Goal: Task Accomplishment & Management: Manage account settings

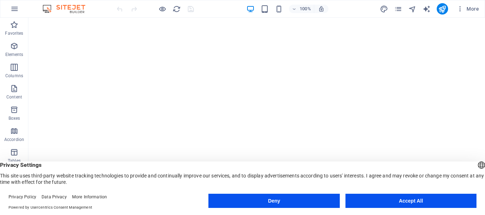
click at [284, 197] on button "Deny" at bounding box center [273, 201] width 131 height 14
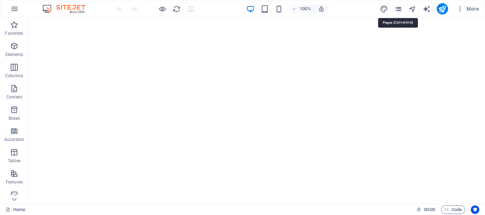
click at [397, 7] on icon "pages" at bounding box center [398, 9] width 8 height 8
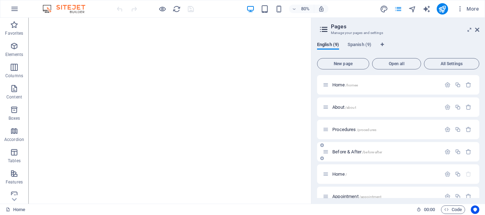
click at [351, 152] on span "Before & After /before-after" at bounding box center [357, 151] width 50 height 5
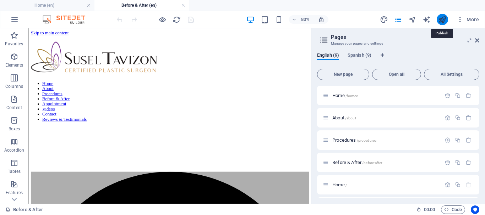
click at [443, 21] on icon "publish" at bounding box center [442, 20] width 8 height 8
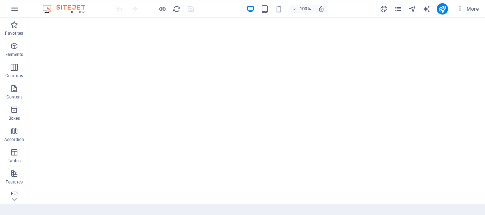
click at [61, 3] on div "100% More" at bounding box center [242, 8] width 484 height 17
click at [397, 6] on icon "pages" at bounding box center [398, 9] width 8 height 8
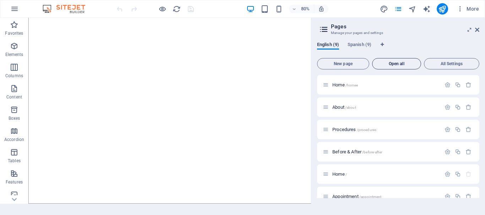
click at [408, 62] on span "Open all" at bounding box center [396, 64] width 43 height 4
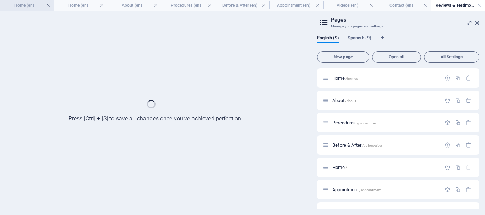
click at [48, 4] on link at bounding box center [48, 5] width 4 height 7
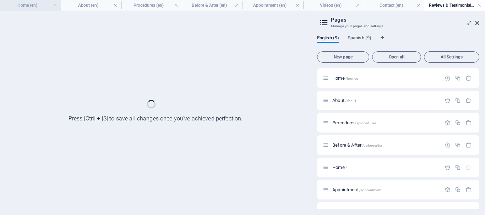
click at [26, 6] on h4 "Home (en)" at bounding box center [30, 5] width 61 height 8
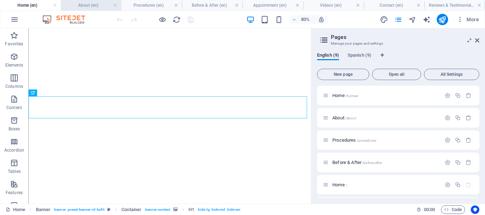
click at [79, 2] on h4 "About (en)" at bounding box center [91, 5] width 61 height 8
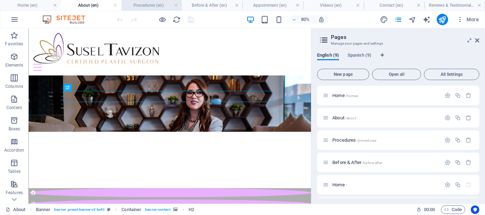
click at [147, 5] on h4 "Procedures (en)" at bounding box center [151, 5] width 61 height 8
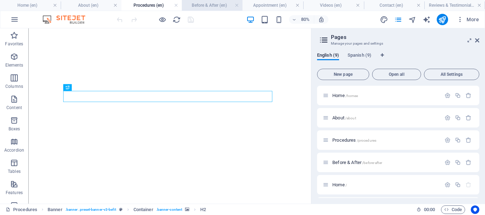
click at [212, 3] on h4 "Before & After (en)" at bounding box center [212, 5] width 61 height 8
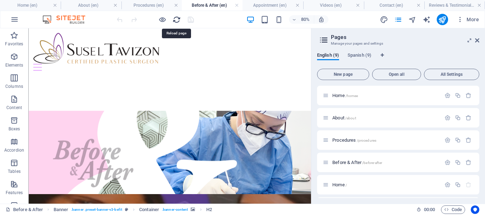
click at [177, 20] on icon "reload" at bounding box center [177, 20] width 8 height 8
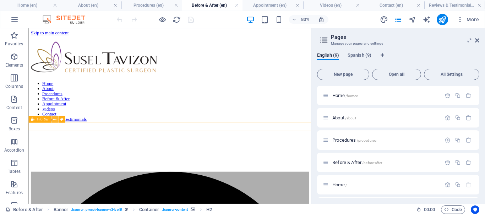
click at [54, 121] on icon at bounding box center [54, 119] width 3 height 6
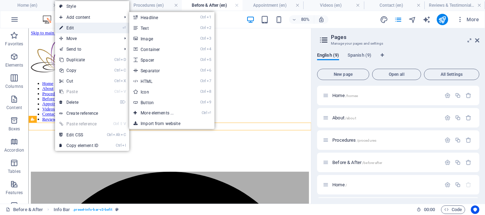
click at [81, 27] on link "⏎ Edit" at bounding box center [79, 28] width 48 height 11
select select "rem"
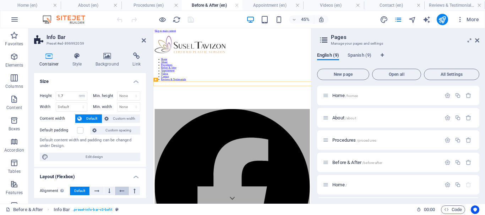
scroll to position [35, 0]
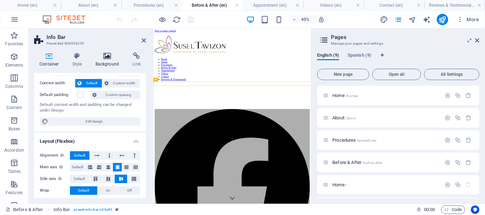
click at [106, 62] on h4 "Background" at bounding box center [108, 60] width 37 height 15
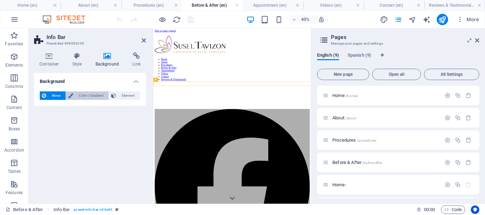
click at [95, 96] on span "Color / Gradient" at bounding box center [90, 96] width 31 height 9
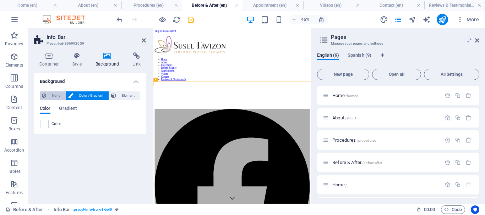
click at [51, 97] on span "None" at bounding box center [55, 96] width 15 height 9
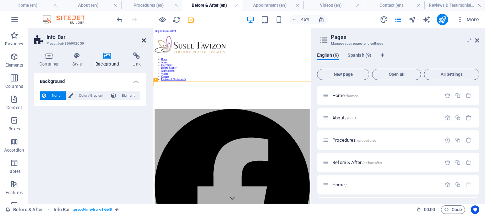
click at [144, 38] on icon at bounding box center [144, 41] width 4 height 6
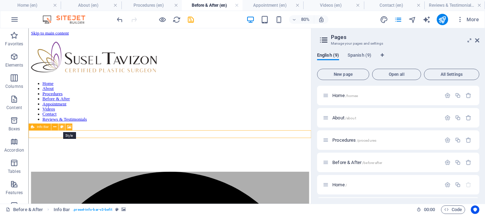
click at [62, 126] on icon at bounding box center [61, 127] width 3 height 6
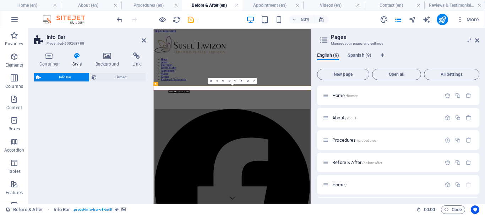
select select "rem"
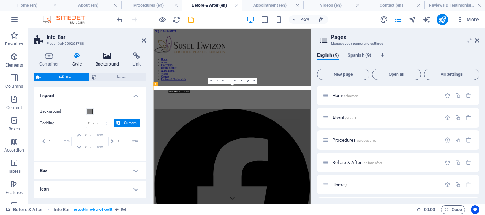
click at [101, 56] on icon at bounding box center [107, 56] width 34 height 7
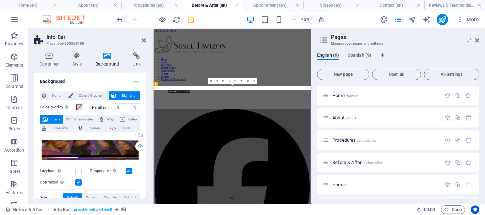
click at [134, 108] on div "%" at bounding box center [135, 108] width 10 height 9
drag, startPoint x: 143, startPoint y: 101, endPoint x: 145, endPoint y: 116, distance: 15.4
click at [145, 116] on div "Background None Color / Gradient Element Stretch background to full-width Color…" at bounding box center [90, 135] width 112 height 125
drag, startPoint x: 143, startPoint y: 118, endPoint x: 143, endPoint y: 126, distance: 7.5
click at [143, 126] on div "None Color / Gradient Element Stretch background to full-width Color overlay Pl…" at bounding box center [90, 196] width 112 height 221
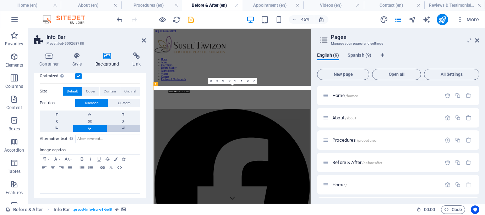
scroll to position [108, 0]
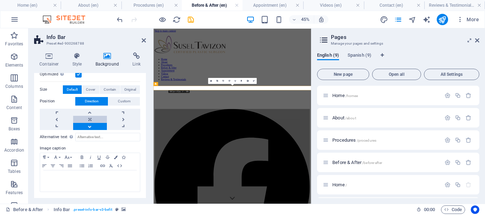
click at [92, 119] on link at bounding box center [89, 119] width 33 height 7
click at [90, 113] on link at bounding box center [89, 112] width 33 height 7
click at [88, 120] on link at bounding box center [89, 119] width 33 height 7
click at [478, 38] on icon at bounding box center [477, 41] width 4 height 6
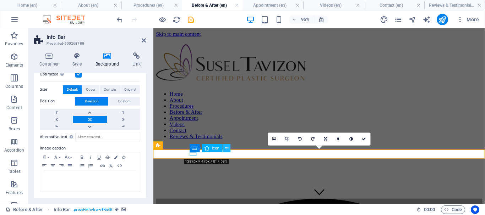
click at [225, 148] on icon at bounding box center [227, 148] width 4 height 7
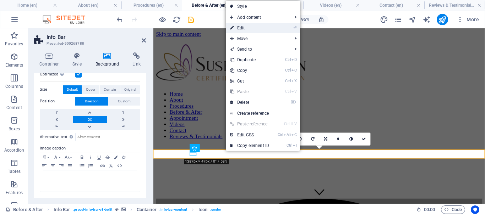
drag, startPoint x: 243, startPoint y: 28, endPoint x: 79, endPoint y: 10, distance: 164.6
click at [243, 28] on link "⏎ Edit" at bounding box center [250, 28] width 48 height 11
select select "xMidYMid"
select select "px"
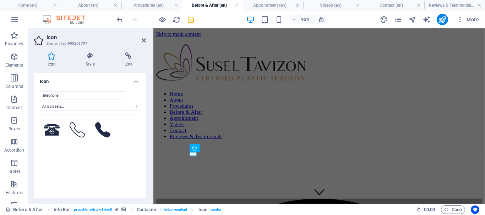
click at [48, 60] on h4 "Icon" at bounding box center [53, 60] width 38 height 15
click at [80, 105] on select "All icon sets... IcoFont Ionicons FontAwesome Brands FontAwesome Duotone FontAw…" at bounding box center [90, 106] width 100 height 9
select select "font-awesome-light"
click at [40, 102] on select "All icon sets... IcoFont Ionicons FontAwesome Brands FontAwesome Duotone FontAw…" at bounding box center [90, 106] width 100 height 9
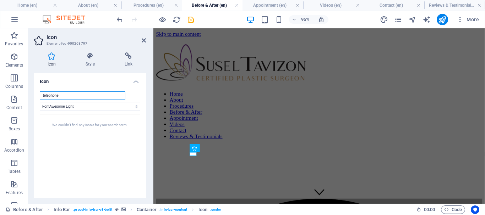
click at [82, 98] on input "telephone" at bounding box center [83, 96] width 86 height 9
click at [81, 96] on input "telephone" at bounding box center [83, 96] width 86 height 9
click at [88, 60] on h4 "Style" at bounding box center [91, 60] width 39 height 15
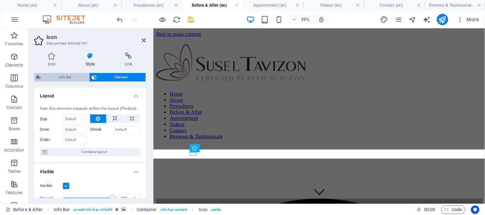
click at [71, 74] on span "Info Bar" at bounding box center [65, 77] width 44 height 9
select select "rem"
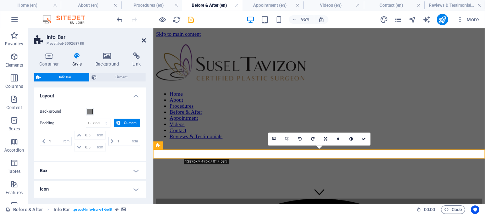
click at [143, 40] on icon at bounding box center [144, 41] width 4 height 6
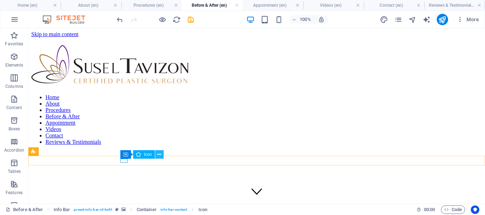
click at [161, 155] on icon at bounding box center [159, 154] width 4 height 7
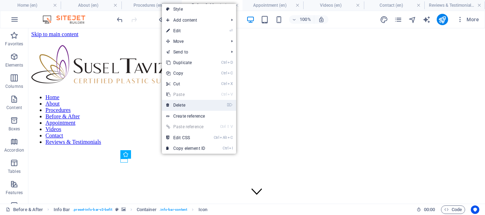
click at [188, 107] on link "⌦ Delete" at bounding box center [186, 105] width 48 height 11
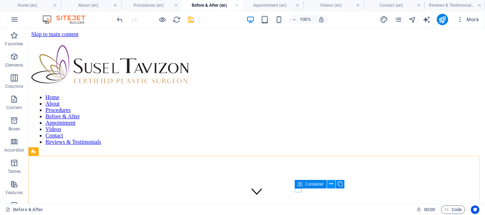
click at [332, 185] on icon at bounding box center [331, 184] width 4 height 7
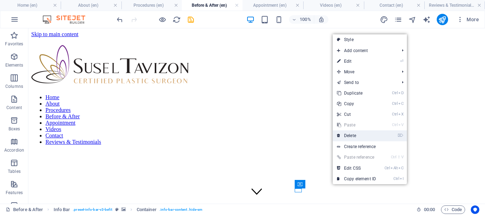
click at [354, 135] on link "⌦ Delete" at bounding box center [357, 136] width 48 height 11
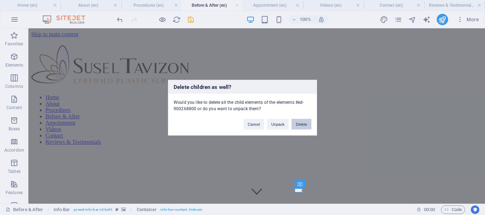
click at [300, 122] on button "Delete" at bounding box center [301, 124] width 20 height 11
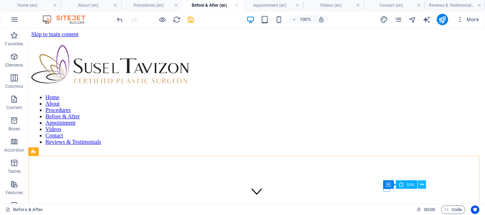
click at [420, 185] on icon at bounding box center [422, 184] width 4 height 7
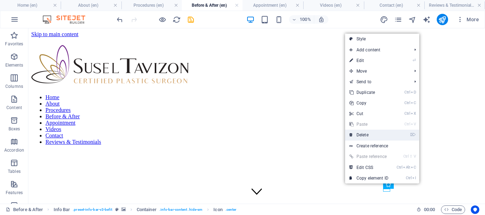
click at [371, 136] on link "⌦ Delete" at bounding box center [369, 135] width 48 height 11
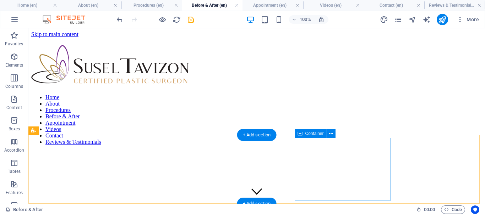
scroll to position [21, 0]
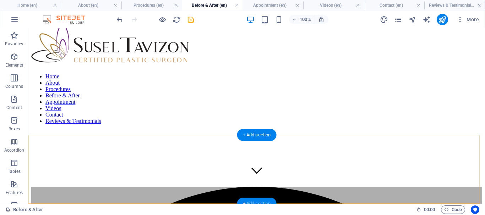
click at [254, 201] on div "+ Add section" at bounding box center [256, 204] width 39 height 12
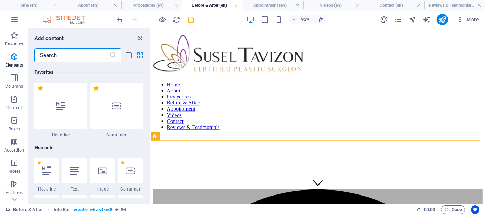
scroll to position [1242, 0]
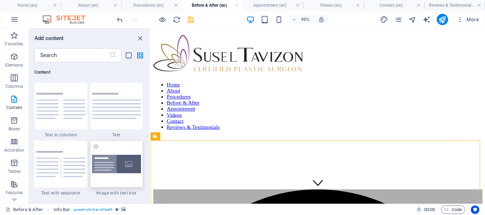
click at [127, 168] on img at bounding box center [116, 164] width 49 height 19
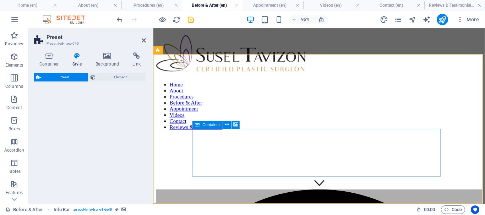
select select "rem"
select select "px"
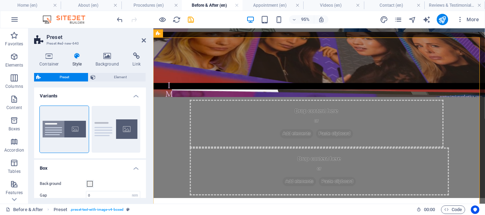
scroll to position [215, 0]
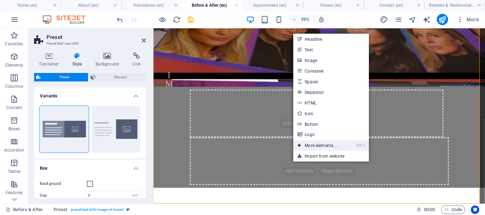
click at [320, 146] on link "Ctrl ⏎ More elements ..." at bounding box center [317, 146] width 49 height 11
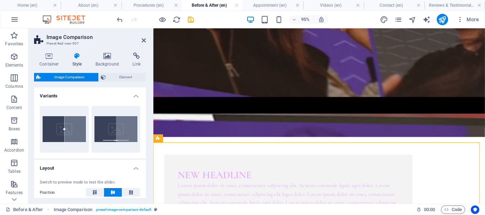
scroll to position [279, 0]
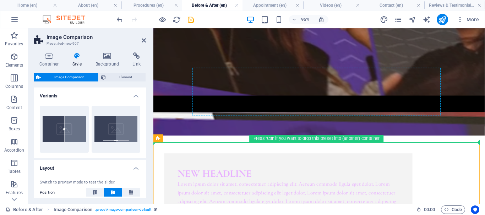
drag, startPoint x: 328, startPoint y: 168, endPoint x: 291, endPoint y: 99, distance: 78.1
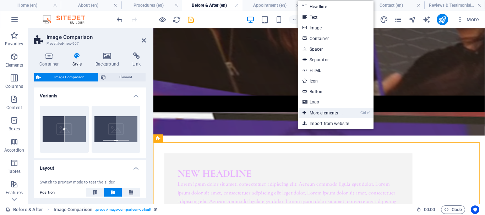
click at [328, 114] on link "Ctrl ⏎ More elements ..." at bounding box center [322, 113] width 49 height 11
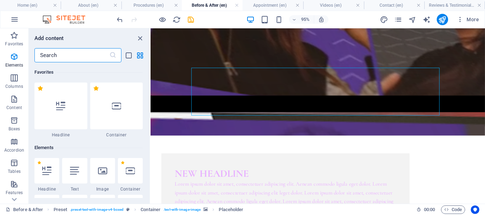
scroll to position [76, 0]
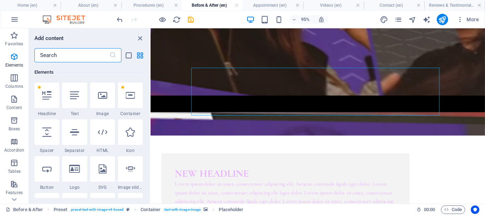
click at [74, 59] on input "text" at bounding box center [71, 55] width 75 height 14
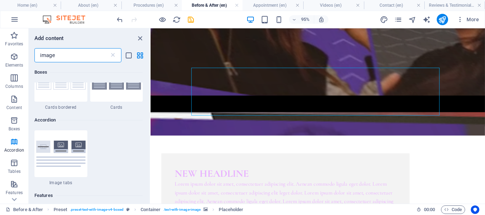
scroll to position [497, 0]
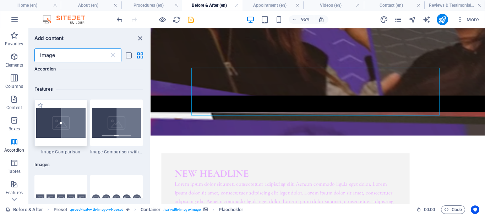
type input "image"
drag, startPoint x: 50, startPoint y: 126, endPoint x: 89, endPoint y: 123, distance: 39.2
click at [50, 126] on img at bounding box center [60, 123] width 49 height 30
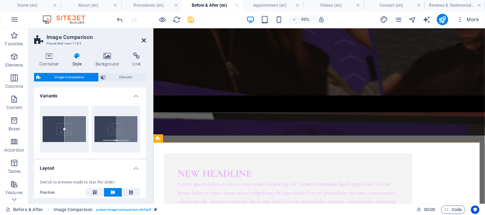
click at [143, 40] on icon at bounding box center [144, 41] width 4 height 6
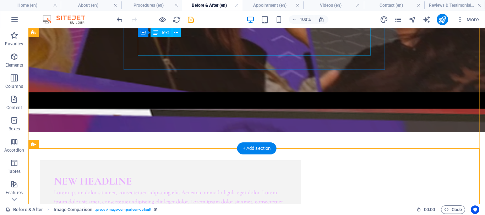
click at [273, 160] on div "New headline Lorem ipsum dolor sit amet, consectetuer adipiscing elit. Aenean c…" at bounding box center [170, 199] width 261 height 78
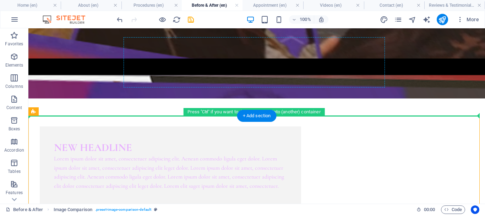
scroll to position [312, 0]
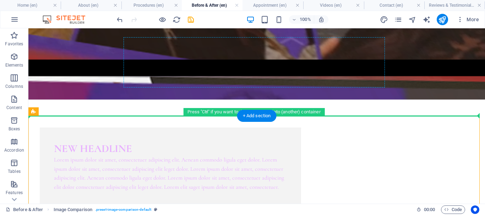
drag, startPoint x: 106, startPoint y: 91, endPoint x: 198, endPoint y: 64, distance: 95.9
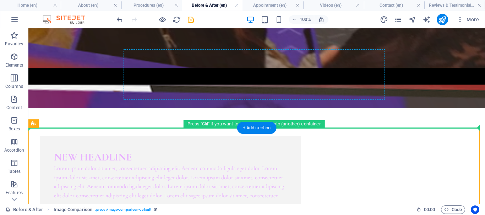
scroll to position [300, 0]
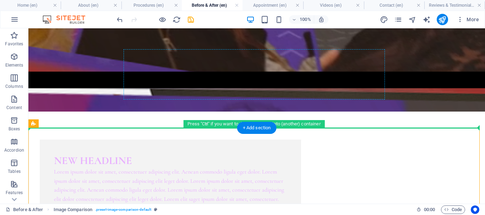
drag, startPoint x: 60, startPoint y: 140, endPoint x: 145, endPoint y: 66, distance: 112.2
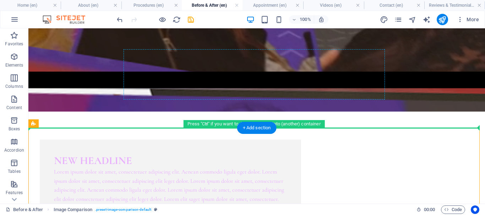
drag, startPoint x: 99, startPoint y: 97, endPoint x: 44, endPoint y: 142, distance: 71.9
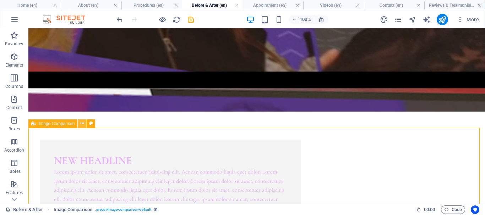
click at [83, 121] on icon at bounding box center [82, 123] width 4 height 7
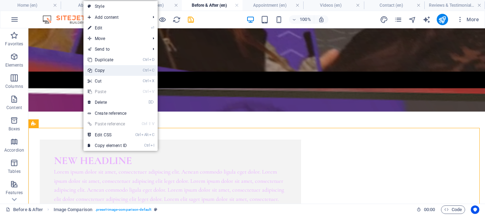
click at [107, 70] on link "Ctrl C Copy" at bounding box center [107, 70] width 48 height 11
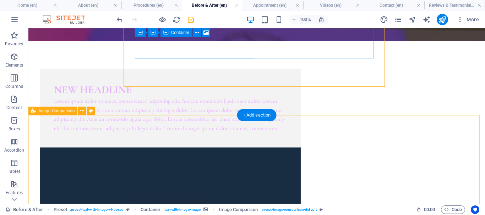
scroll to position [442, 0]
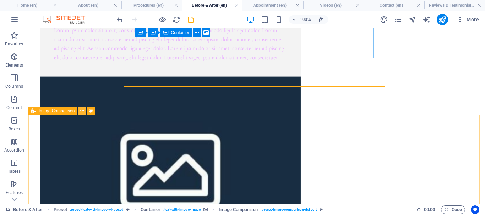
click at [84, 110] on icon at bounding box center [82, 111] width 4 height 7
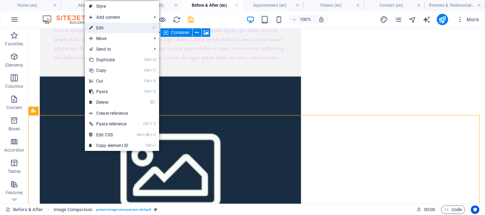
click at [122, 25] on link "⏎ Edit" at bounding box center [109, 28] width 48 height 11
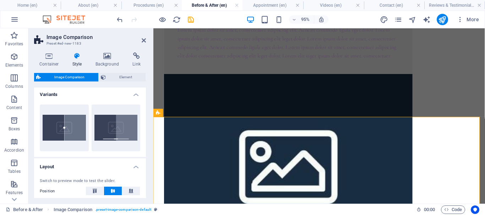
scroll to position [0, 0]
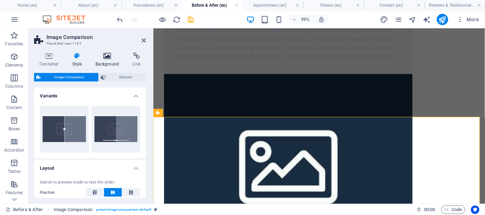
click at [110, 60] on h4 "Background" at bounding box center [108, 60] width 37 height 15
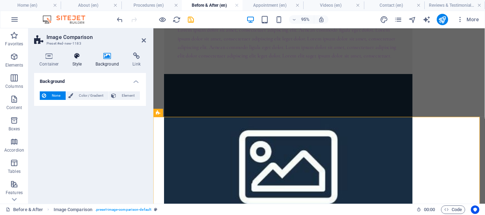
click at [79, 59] on icon at bounding box center [77, 56] width 20 height 7
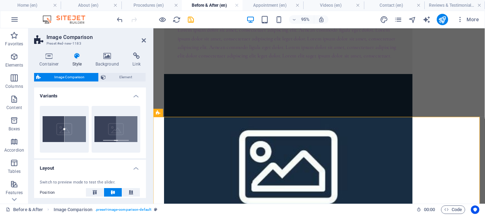
click at [136, 95] on h4 "Variants" at bounding box center [90, 94] width 112 height 13
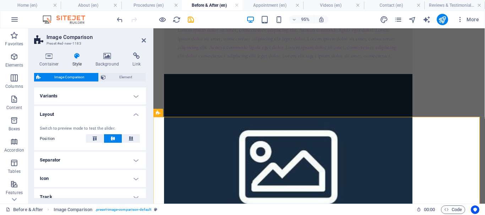
click at [131, 101] on h4 "Variants" at bounding box center [90, 96] width 112 height 17
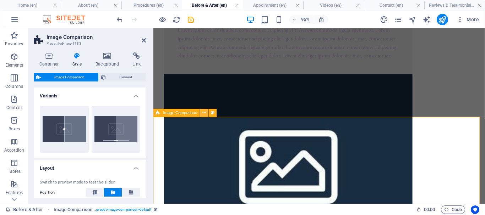
click at [206, 112] on icon at bounding box center [205, 113] width 4 height 7
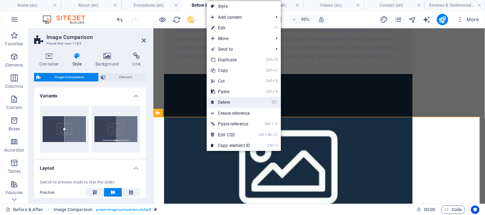
click at [234, 104] on link "⌦ Delete" at bounding box center [231, 102] width 48 height 11
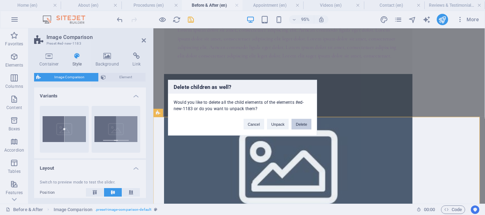
click at [305, 126] on button "Delete" at bounding box center [301, 124] width 20 height 11
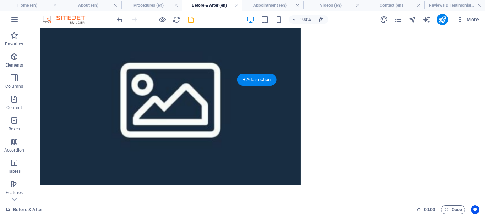
scroll to position [477, 0]
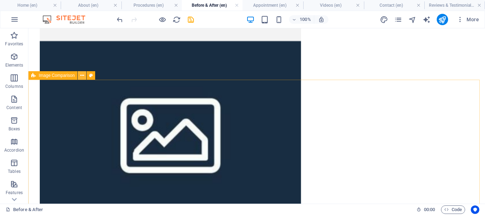
click at [84, 76] on icon at bounding box center [82, 75] width 4 height 7
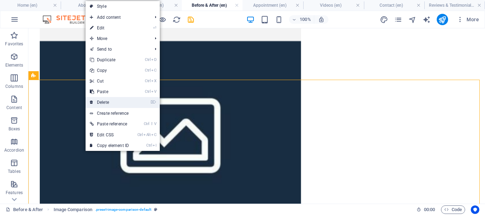
click at [118, 103] on link "⌦ Delete" at bounding box center [110, 102] width 48 height 11
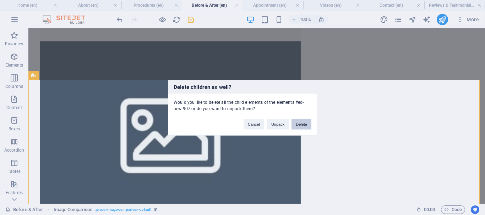
click at [306, 124] on button "Delete" at bounding box center [301, 124] width 20 height 11
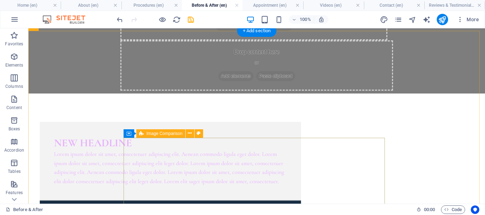
scroll to position [211, 0]
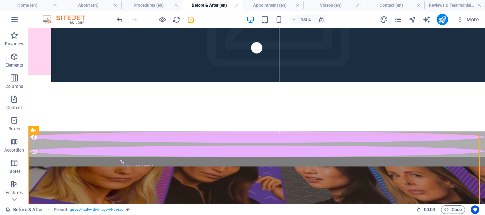
scroll to position [111, 0]
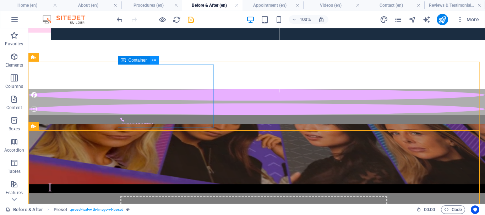
click at [156, 60] on icon at bounding box center [154, 60] width 4 height 7
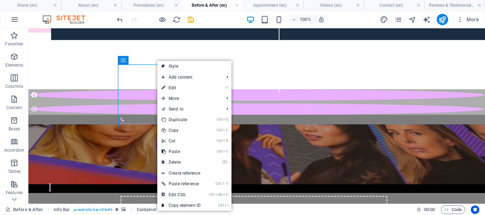
click at [211, 23] on div "100% More" at bounding box center [298, 19] width 366 height 11
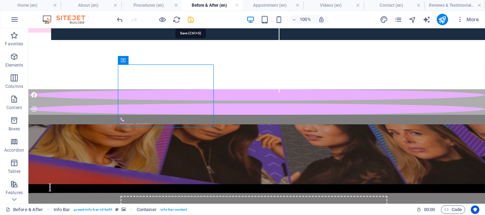
click at [192, 21] on icon "save" at bounding box center [191, 20] width 8 height 8
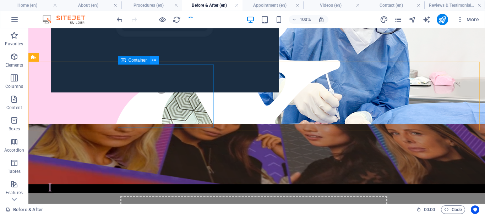
click at [154, 61] on icon at bounding box center [154, 60] width 4 height 7
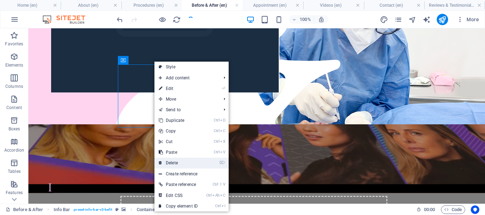
click at [180, 163] on link "⌦ Delete" at bounding box center [178, 163] width 48 height 11
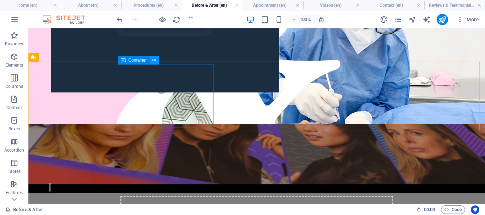
click at [155, 62] on icon at bounding box center [154, 60] width 4 height 7
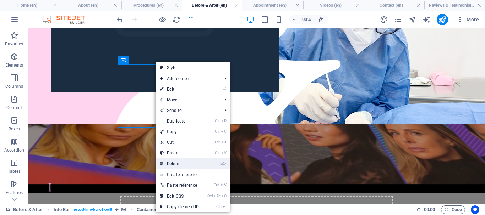
click at [183, 165] on link "⌦ Delete" at bounding box center [179, 164] width 48 height 11
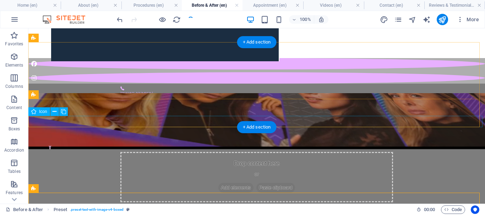
scroll to position [36, 0]
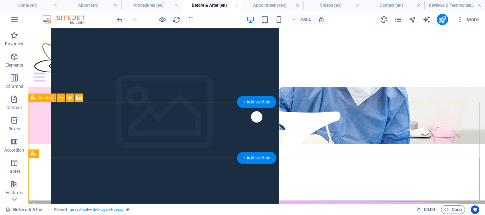
scroll to position [71, 0]
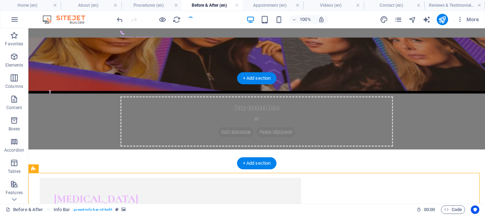
scroll to position [0, 0]
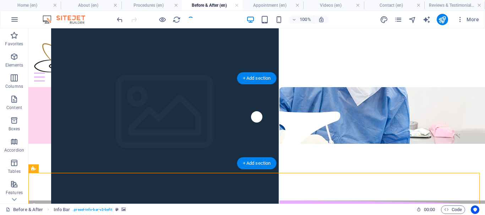
click at [85, 88] on figure at bounding box center [256, 115] width 457 height 57
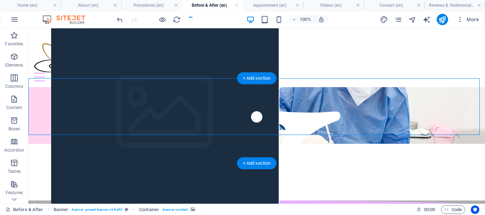
drag, startPoint x: 73, startPoint y: 89, endPoint x: 51, endPoint y: 125, distance: 41.7
click at [73, 89] on figure at bounding box center [256, 115] width 457 height 57
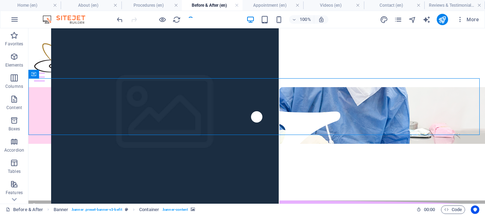
click at [50, 87] on figure at bounding box center [256, 115] width 457 height 57
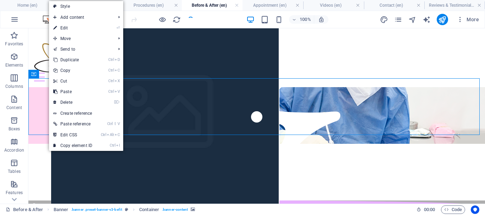
click at [63, 25] on link "⏎ Edit" at bounding box center [73, 28] width 48 height 11
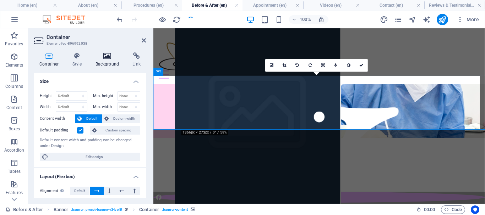
click at [107, 57] on icon at bounding box center [107, 56] width 34 height 7
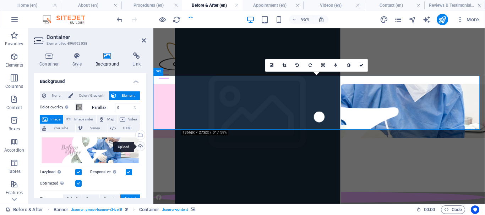
click at [138, 147] on div "Upload" at bounding box center [139, 147] width 11 height 11
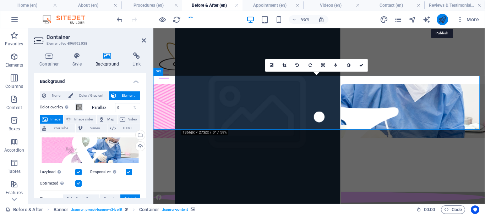
click at [443, 19] on icon "publish" at bounding box center [442, 20] width 8 height 8
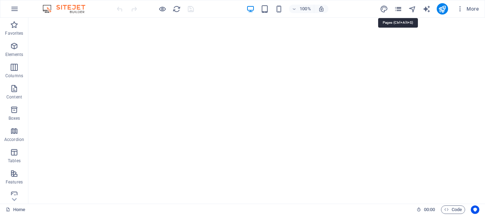
click at [400, 10] on icon "pages" at bounding box center [398, 9] width 8 height 8
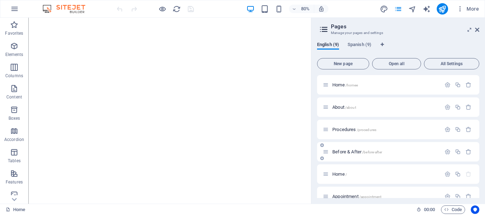
click at [349, 148] on div "Before & After /before-after" at bounding box center [382, 152] width 118 height 8
click at [347, 152] on span "Before & After /before-after" at bounding box center [357, 151] width 50 height 5
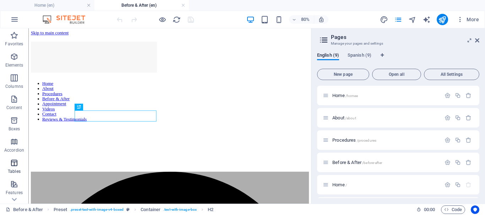
scroll to position [124, 0]
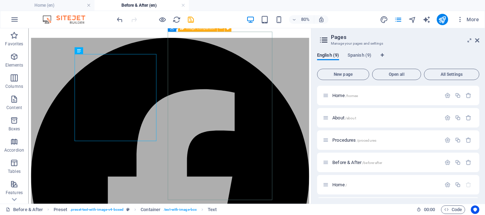
scroll to position [232, 0]
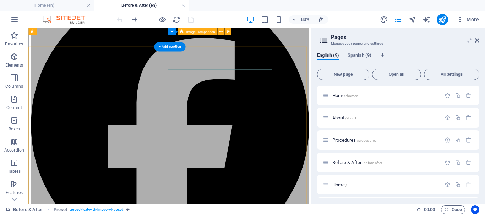
scroll to position [161, 0]
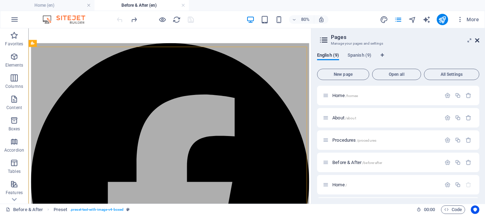
click at [476, 39] on icon at bounding box center [477, 41] width 4 height 6
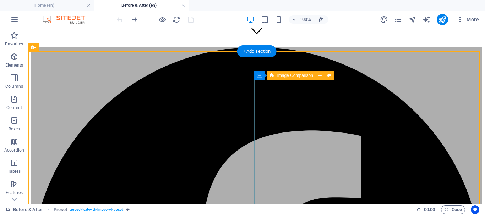
scroll to position [196, 0]
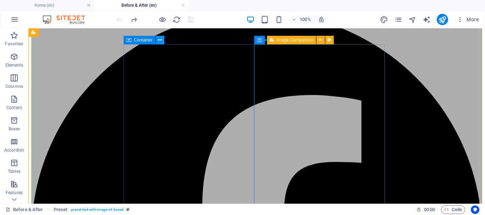
click at [163, 41] on button at bounding box center [160, 40] width 9 height 9
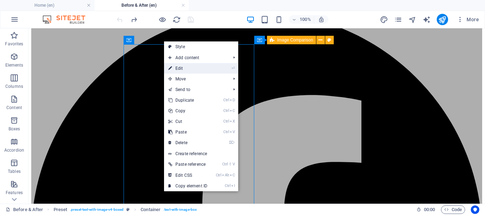
click at [196, 67] on link "⏎ Edit" at bounding box center [188, 68] width 48 height 11
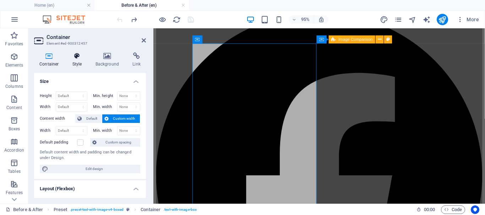
click at [81, 64] on h4 "Style" at bounding box center [78, 60] width 23 height 15
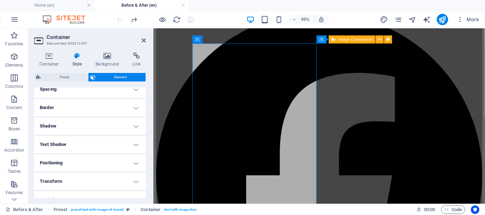
scroll to position [71, 0]
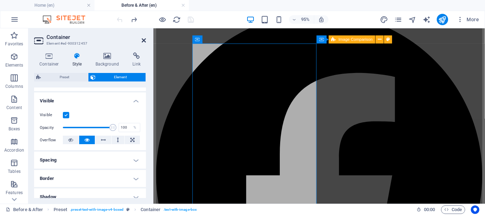
drag, startPoint x: 144, startPoint y: 38, endPoint x: 119, endPoint y: 11, distance: 36.9
click at [144, 38] on icon at bounding box center [144, 41] width 4 height 6
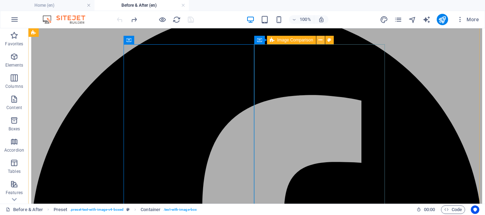
click at [322, 40] on icon at bounding box center [320, 40] width 4 height 7
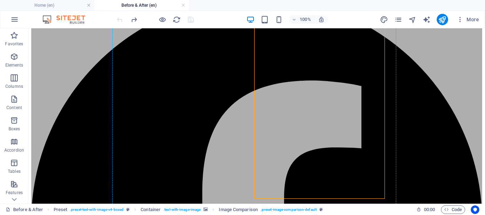
scroll to position [245, 0]
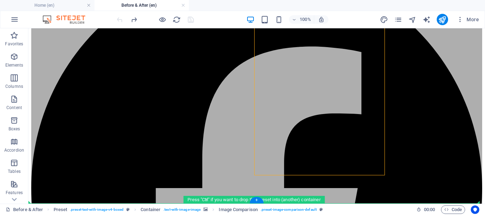
drag, startPoint x: 325, startPoint y: 70, endPoint x: 239, endPoint y: 186, distance: 145.0
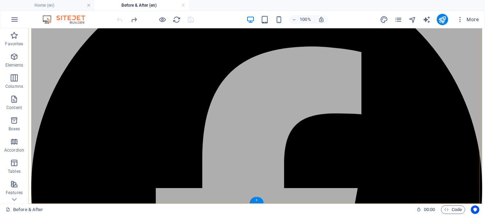
click at [256, 201] on div "+" at bounding box center [257, 200] width 14 height 6
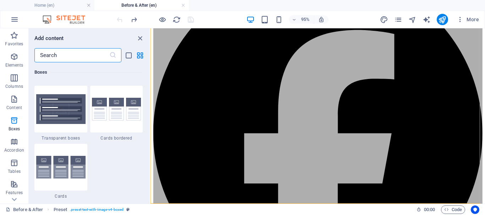
scroll to position [2307, 0]
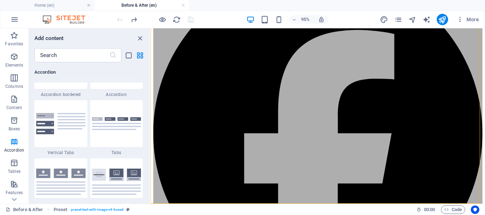
drag, startPoint x: 148, startPoint y: 110, endPoint x: 149, endPoint y: 120, distance: 10.0
click at [149, 120] on div "Favorites 1 Star Headline 1 Star Container Elements 1 Star Headline 1 Star Text…" at bounding box center [89, 130] width 121 height 136
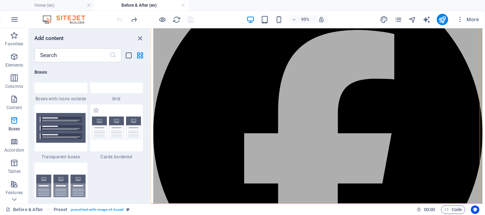
scroll to position [2148, 0]
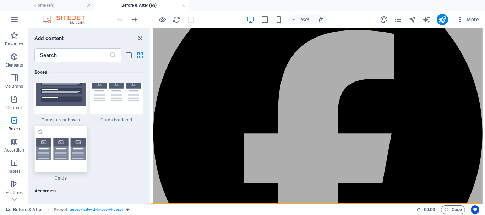
click at [80, 154] on img at bounding box center [60, 149] width 49 height 23
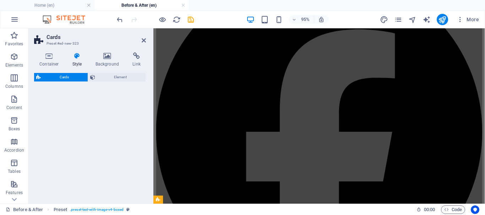
select select "rem"
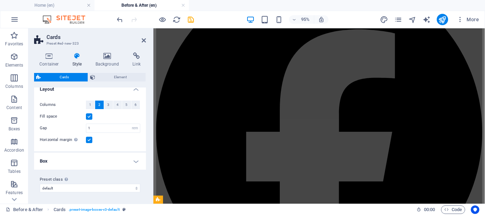
scroll to position [8, 0]
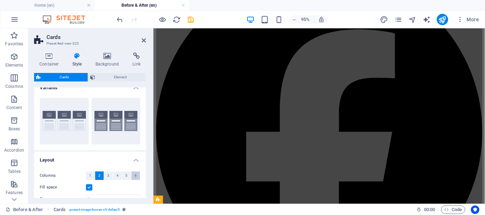
click at [136, 175] on button "6" at bounding box center [135, 176] width 9 height 9
click at [148, 40] on aside "Cards Preset #ed-new-323 Container Style Background Link Size Height Default px…" at bounding box center [90, 116] width 125 height 176
click at [142, 41] on icon at bounding box center [144, 41] width 4 height 6
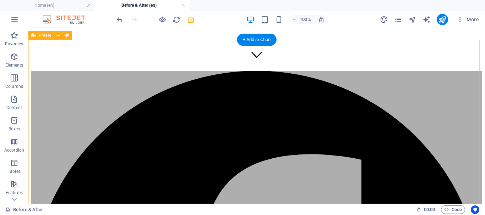
scroll to position [208, 0]
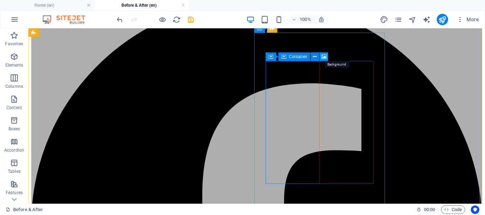
click at [326, 55] on icon at bounding box center [323, 56] width 5 height 7
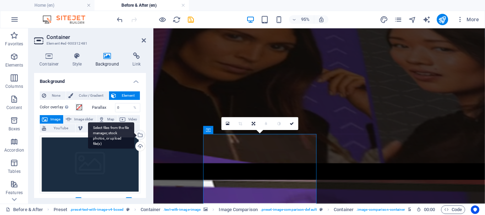
scroll to position [225, 0]
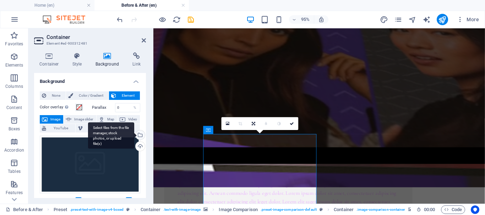
click at [140, 137] on div "Select files from the file manager, stock photos, or upload file(s)" at bounding box center [139, 136] width 11 height 11
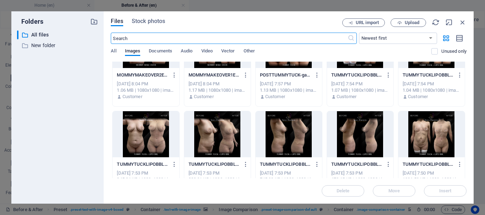
scroll to position [669, 0]
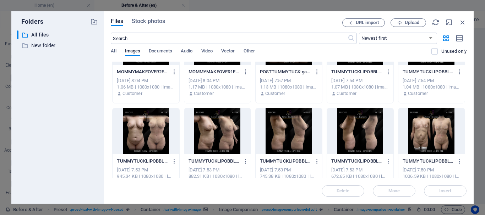
drag, startPoint x: 465, startPoint y: 140, endPoint x: 464, endPoint y: 152, distance: 11.4
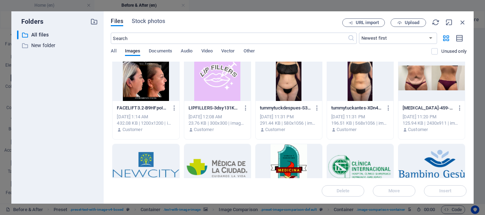
scroll to position [982, 0]
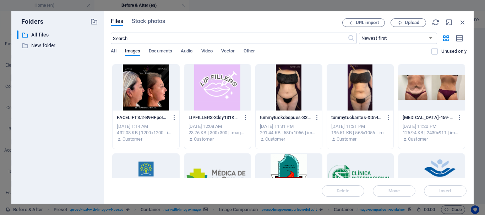
click at [145, 84] on div at bounding box center [146, 88] width 66 height 46
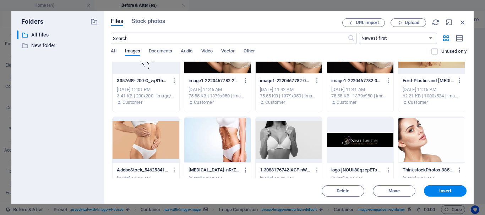
scroll to position [3005, 0]
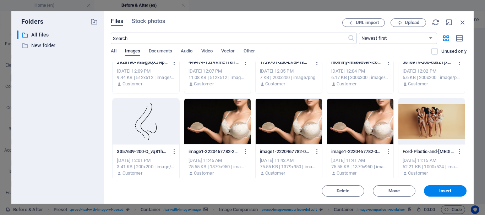
click at [421, 116] on div at bounding box center [431, 122] width 66 height 46
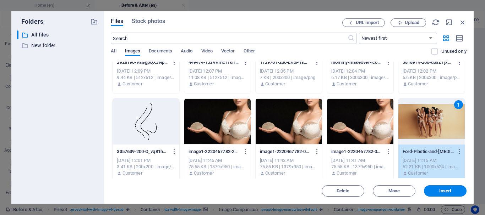
click at [455, 104] on div "1" at bounding box center [458, 104] width 9 height 9
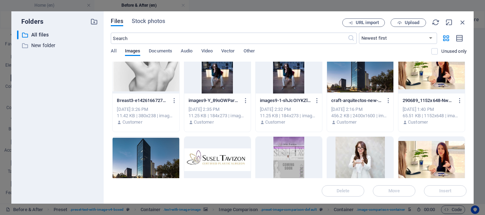
scroll to position [3289, 0]
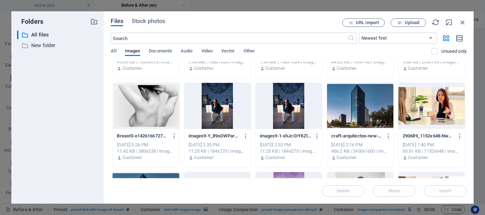
click at [160, 113] on div at bounding box center [146, 106] width 66 height 46
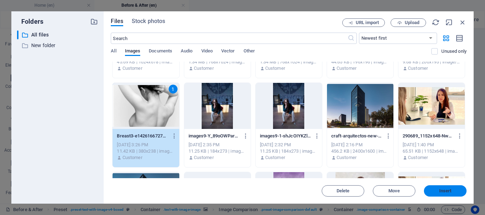
drag, startPoint x: 450, startPoint y: 188, endPoint x: 313, endPoint y: 167, distance: 139.0
click at [450, 188] on button "Insert" at bounding box center [445, 191] width 43 height 11
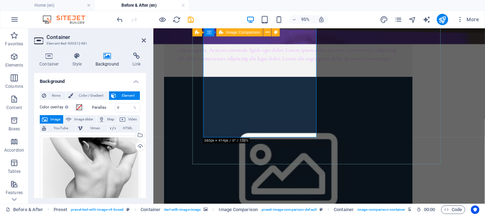
scroll to position [318, 0]
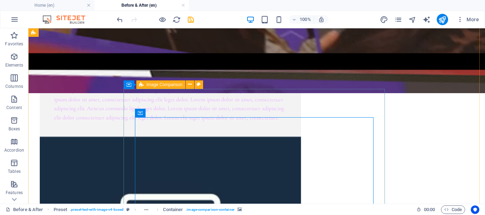
scroll to position [247, 0]
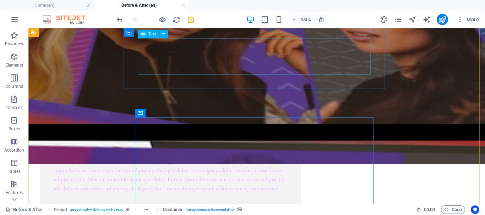
click at [180, 157] on div "Lorem ipsum dolor sit amet, consectetuer adipiscing elit. Aenean commodo ligula…" at bounding box center [170, 175] width 233 height 36
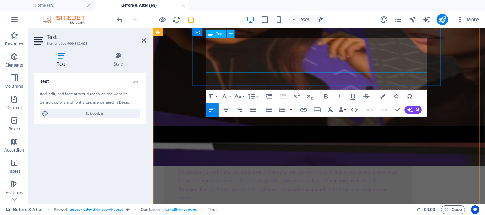
scroll to position [3211, 1]
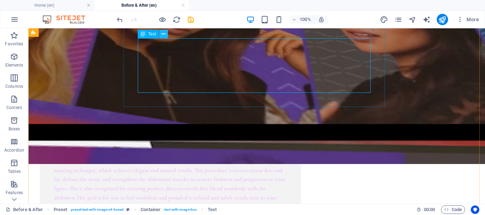
click at [164, 34] on icon at bounding box center [164, 34] width 4 height 7
click at [189, 19] on icon "save" at bounding box center [191, 20] width 8 height 8
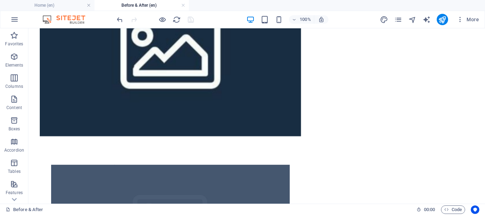
scroll to position [488, 0]
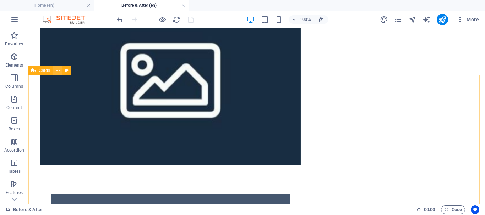
click at [58, 70] on icon at bounding box center [58, 70] width 4 height 7
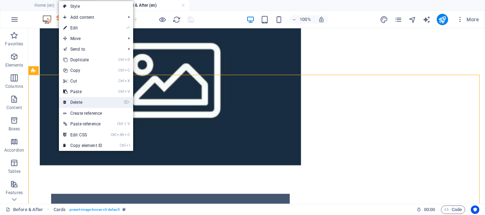
click at [82, 103] on link "⌦ Delete" at bounding box center [83, 102] width 48 height 11
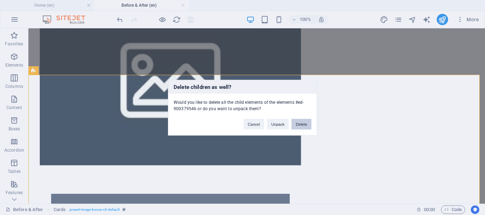
click at [303, 125] on button "Delete" at bounding box center [301, 124] width 20 height 11
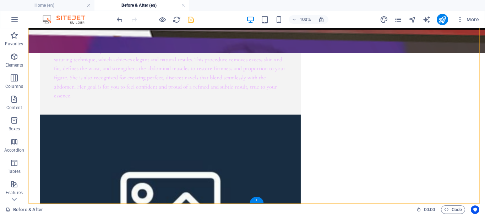
click at [256, 200] on div "+" at bounding box center [257, 200] width 14 height 6
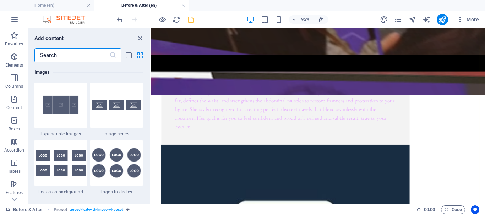
scroll to position [3869, 0]
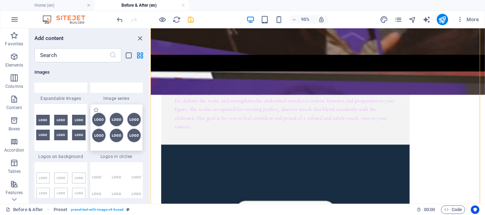
click at [111, 126] on img at bounding box center [116, 128] width 49 height 30
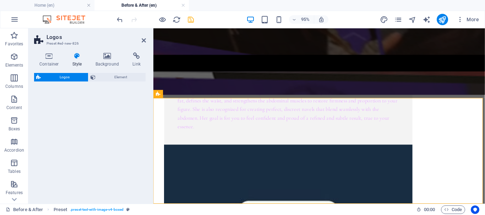
select select "rem"
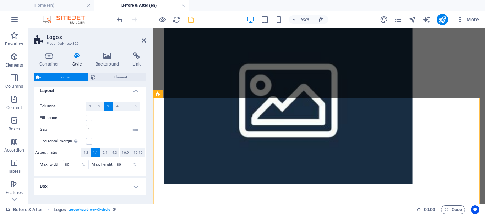
scroll to position [133, 0]
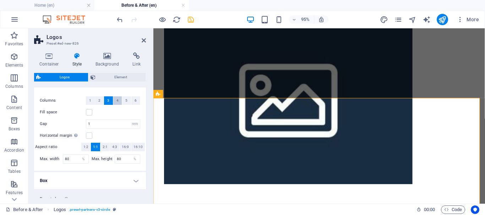
click at [117, 100] on span "4" at bounding box center [117, 101] width 2 height 9
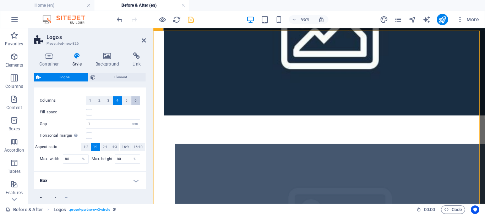
click at [137, 99] on button "6" at bounding box center [135, 101] width 9 height 9
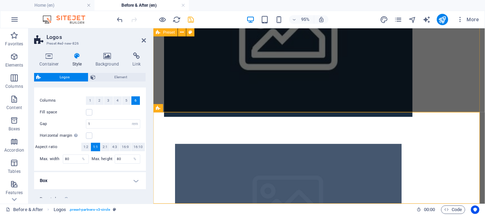
scroll to position [452, 0]
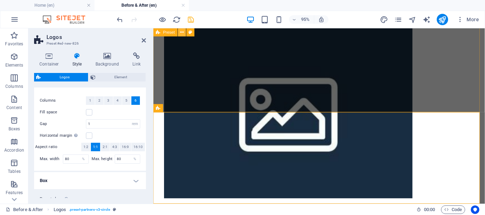
click at [182, 31] on icon at bounding box center [182, 32] width 4 height 7
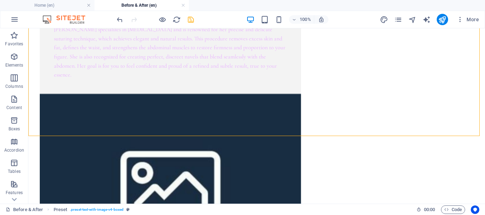
scroll to position [444, 0]
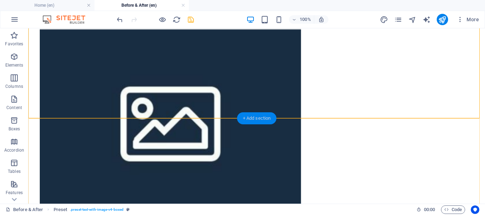
drag, startPoint x: 252, startPoint y: 121, endPoint x: 101, endPoint y: 93, distance: 153.5
click at [252, 121] on div "+ Add section" at bounding box center [256, 119] width 39 height 12
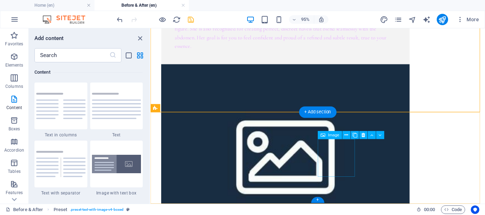
scroll to position [452, 0]
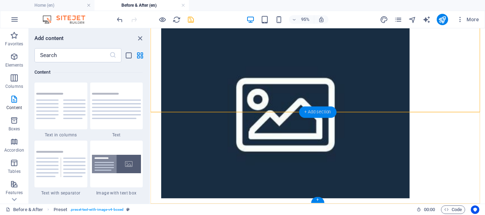
click at [313, 110] on div "+ Add section" at bounding box center [317, 112] width 37 height 11
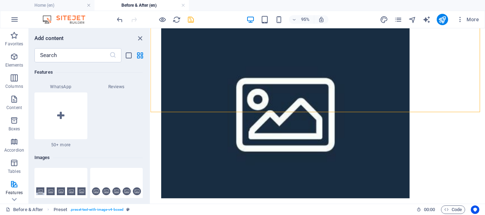
scroll to position [3691, 0]
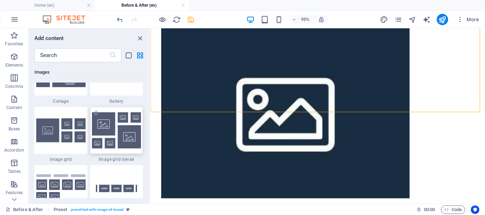
click at [115, 137] on img at bounding box center [116, 131] width 49 height 36
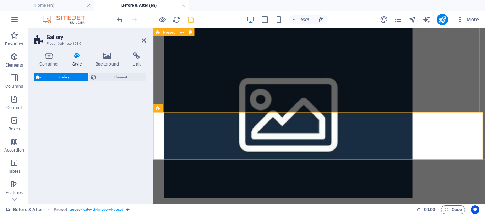
select select "rem"
select select "preset-gallery-v3-grid-dense"
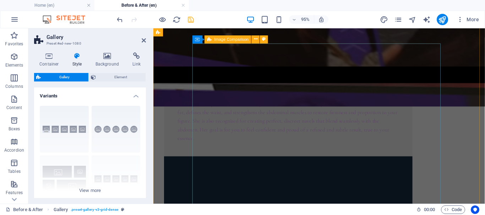
scroll to position [346, 0]
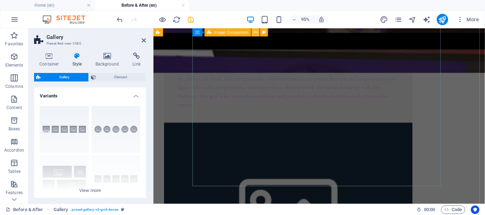
click at [257, 32] on icon at bounding box center [256, 32] width 4 height 7
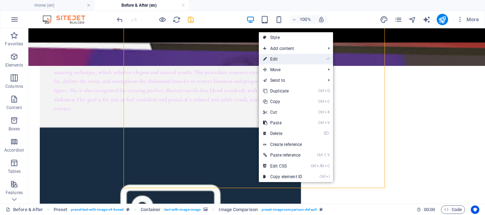
drag, startPoint x: 286, startPoint y: 60, endPoint x: 120, endPoint y: 56, distance: 165.5
click at [286, 60] on link "⏎ Edit" at bounding box center [283, 59] width 48 height 11
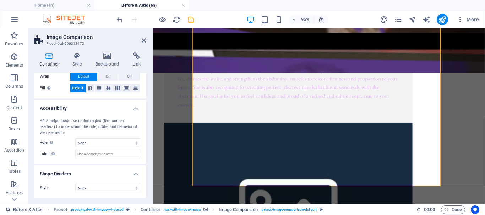
scroll to position [79, 0]
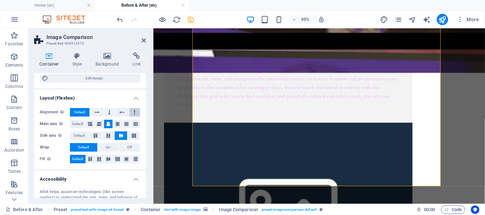
click at [134, 109] on icon at bounding box center [134, 112] width 2 height 9
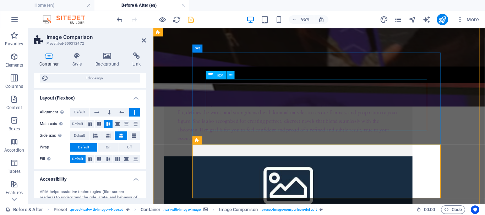
scroll to position [204, 0]
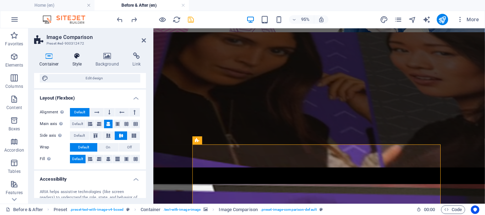
click at [77, 60] on h4 "Style" at bounding box center [78, 60] width 23 height 15
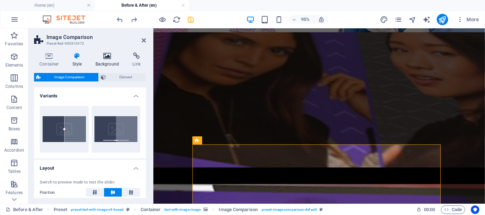
click at [108, 55] on icon at bounding box center [107, 56] width 34 height 7
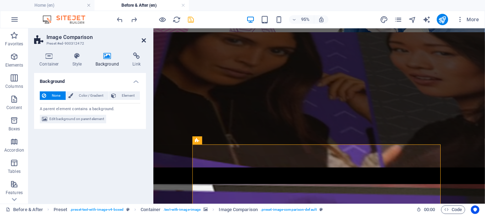
click at [144, 40] on icon at bounding box center [144, 41] width 4 height 6
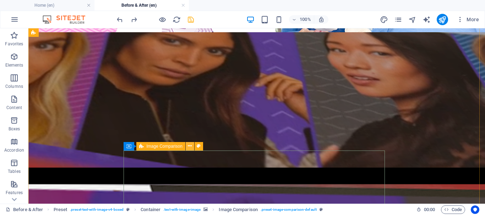
click at [192, 145] on icon at bounding box center [190, 146] width 4 height 7
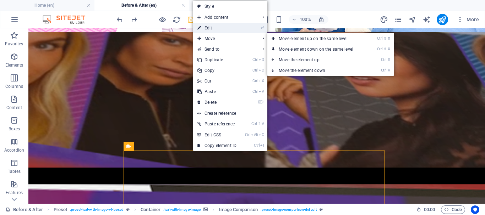
click at [226, 28] on link "⏎ Edit" at bounding box center [217, 28] width 48 height 11
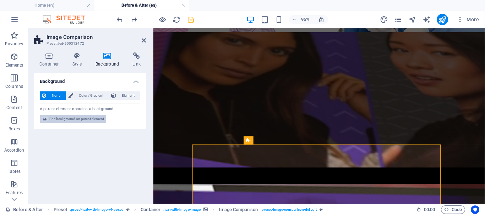
drag, startPoint x: 75, startPoint y: 118, endPoint x: 137, endPoint y: 140, distance: 65.6
click at [75, 118] on span "Edit background on parent element" at bounding box center [76, 119] width 55 height 9
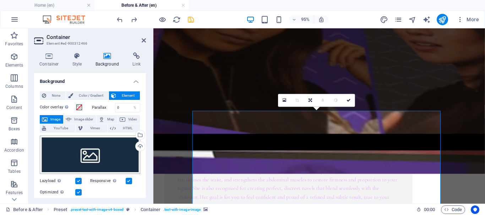
scroll to position [35, 0]
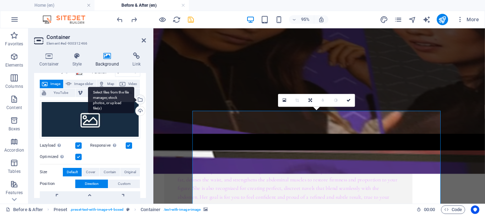
click at [141, 98] on div "Select files from the file manager, stock photos, or upload file(s)" at bounding box center [139, 100] width 11 height 11
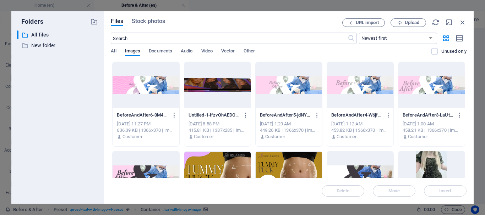
drag, startPoint x: 464, startPoint y: 84, endPoint x: 463, endPoint y: 148, distance: 63.6
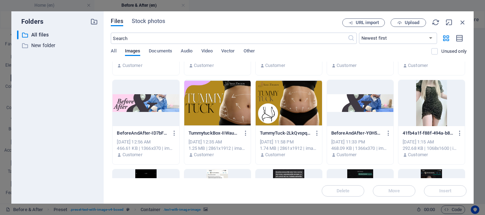
scroll to position [59, 0]
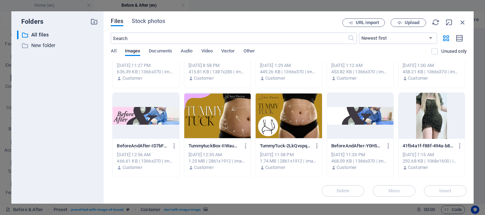
click at [429, 113] on div at bounding box center [431, 116] width 66 height 46
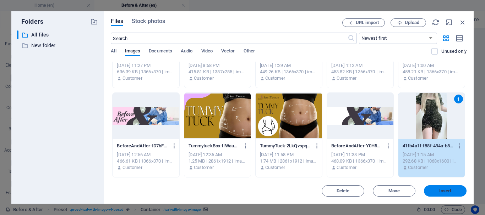
click at [444, 188] on button "Insert" at bounding box center [445, 191] width 43 height 11
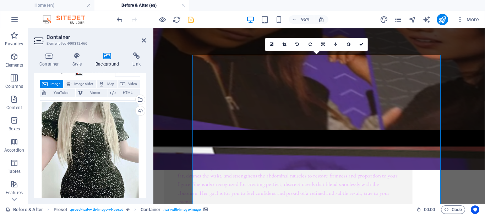
scroll to position [374, 0]
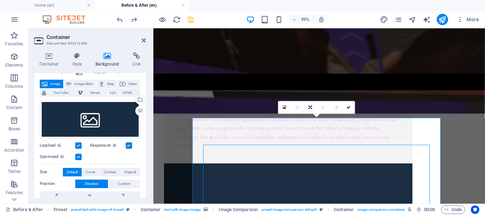
scroll to position [232, 0]
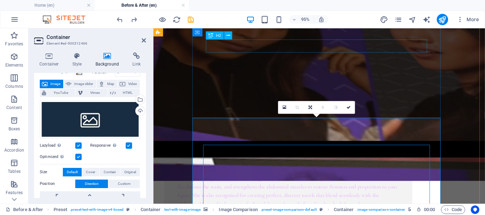
drag, startPoint x: 342, startPoint y: 47, endPoint x: 211, endPoint y: 45, distance: 131.7
click at [190, 18] on icon "save" at bounding box center [191, 20] width 8 height 8
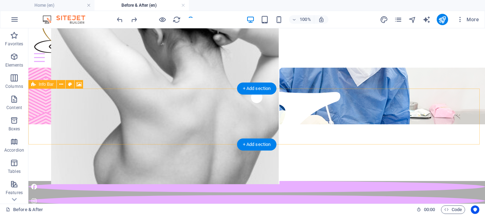
scroll to position [84, 0]
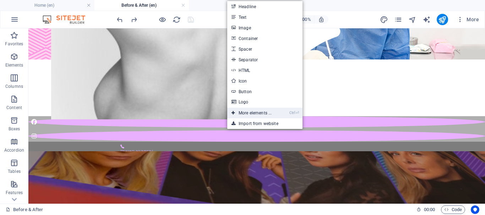
click at [249, 114] on link "Ctrl ⏎ More elements ..." at bounding box center [251, 113] width 49 height 11
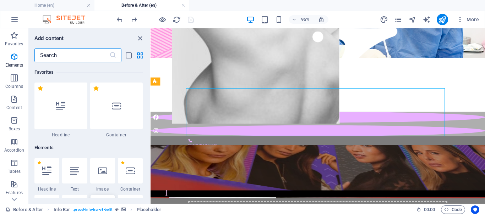
scroll to position [76, 0]
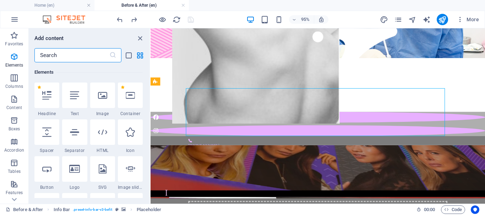
click at [86, 53] on input "text" at bounding box center [71, 55] width 75 height 14
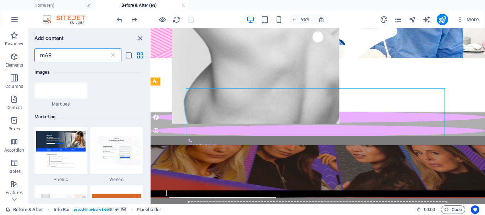
scroll to position [71, 0]
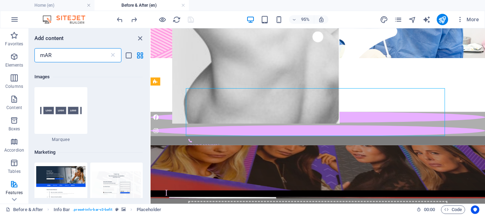
type input "mAR"
click at [60, 118] on img at bounding box center [60, 110] width 49 height 33
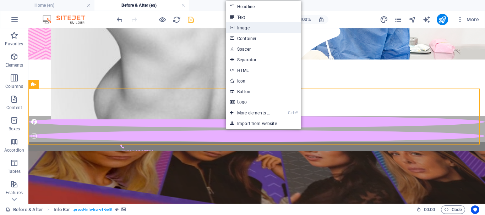
drag, startPoint x: 248, startPoint y: 29, endPoint x: 98, endPoint y: 2, distance: 152.9
click at [248, 29] on link "Image" at bounding box center [263, 27] width 75 height 11
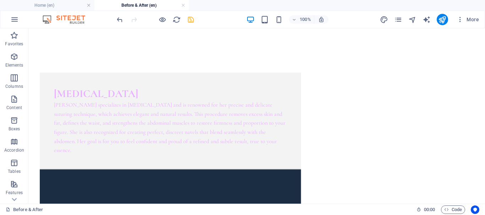
scroll to position [127, 0]
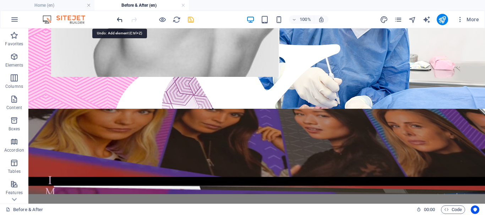
click at [118, 17] on icon "undo" at bounding box center [120, 20] width 8 height 8
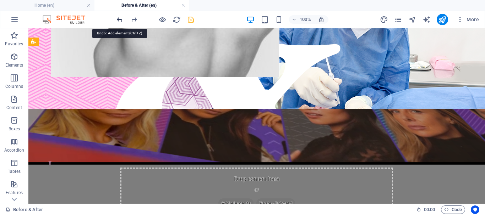
click at [119, 19] on icon "undo" at bounding box center [120, 20] width 8 height 8
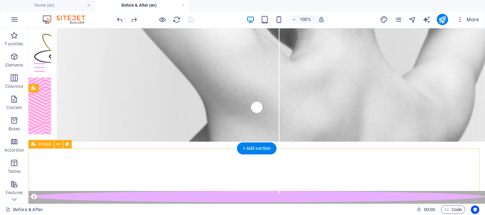
scroll to position [116, 0]
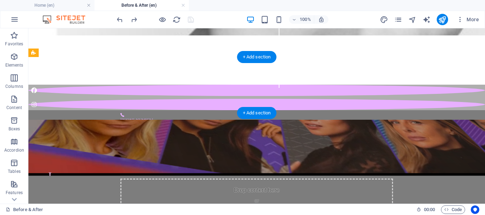
click at [84, 120] on figure at bounding box center [256, 148] width 457 height 56
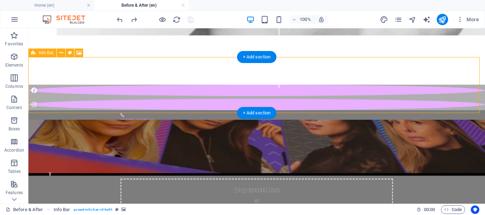
click at [234, 210] on span "Add elements" at bounding box center [235, 215] width 35 height 10
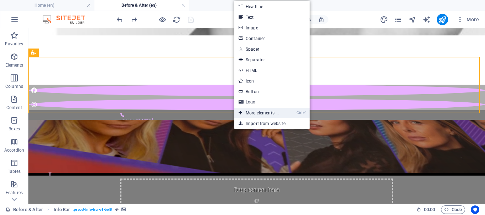
click at [279, 113] on link "Ctrl ⏎ More elements ..." at bounding box center [258, 113] width 49 height 11
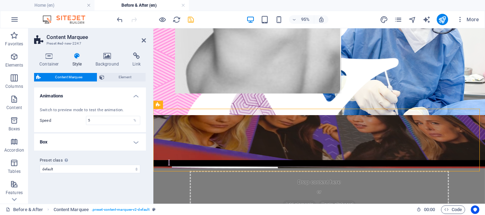
drag, startPoint x: 332, startPoint y: 135, endPoint x: 183, endPoint y: 116, distance: 149.6
click at [201, 104] on icon at bounding box center [201, 105] width 4 height 7
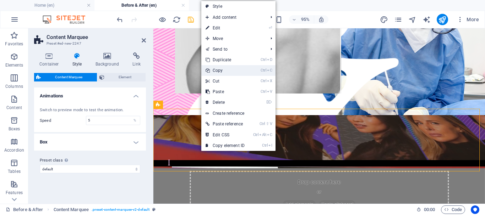
click at [227, 70] on link "Ctrl C Copy" at bounding box center [225, 70] width 48 height 11
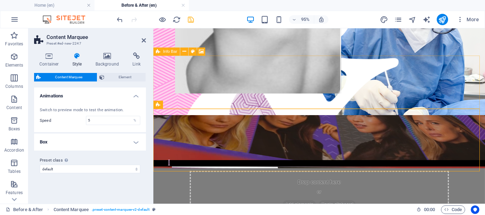
click at [340, 210] on span "Paste clipboard" at bounding box center [346, 215] width 39 height 10
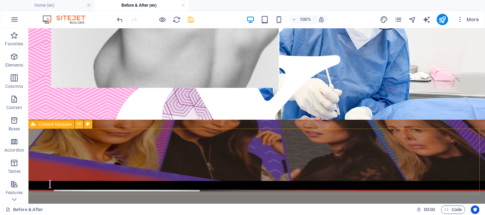
click at [78, 123] on icon at bounding box center [79, 124] width 4 height 7
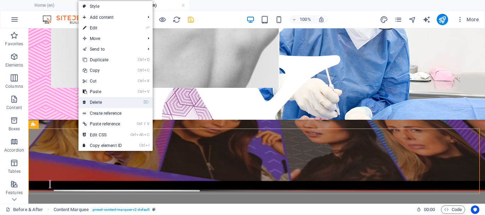
click at [109, 100] on link "⌦ Delete" at bounding box center [102, 102] width 48 height 11
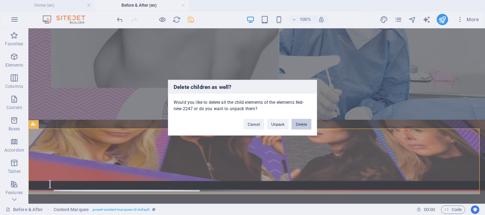
drag, startPoint x: 304, startPoint y: 123, endPoint x: 276, endPoint y: 95, distance: 40.2
click at [304, 123] on button "Delete" at bounding box center [301, 124] width 20 height 11
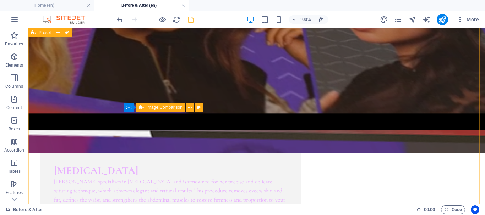
scroll to position [329, 0]
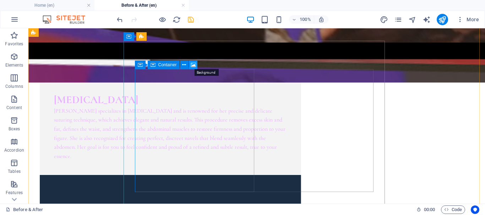
click at [195, 65] on icon at bounding box center [193, 64] width 5 height 7
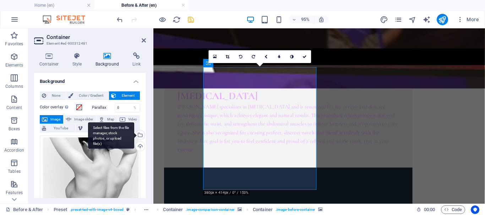
click at [139, 135] on div "Select files from the file manager, stock photos, or upload file(s)" at bounding box center [139, 136] width 11 height 11
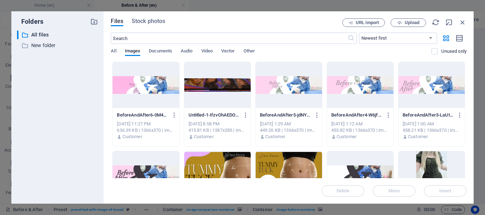
drag, startPoint x: 466, startPoint y: 82, endPoint x: 468, endPoint y: 91, distance: 8.6
click at [468, 91] on div "Files Stock photos URL import Upload ​ Newest first Oldest first Name (A-Z) Nam…" at bounding box center [289, 107] width 370 height 193
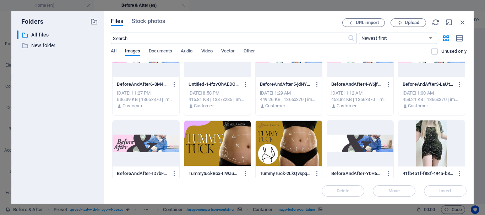
scroll to position [121, 0]
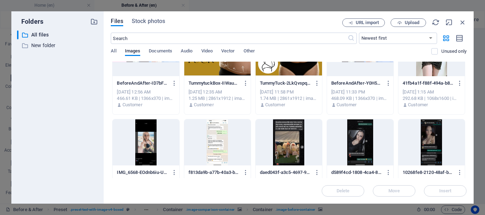
click at [426, 80] on p "41fb4a1f-f88f-494a-b8d8-c83e7afd2f63-Q71GPHiBr-sIn2TBFJXM4w.JPG" at bounding box center [428, 83] width 51 height 6
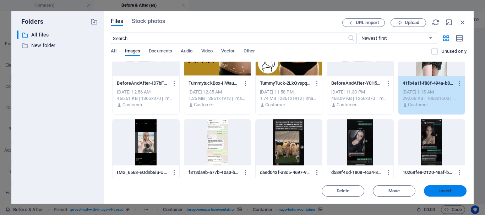
click at [450, 189] on span "Insert" at bounding box center [445, 191] width 12 height 4
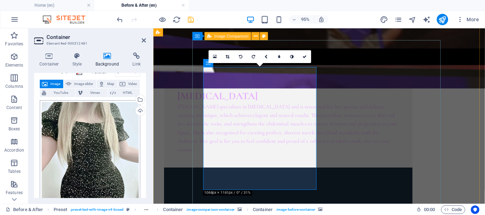
scroll to position [213, 0]
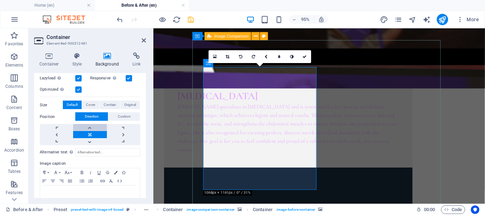
click at [94, 124] on link at bounding box center [89, 127] width 33 height 7
click at [84, 139] on link at bounding box center [89, 141] width 33 height 7
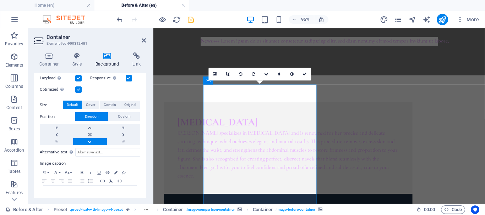
scroll to position [333, 0]
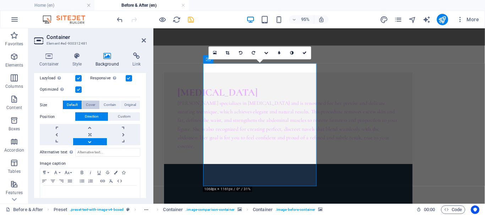
click at [92, 101] on span "Cover" at bounding box center [90, 105] width 9 height 9
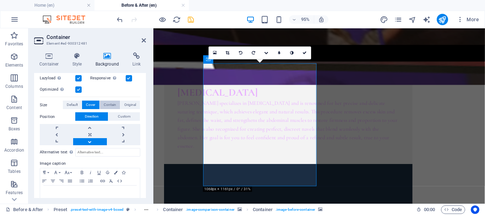
click at [106, 101] on span "Contain" at bounding box center [110, 105] width 12 height 9
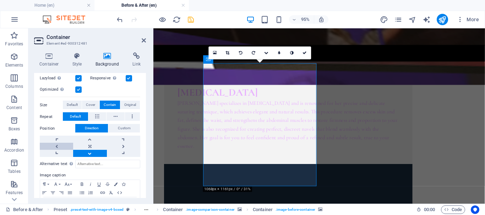
click at [54, 145] on link at bounding box center [56, 146] width 33 height 7
click at [87, 145] on link at bounding box center [89, 146] width 33 height 7
click at [50, 144] on link at bounding box center [56, 146] width 33 height 7
click at [60, 151] on link at bounding box center [56, 153] width 33 height 7
click at [60, 143] on link at bounding box center [56, 146] width 33 height 7
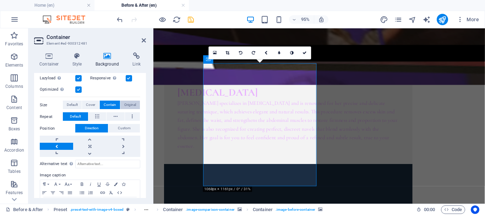
click at [126, 104] on span "Original" at bounding box center [130, 105] width 12 height 9
click at [92, 136] on link at bounding box center [89, 139] width 33 height 7
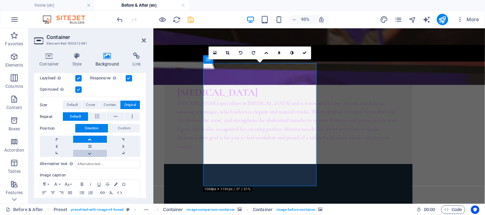
click at [89, 151] on link at bounding box center [89, 153] width 33 height 7
click at [121, 143] on link at bounding box center [123, 146] width 33 height 7
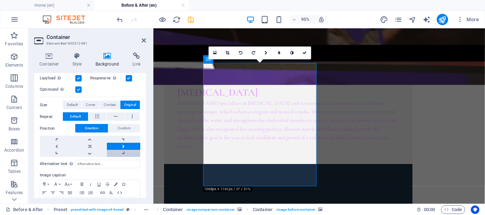
click at [120, 150] on link at bounding box center [123, 153] width 33 height 7
click at [88, 136] on link at bounding box center [89, 139] width 33 height 7
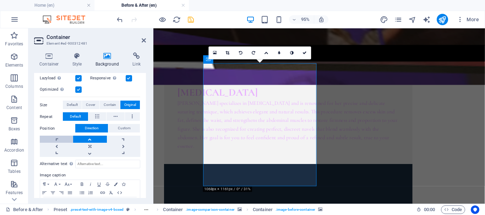
click at [56, 136] on link at bounding box center [56, 139] width 33 height 7
click at [57, 144] on link at bounding box center [56, 146] width 33 height 7
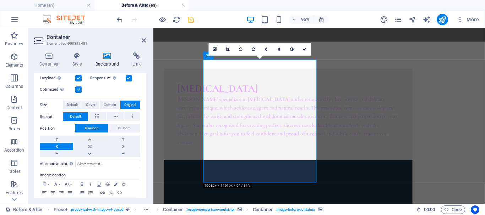
scroll to position [339, 0]
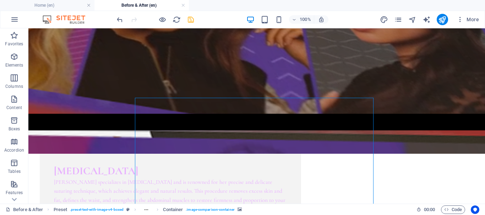
scroll to position [315, 0]
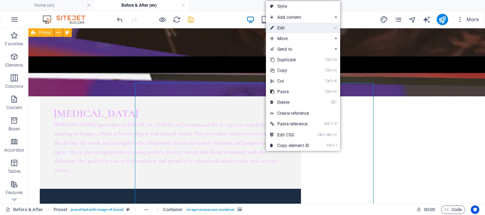
click at [297, 27] on link "⏎ Edit" at bounding box center [290, 28] width 48 height 11
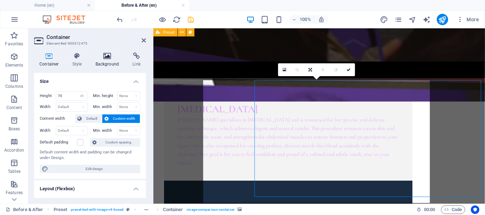
click at [108, 56] on icon at bounding box center [107, 56] width 34 height 7
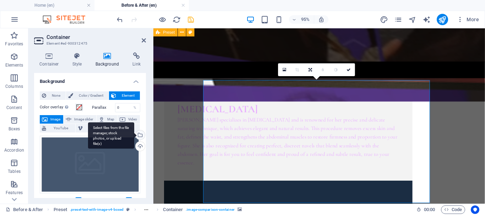
click at [138, 133] on div "Select files from the file manager, stock photos, or upload file(s)" at bounding box center [139, 136] width 11 height 11
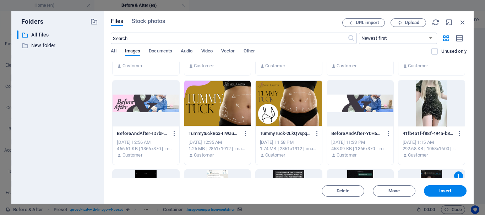
scroll to position [142, 0]
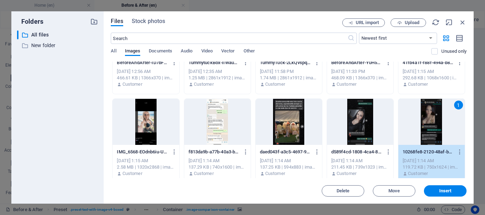
click at [458, 104] on div "1" at bounding box center [458, 105] width 9 height 9
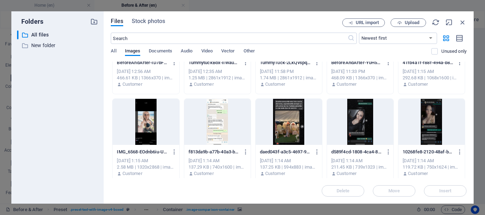
scroll to position [35, 0]
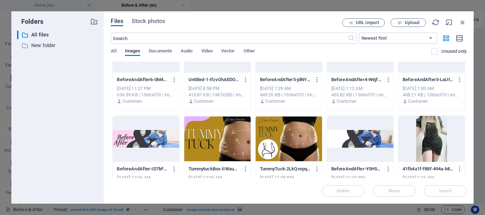
click at [438, 128] on div at bounding box center [431, 139] width 66 height 46
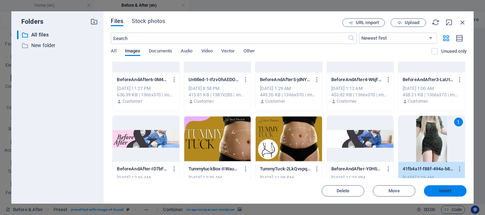
drag, startPoint x: 449, startPoint y: 191, endPoint x: 308, endPoint y: 171, distance: 142.3
click at [449, 191] on span "Insert" at bounding box center [445, 191] width 12 height 4
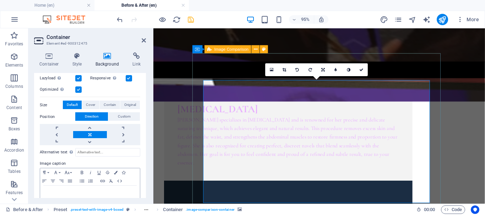
scroll to position [248, 0]
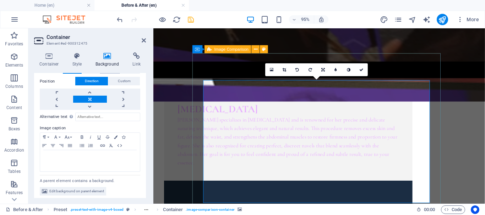
click at [115, 78] on button "Custom" at bounding box center [124, 81] width 32 height 9
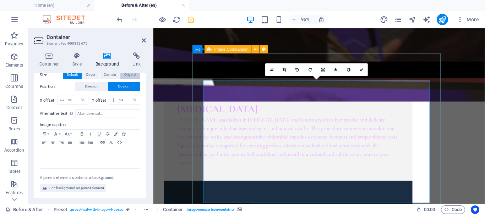
scroll to position [241, 0]
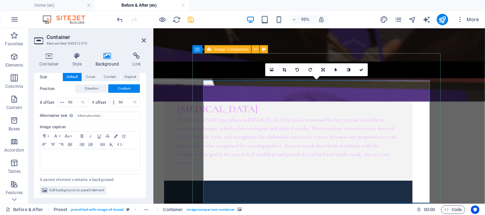
click at [127, 72] on div "Container Style Background Link Size Height 70 Default px rem % vh vw Min. heig…" at bounding box center [90, 126] width 112 height 146
click at [128, 76] on span "Original" at bounding box center [130, 77] width 12 height 9
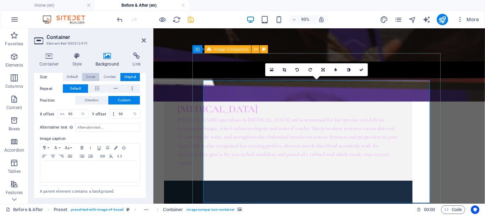
click at [94, 75] on span "Cover" at bounding box center [90, 77] width 9 height 9
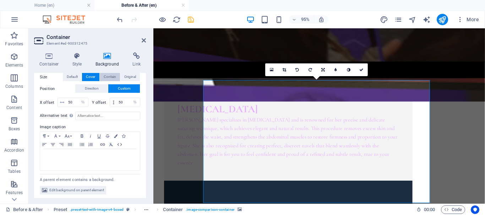
click at [110, 75] on span "Contain" at bounding box center [110, 77] width 12 height 9
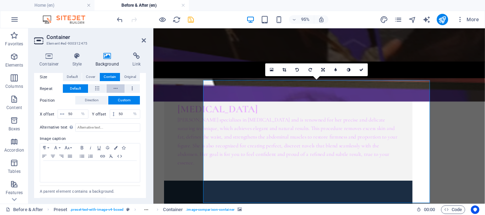
scroll to position [206, 0]
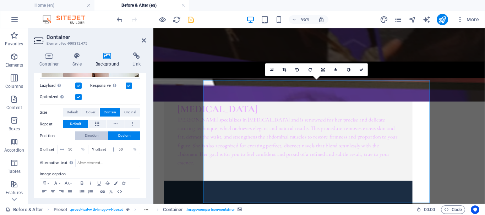
click at [95, 135] on span "Direction" at bounding box center [92, 136] width 14 height 9
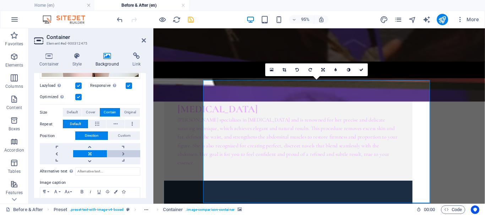
click at [120, 151] on link at bounding box center [123, 154] width 33 height 7
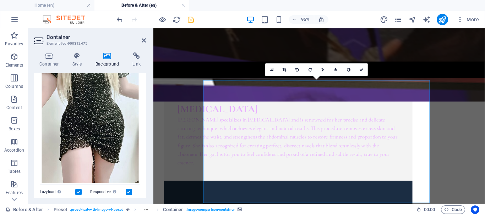
scroll to position [28, 0]
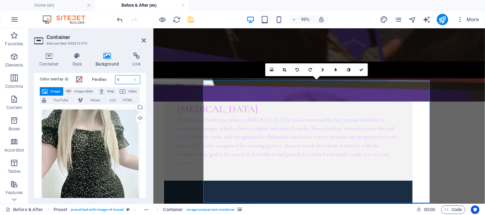
drag, startPoint x: 123, startPoint y: 78, endPoint x: 106, endPoint y: 80, distance: 17.2
click at [107, 78] on div "Parallax 0 %" at bounding box center [116, 79] width 49 height 9
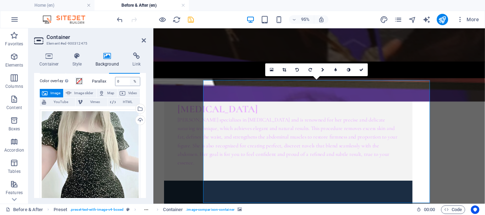
click at [136, 81] on div "%" at bounding box center [135, 81] width 10 height 9
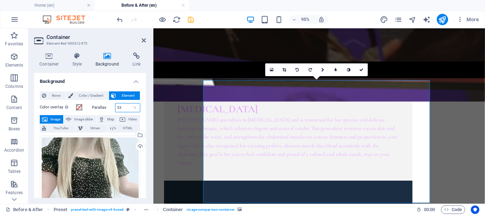
drag, startPoint x: 126, startPoint y: 107, endPoint x: 102, endPoint y: 104, distance: 24.3
click at [103, 104] on div "Parallax 33 %" at bounding box center [116, 107] width 49 height 9
click at [125, 107] on div "77 %" at bounding box center [128, 107] width 26 height 9
drag, startPoint x: 126, startPoint y: 107, endPoint x: 95, endPoint y: 104, distance: 30.4
click at [96, 104] on div "Parallax 77 %" at bounding box center [116, 107] width 49 height 9
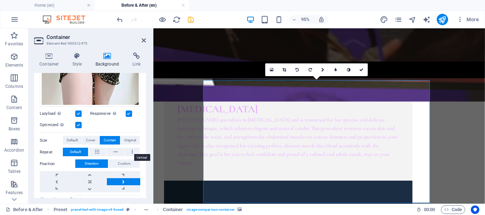
scroll to position [261, 0]
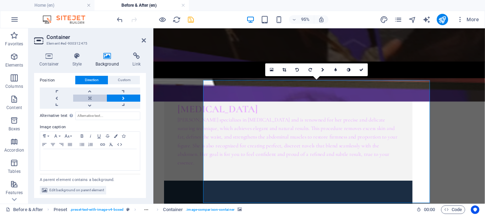
click at [87, 95] on link at bounding box center [89, 98] width 33 height 7
click at [122, 88] on link at bounding box center [123, 91] width 33 height 7
click at [60, 88] on link at bounding box center [56, 91] width 33 height 7
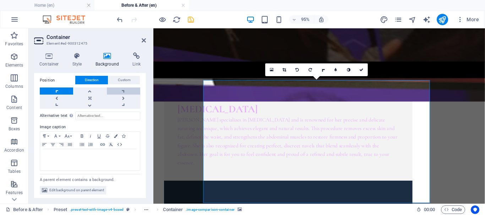
click at [121, 90] on link at bounding box center [123, 91] width 33 height 7
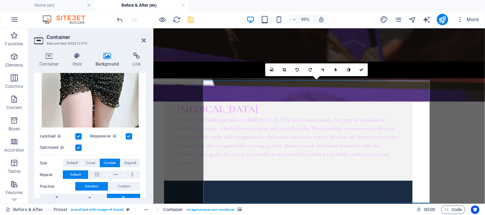
scroll to position [13, 0]
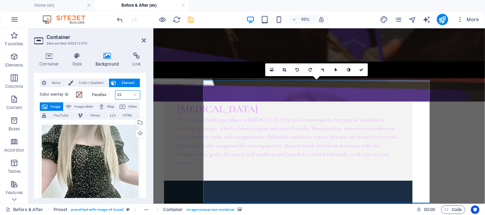
type input "33"
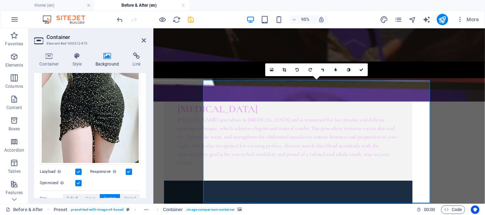
scroll to position [226, 0]
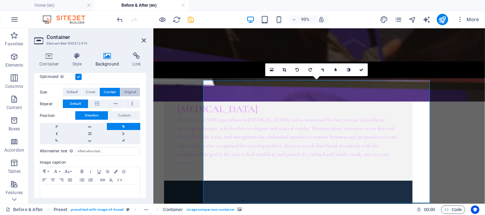
click at [125, 90] on span "Original" at bounding box center [130, 92] width 12 height 9
click at [102, 90] on button "Contain" at bounding box center [110, 92] width 20 height 9
click at [72, 91] on span "Default" at bounding box center [72, 92] width 11 height 9
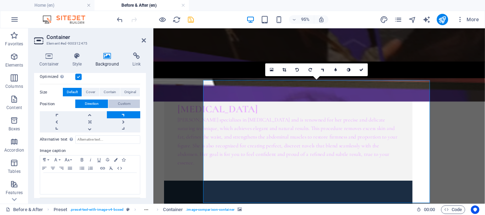
click at [125, 100] on span "Custom" at bounding box center [124, 104] width 13 height 9
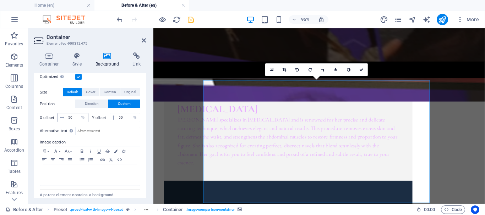
click at [59, 114] on span at bounding box center [62, 118] width 9 height 9
click at [61, 116] on icon at bounding box center [62, 118] width 4 height 4
click at [83, 115] on select "px rem % vh vw" at bounding box center [83, 118] width 10 height 9
select select "rem"
click at [78, 114] on select "px rem % vh vw" at bounding box center [83, 118] width 10 height 9
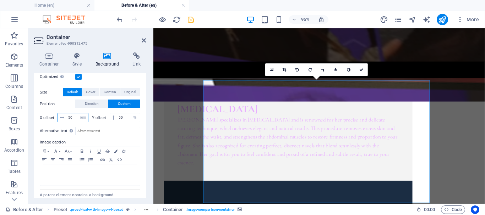
click at [67, 114] on input "50" at bounding box center [77, 118] width 22 height 9
type input "3"
click at [119, 114] on input "50" at bounding box center [128, 118] width 23 height 9
drag, startPoint x: 109, startPoint y: 110, endPoint x: 121, endPoint y: 117, distance: 14.2
click at [109, 111] on div "X offset 3 px rem % vh vw Y offset 50 px rem % vh vw" at bounding box center [90, 117] width 100 height 13
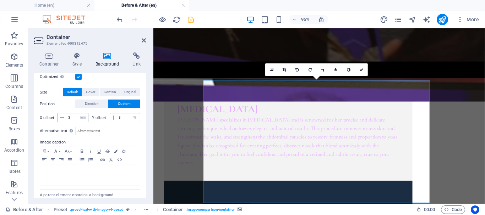
type input "3"
click at [69, 114] on input "3" at bounding box center [77, 118] width 22 height 9
drag, startPoint x: 70, startPoint y: 116, endPoint x: 67, endPoint y: 113, distance: 3.8
click at [67, 114] on input "3" at bounding box center [77, 118] width 22 height 9
type input "1"
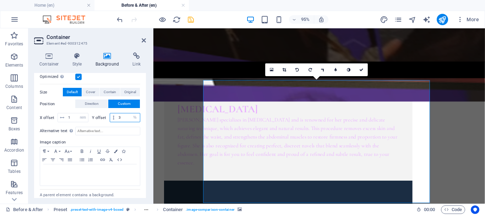
click at [117, 114] on input "3" at bounding box center [128, 118] width 23 height 9
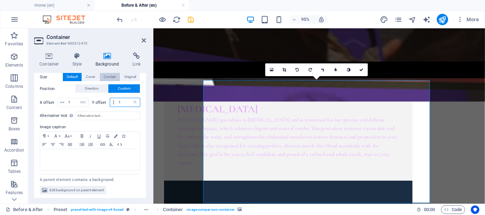
type input "1"
click at [111, 76] on span "Contain" at bounding box center [110, 77] width 12 height 9
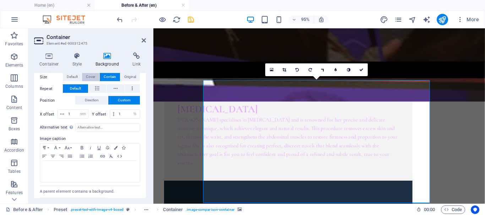
click at [86, 75] on span "Cover" at bounding box center [90, 77] width 9 height 9
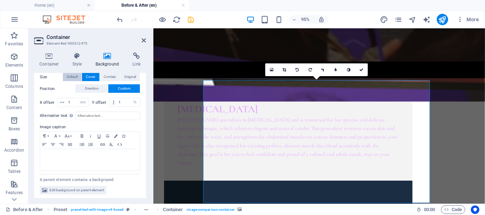
click at [76, 76] on span "Default" at bounding box center [72, 77] width 11 height 9
click at [131, 74] on span "Original" at bounding box center [130, 77] width 12 height 9
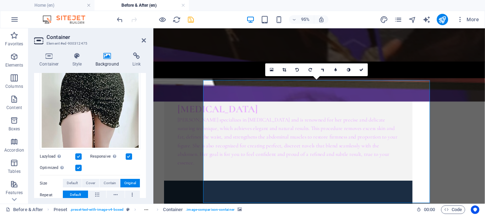
scroll to position [0, 0]
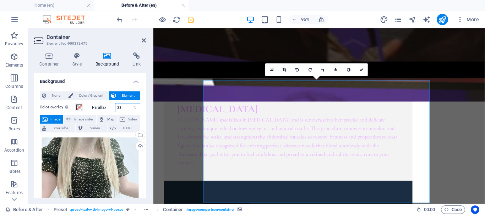
click at [105, 105] on div "Parallax 33 %" at bounding box center [116, 107] width 49 height 9
click at [143, 40] on icon at bounding box center [144, 41] width 4 height 6
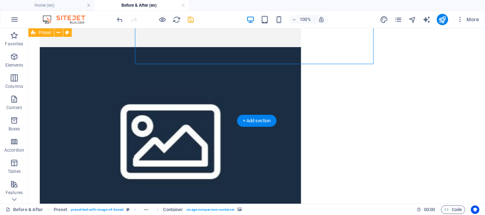
scroll to position [351, 0]
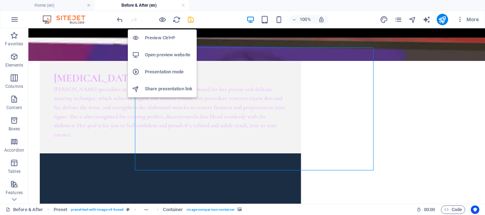
drag, startPoint x: 163, startPoint y: 19, endPoint x: 168, endPoint y: 23, distance: 6.8
click at [163, 19] on icon "button" at bounding box center [162, 20] width 8 height 8
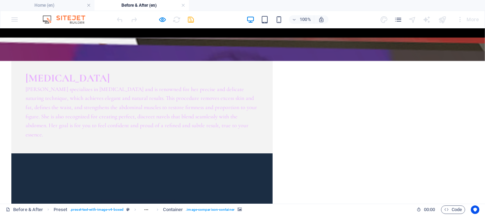
drag, startPoint x: 241, startPoint y: 109, endPoint x: 397, endPoint y: 108, distance: 155.8
type input "100"
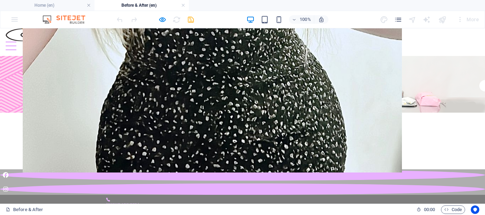
scroll to position [138, 0]
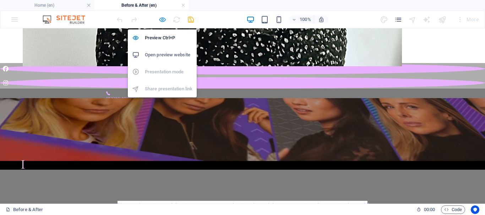
click at [162, 18] on icon "button" at bounding box center [162, 20] width 8 height 8
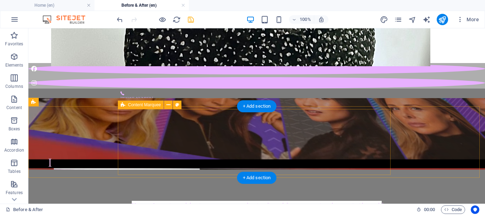
scroll to position [67, 0]
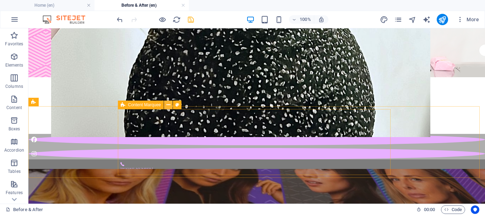
click at [169, 105] on icon at bounding box center [168, 105] width 4 height 7
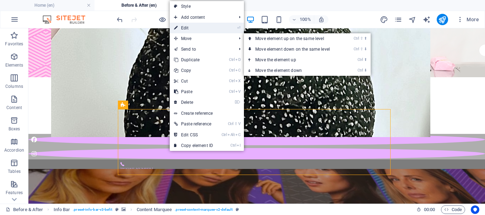
click at [182, 29] on link "⏎ Edit" at bounding box center [194, 28] width 48 height 11
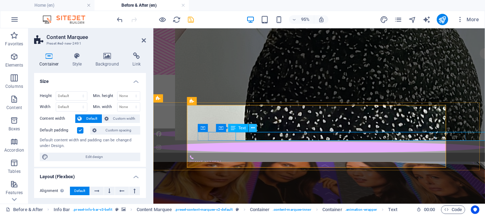
click at [251, 128] on icon at bounding box center [253, 128] width 4 height 7
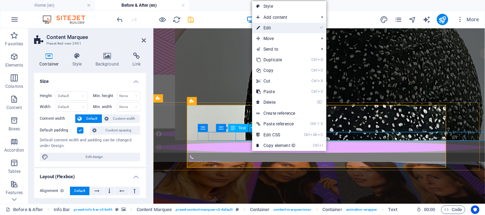
click at [271, 26] on link "⏎ Edit" at bounding box center [276, 28] width 48 height 11
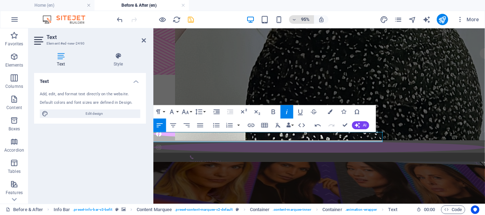
click at [190, 18] on icon "save" at bounding box center [191, 20] width 8 height 8
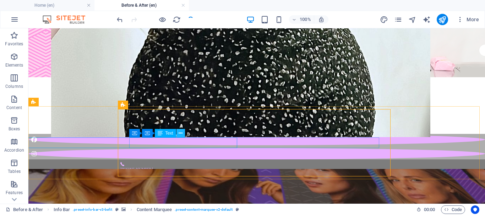
click at [181, 133] on icon at bounding box center [181, 133] width 4 height 7
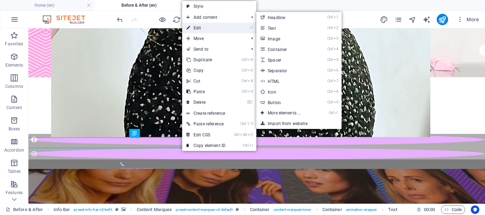
click at [207, 28] on link "⏎ Edit" at bounding box center [206, 28] width 48 height 11
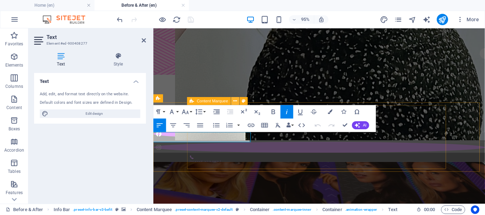
click at [237, 99] on button at bounding box center [235, 101] width 8 height 8
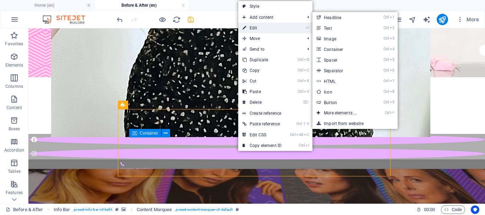
click at [263, 28] on link "⏎ Edit" at bounding box center [262, 28] width 48 height 11
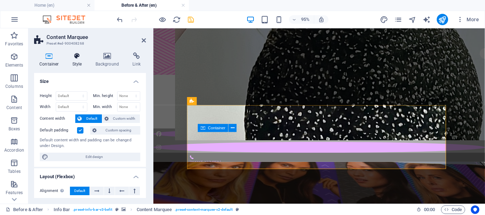
click at [76, 61] on h4 "Style" at bounding box center [78, 60] width 23 height 15
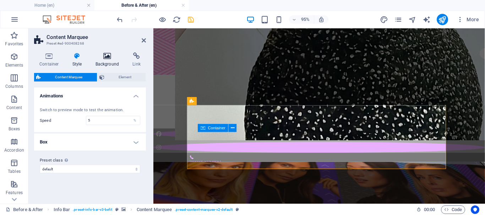
click at [110, 55] on icon at bounding box center [107, 56] width 34 height 7
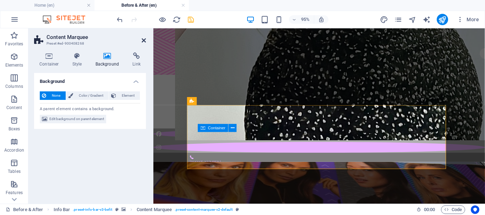
click at [144, 41] on icon at bounding box center [144, 41] width 4 height 6
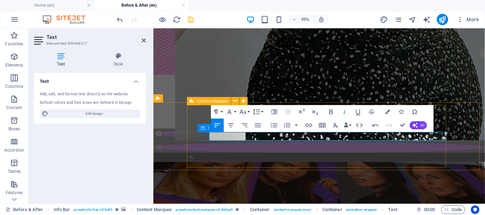
scroll to position [0, 98]
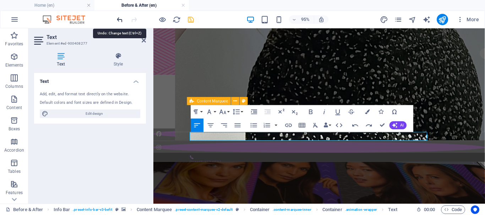
click at [121, 20] on icon "undo" at bounding box center [120, 20] width 8 height 8
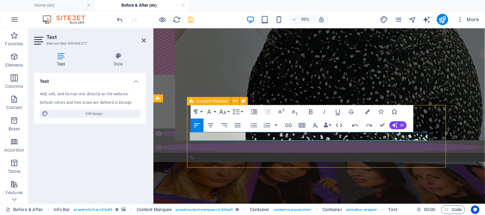
click at [456, 160] on div "+16199517777 Paseo del Centenario 9580, New City Medical Plaza , Tijuana 22010 …" at bounding box center [327, 165] width 349 height 10
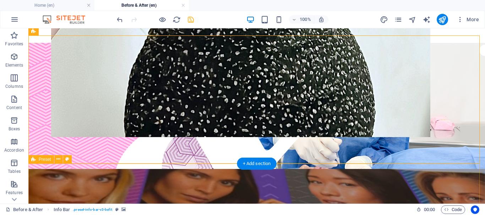
scroll to position [138, 0]
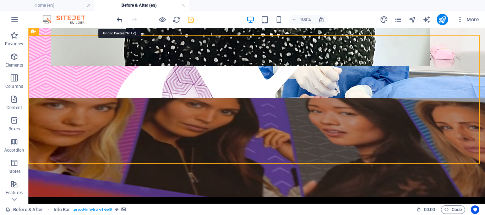
click at [121, 18] on icon "undo" at bounding box center [120, 20] width 8 height 8
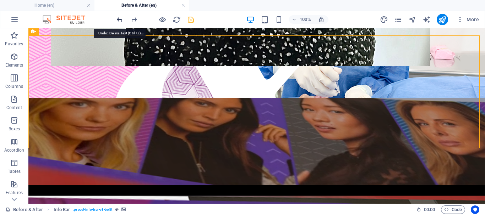
click at [122, 19] on icon "undo" at bounding box center [120, 20] width 8 height 8
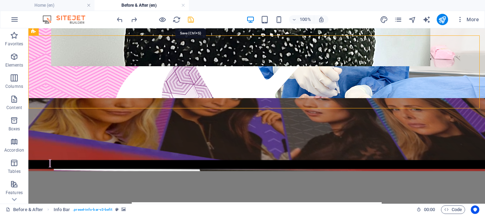
click at [190, 19] on icon "save" at bounding box center [191, 20] width 8 height 8
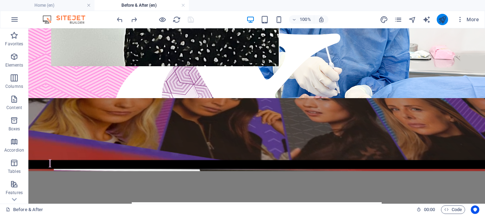
click at [443, 20] on icon "publish" at bounding box center [442, 20] width 8 height 8
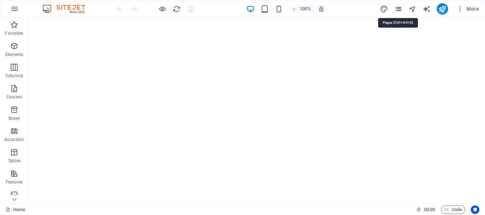
click at [399, 9] on icon "pages" at bounding box center [398, 9] width 8 height 8
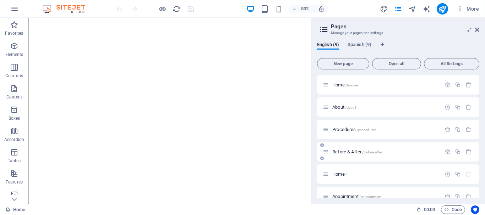
click at [352, 153] on span "Before & After /before-after" at bounding box center [357, 151] width 50 height 5
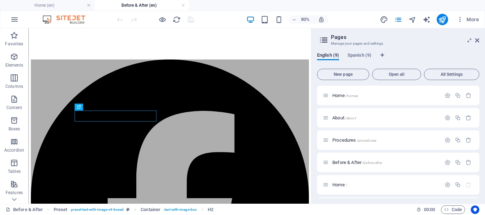
scroll to position [141, 0]
click at [88, 5] on link at bounding box center [89, 5] width 4 height 7
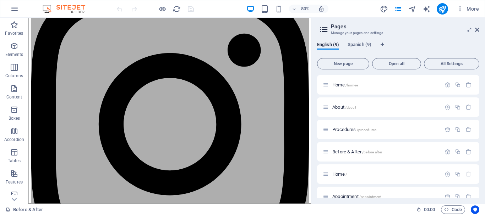
scroll to position [599, 0]
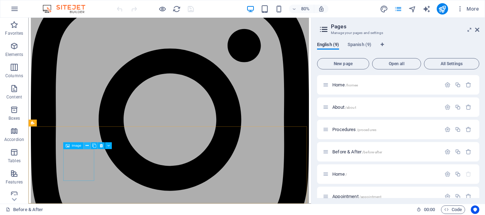
click at [87, 145] on icon at bounding box center [87, 146] width 3 height 6
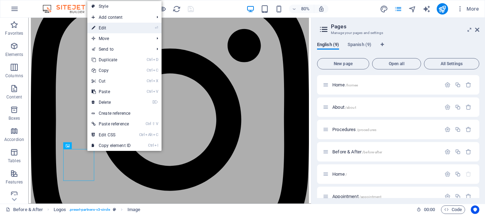
click at [116, 29] on link "⏎ Edit" at bounding box center [111, 28] width 48 height 11
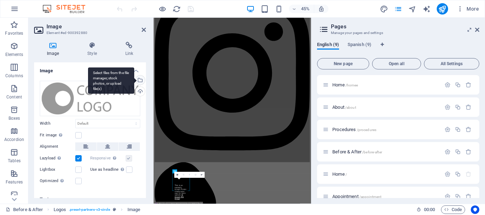
click at [138, 79] on div "Select files from the file manager, stock photos, or upload file(s)" at bounding box center [139, 81] width 11 height 11
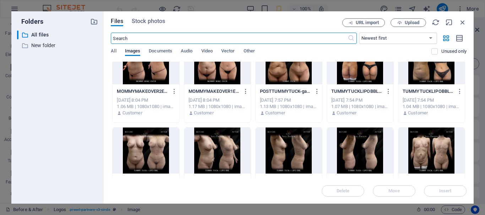
scroll to position [657, 0]
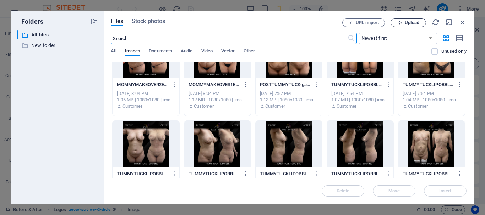
click at [409, 23] on span "Upload" at bounding box center [412, 23] width 15 height 4
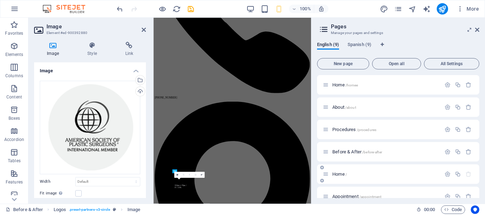
scroll to position [542, 0]
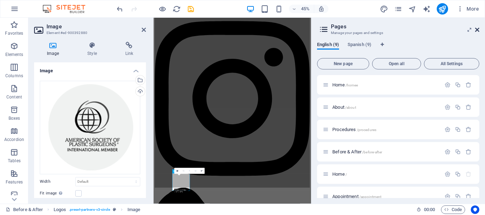
click at [478, 31] on icon at bounding box center [477, 30] width 4 height 6
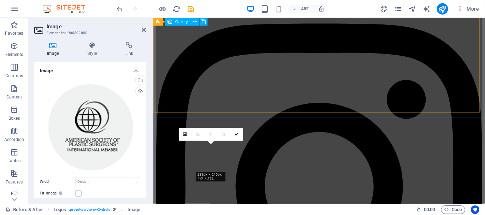
scroll to position [607, 0]
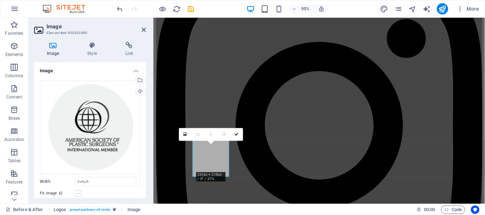
click at [76, 192] on label at bounding box center [78, 194] width 6 height 6
click at [0, 0] on input "Fit image Automatically fit image to a fixed width and height" at bounding box center [0, 0] width 0 height 0
click at [77, 192] on label at bounding box center [78, 194] width 6 height 6
click at [0, 0] on input "Fit image Automatically fit image to a fixed width and height" at bounding box center [0, 0] width 0 height 0
click at [236, 136] on icon at bounding box center [237, 135] width 4 height 4
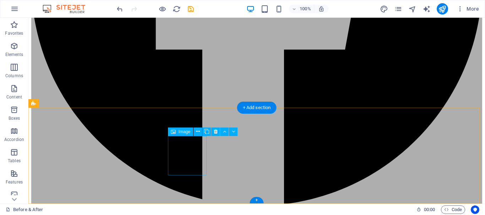
scroll to position [690, 0]
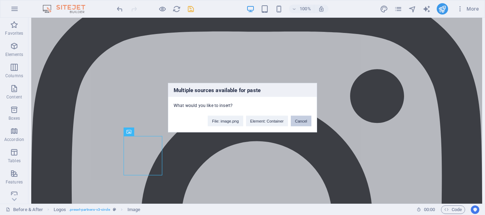
click at [303, 121] on button "Cancel" at bounding box center [301, 121] width 21 height 11
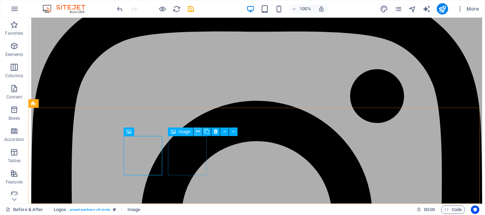
click at [198, 131] on icon at bounding box center [198, 131] width 4 height 7
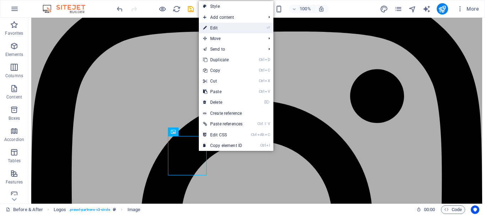
drag, startPoint x: 228, startPoint y: 29, endPoint x: 13, endPoint y: 130, distance: 236.9
click at [228, 29] on link "⏎ Edit" at bounding box center [223, 28] width 48 height 11
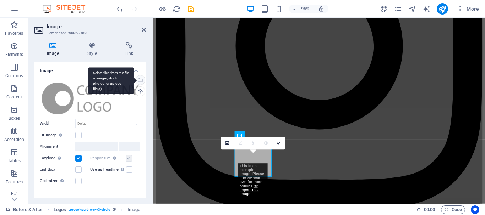
scroll to position [607, 0]
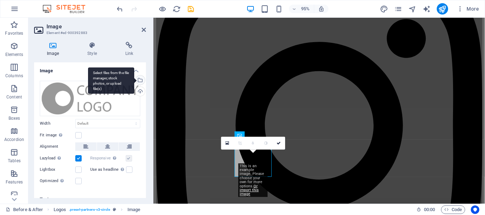
click at [140, 80] on div "Select files from the file manager, stock photos, or upload file(s)" at bounding box center [139, 81] width 11 height 11
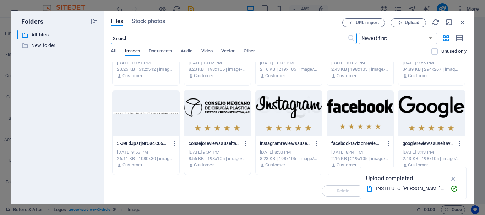
scroll to position [1242, 0]
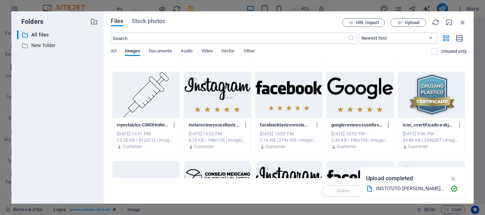
click at [424, 98] on div at bounding box center [431, 95] width 66 height 46
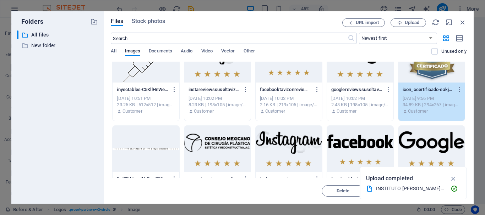
scroll to position [1349, 0]
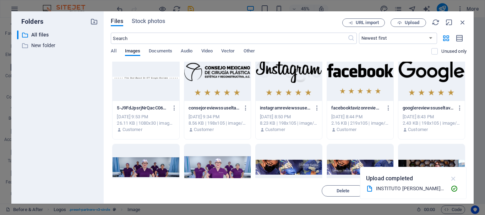
click at [454, 177] on icon "button" at bounding box center [453, 179] width 8 height 8
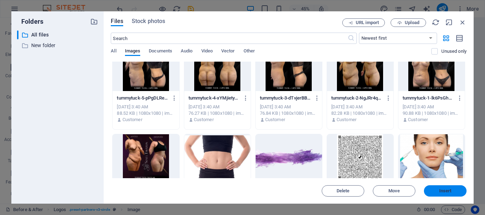
scroll to position [2449, 0]
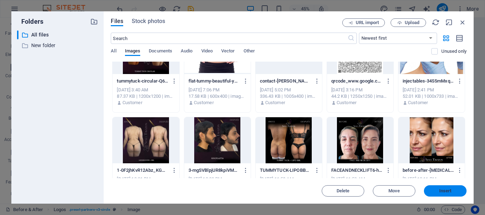
click at [442, 191] on span "Insert" at bounding box center [445, 191] width 12 height 4
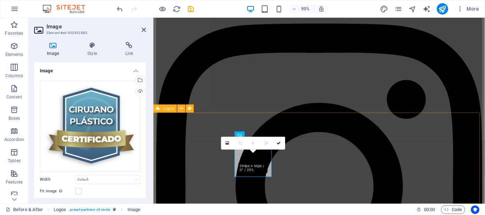
scroll to position [607, 0]
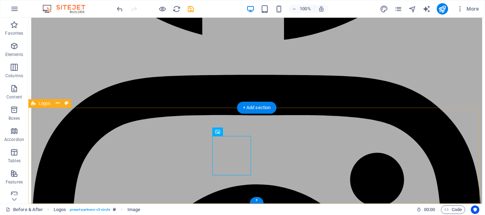
scroll to position [690, 0]
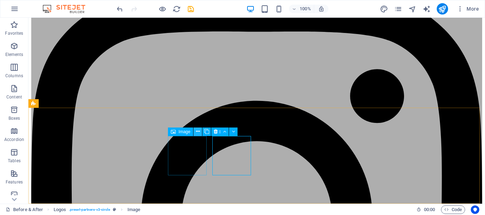
click at [197, 131] on icon at bounding box center [198, 131] width 4 height 7
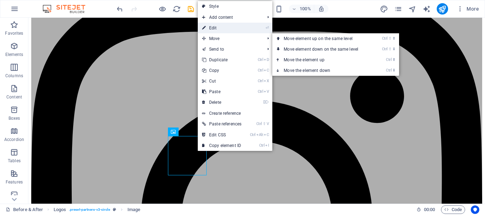
click at [221, 24] on link "⏎ Edit" at bounding box center [222, 28] width 48 height 11
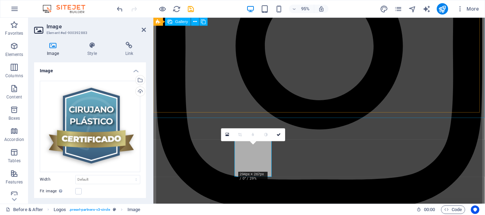
scroll to position [607, 0]
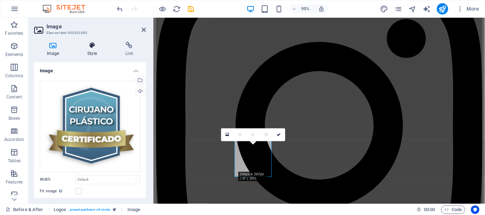
click at [97, 50] on h4 "Style" at bounding box center [94, 49] width 38 height 15
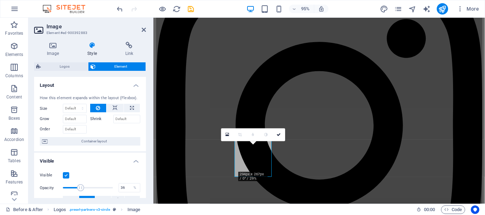
drag, startPoint x: 98, startPoint y: 188, endPoint x: 80, endPoint y: 191, distance: 17.6
click at [80, 191] on span at bounding box center [88, 188] width 50 height 11
drag, startPoint x: 80, startPoint y: 191, endPoint x: 88, endPoint y: 192, distance: 8.3
click at [88, 192] on span at bounding box center [88, 188] width 50 height 11
drag, startPoint x: 88, startPoint y: 185, endPoint x: 122, endPoint y: 186, distance: 34.4
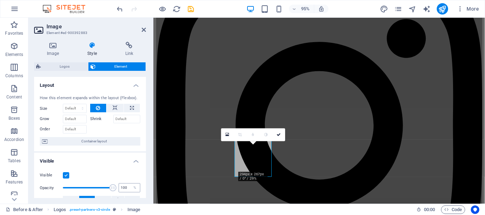
click at [122, 186] on div "Opacity 100 %" at bounding box center [90, 188] width 100 height 11
click at [105, 187] on span at bounding box center [107, 188] width 7 height 7
drag, startPoint x: 105, startPoint y: 187, endPoint x: 97, endPoint y: 186, distance: 7.8
click at [97, 186] on span at bounding box center [98, 188] width 7 height 7
drag, startPoint x: 99, startPoint y: 187, endPoint x: 103, endPoint y: 188, distance: 4.0
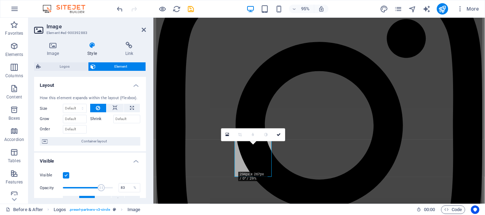
click at [103, 188] on span at bounding box center [101, 188] width 7 height 7
type input "70"
click at [97, 186] on span at bounding box center [99, 188] width 7 height 7
click at [146, 28] on icon at bounding box center [144, 30] width 4 height 6
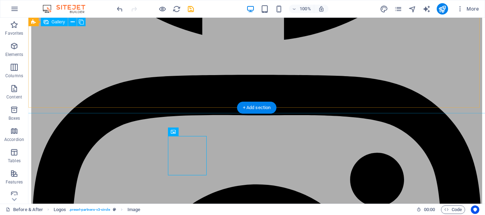
scroll to position [690, 0]
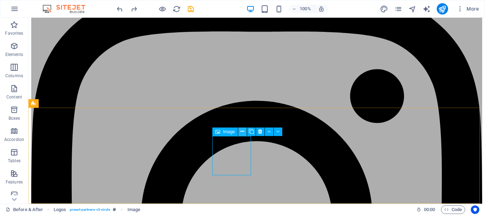
click at [242, 130] on icon at bounding box center [242, 131] width 4 height 7
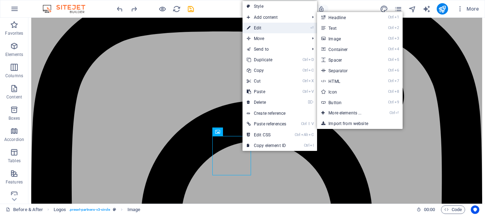
drag, startPoint x: 264, startPoint y: 26, endPoint x: 108, endPoint y: 163, distance: 207.8
click at [264, 26] on link "⏎ Edit" at bounding box center [266, 28] width 48 height 11
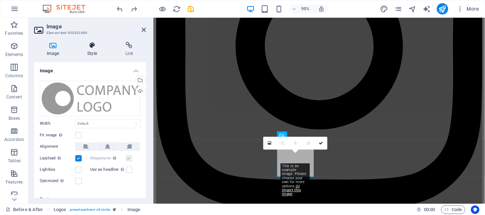
scroll to position [607, 0]
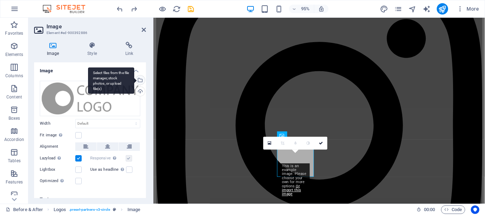
click at [139, 78] on div "Select files from the file manager, stock photos, or upload file(s)" at bounding box center [139, 81] width 11 height 11
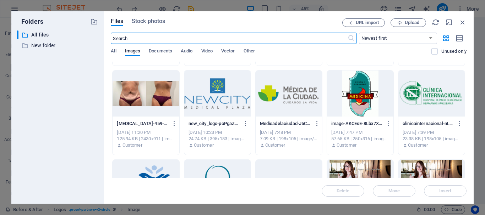
scroll to position [1100, 0]
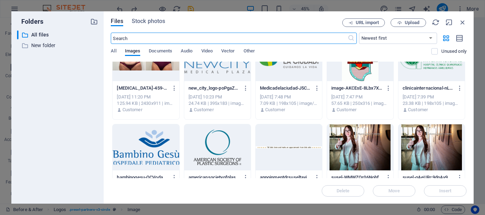
click at [138, 146] on div at bounding box center [146, 148] width 66 height 46
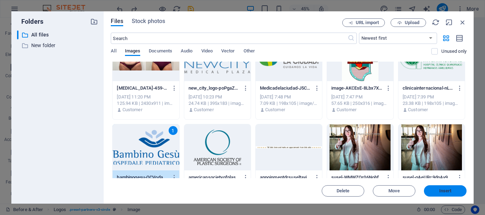
drag, startPoint x: 438, startPoint y: 190, endPoint x: 300, endPoint y: 181, distance: 138.7
click at [438, 190] on span "Insert" at bounding box center [445, 191] width 37 height 4
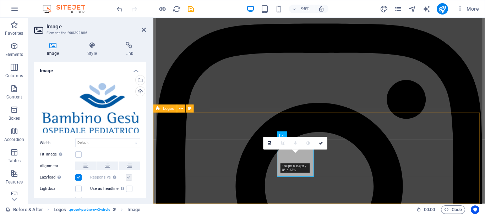
scroll to position [607, 0]
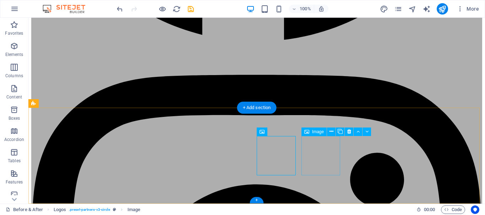
scroll to position [690, 0]
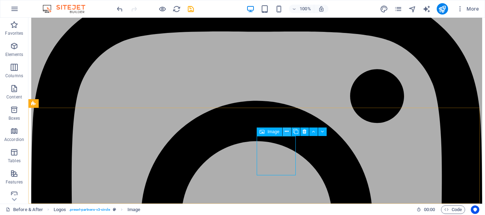
click at [287, 131] on icon at bounding box center [287, 131] width 4 height 7
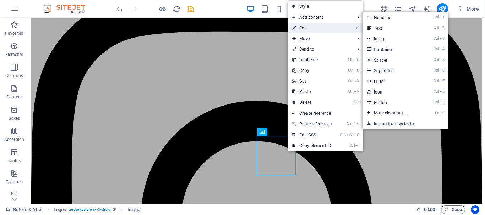
drag, startPoint x: 315, startPoint y: 28, endPoint x: 170, endPoint y: 11, distance: 146.5
click at [315, 28] on link "⏎ Edit" at bounding box center [312, 28] width 48 height 11
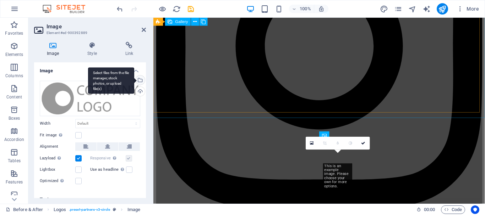
click at [138, 78] on div "Select files from the file manager, stock photos, or upload file(s)" at bounding box center [139, 81] width 11 height 11
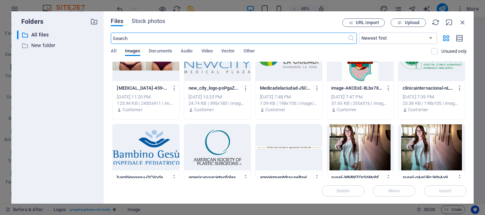
scroll to position [1065, 0]
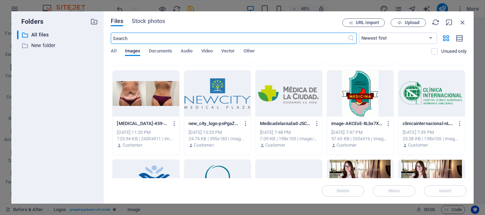
click at [288, 96] on div at bounding box center [289, 94] width 66 height 46
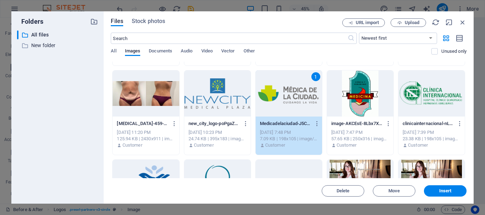
click at [288, 96] on div "1" at bounding box center [289, 94] width 66 height 46
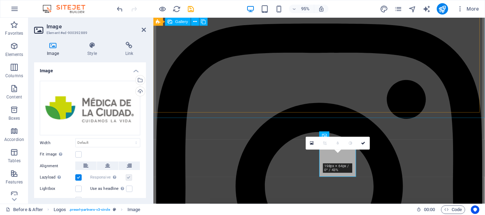
scroll to position [607, 0]
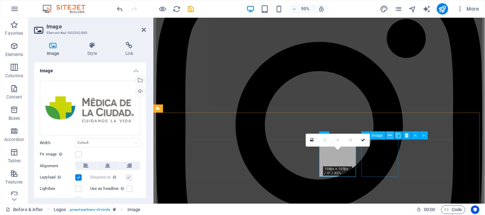
click at [390, 136] on icon at bounding box center [390, 135] width 4 height 7
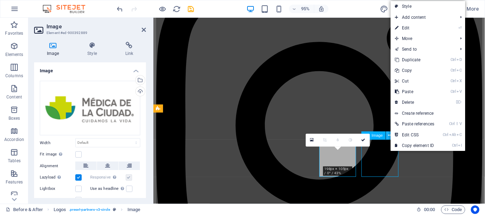
scroll to position [690, 0]
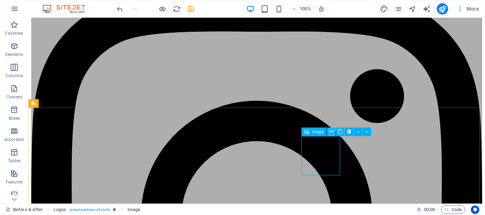
click at [331, 132] on icon at bounding box center [331, 131] width 4 height 7
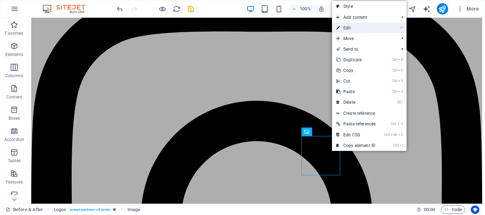
click at [350, 27] on link "⏎ Edit" at bounding box center [356, 28] width 48 height 11
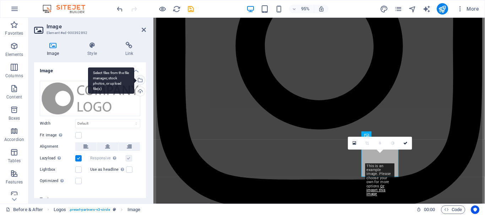
scroll to position [607, 0]
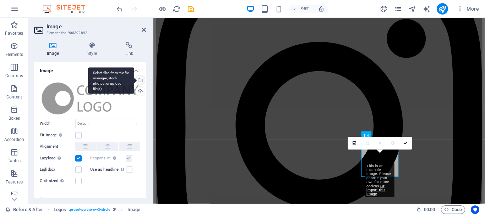
click at [140, 79] on div "Select files from the file manager, stock photos, or upload file(s)" at bounding box center [139, 81] width 11 height 11
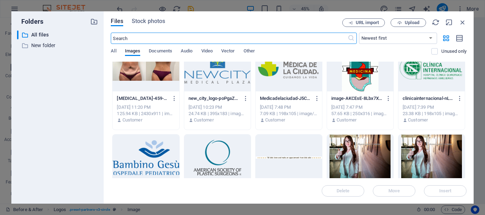
scroll to position [1055, 0]
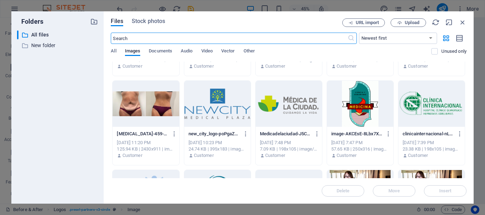
click at [342, 110] on div at bounding box center [360, 104] width 66 height 46
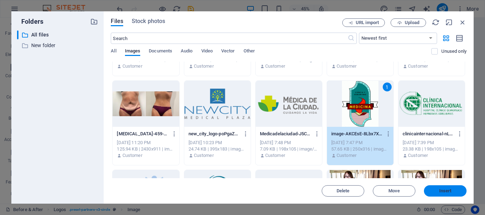
drag, startPoint x: 440, startPoint y: 187, endPoint x: 310, endPoint y: 181, distance: 130.8
click at [440, 187] on button "Insert" at bounding box center [445, 191] width 43 height 11
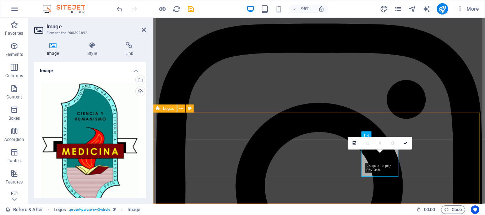
scroll to position [607, 0]
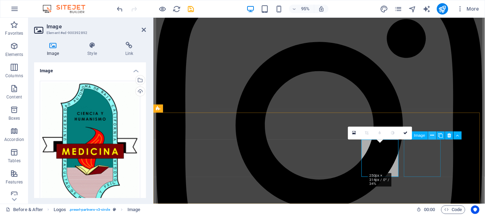
click at [433, 136] on icon at bounding box center [432, 135] width 4 height 7
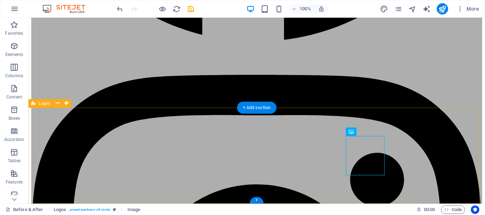
scroll to position [690, 0]
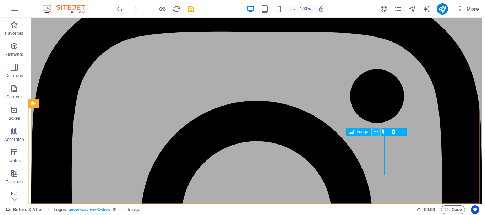
click at [376, 132] on icon at bounding box center [376, 131] width 4 height 7
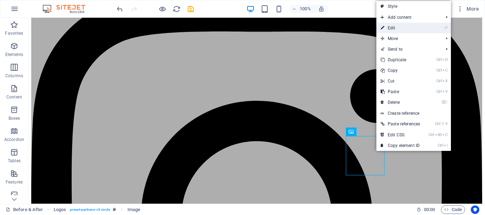
click at [397, 28] on link "⏎ Edit" at bounding box center [400, 28] width 48 height 11
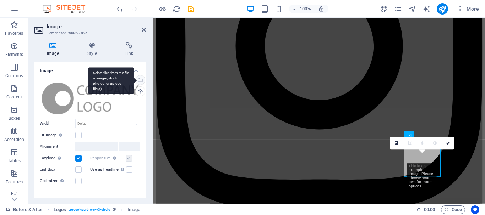
click at [139, 78] on div "Select files from the file manager, stock photos, or upload file(s)" at bounding box center [139, 81] width 11 height 11
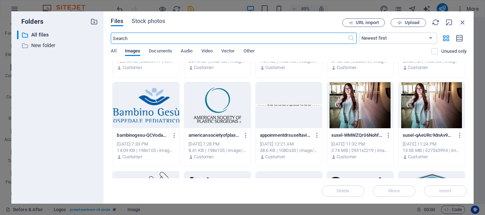
scroll to position [1072, 0]
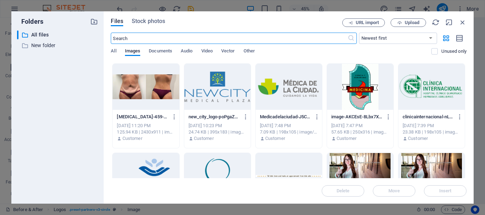
click at [442, 94] on div at bounding box center [431, 87] width 66 height 46
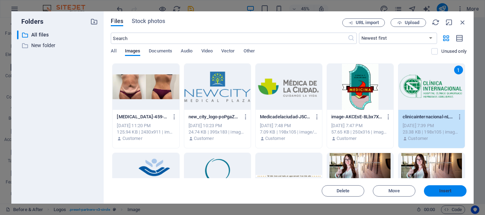
click at [437, 192] on span "Insert" at bounding box center [445, 191] width 37 height 4
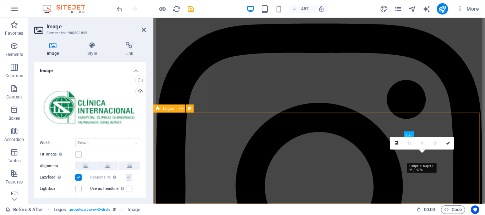
scroll to position [607, 0]
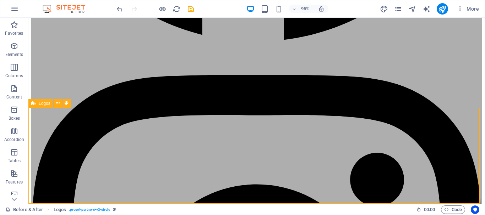
scroll to position [690, 0]
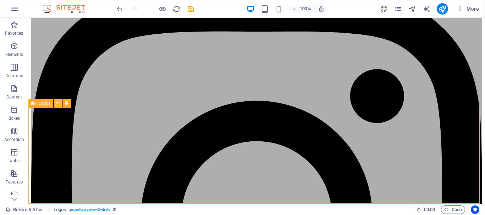
click at [59, 101] on icon at bounding box center [58, 103] width 4 height 7
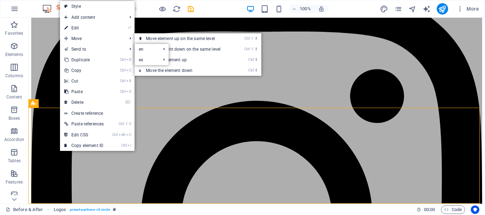
click at [95, 28] on link "⏎ Edit" at bounding box center [84, 28] width 48 height 11
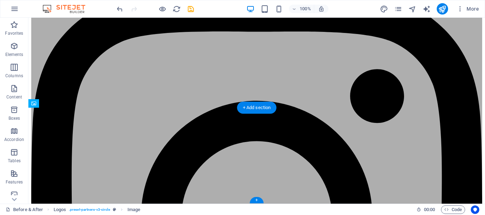
drag, startPoint x: 281, startPoint y: 153, endPoint x: 383, endPoint y: 155, distance: 102.6
drag, startPoint x: 206, startPoint y: 150, endPoint x: 356, endPoint y: 148, distance: 149.8
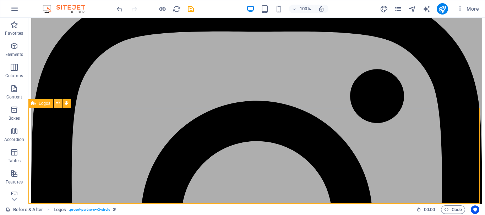
click at [60, 102] on icon at bounding box center [58, 103] width 4 height 7
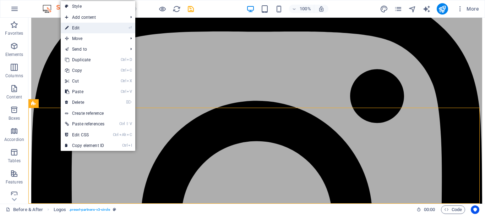
click at [83, 29] on link "⏎ Edit" at bounding box center [85, 28] width 48 height 11
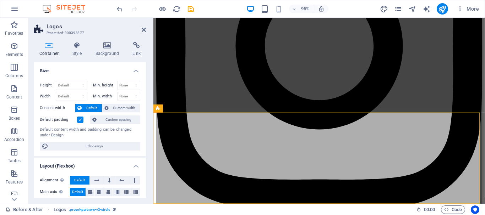
scroll to position [607, 0]
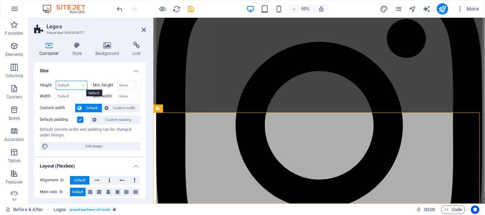
click at [81, 85] on select "Default px rem % vh vw" at bounding box center [71, 85] width 31 height 9
select select "px"
click at [76, 81] on select "Default px rem % vh vw" at bounding box center [71, 85] width 31 height 9
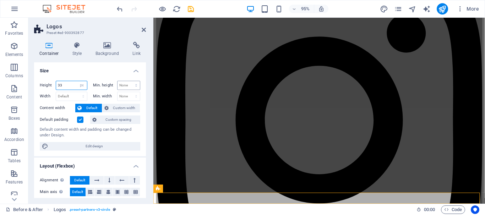
scroll to position [522, 0]
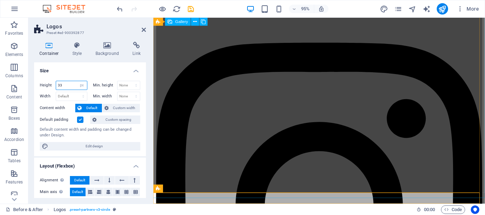
type input "33"
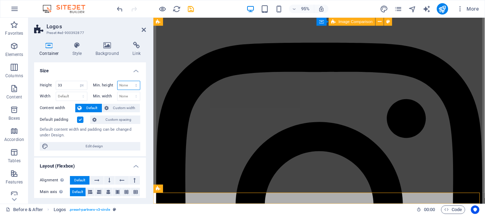
click at [125, 83] on select "None px rem % vh vw" at bounding box center [128, 85] width 23 height 9
click at [126, 85] on select "None px rem % vh vw" at bounding box center [128, 85] width 23 height 9
select select "px"
click at [129, 81] on select "None px rem % vh vw" at bounding box center [128, 85] width 23 height 9
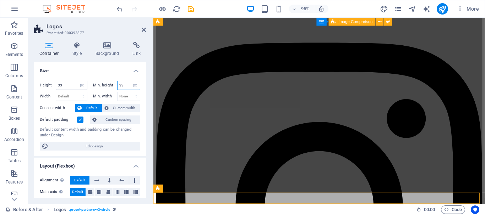
type input "33"
click at [68, 87] on input "33" at bounding box center [71, 85] width 31 height 9
click at [124, 97] on select "None px rem % vh vw" at bounding box center [128, 96] width 23 height 9
drag, startPoint x: 125, startPoint y: 87, endPoint x: 35, endPoint y: 82, distance: 89.9
click at [125, 87] on input "33" at bounding box center [128, 85] width 23 height 9
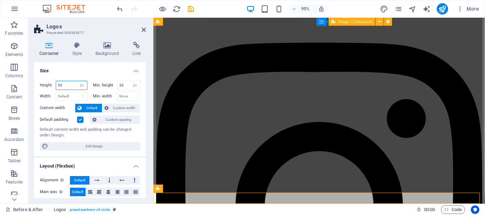
drag, startPoint x: 62, startPoint y: 85, endPoint x: 43, endPoint y: 86, distance: 19.5
click at [43, 86] on div "Height 33 Default px rem % vh vw" at bounding box center [64, 85] width 48 height 9
type input "66"
click at [126, 85] on input "33" at bounding box center [128, 85] width 23 height 9
drag, startPoint x: 126, startPoint y: 88, endPoint x: 89, endPoint y: 89, distance: 36.6
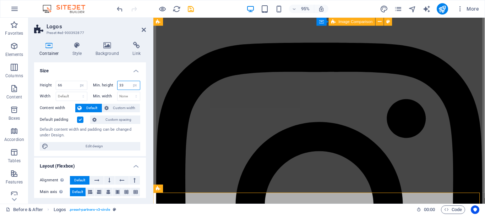
click at [100, 87] on div "Min. height 33 None px rem % vh vw" at bounding box center [117, 85] width 48 height 9
type input "88"
click at [68, 86] on input "66" at bounding box center [71, 85] width 31 height 9
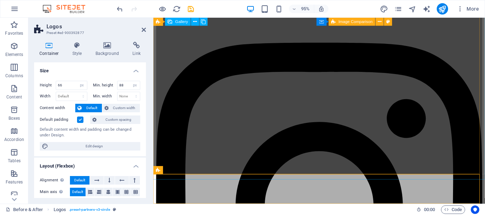
scroll to position [542, 0]
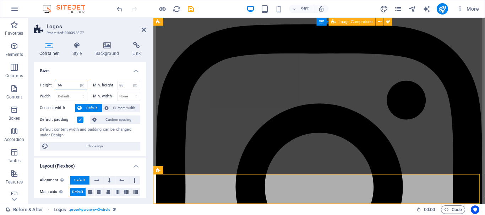
drag, startPoint x: 61, startPoint y: 83, endPoint x: 35, endPoint y: 81, distance: 25.3
click at [35, 81] on div "Height 66 Default px rem % vh vw Min. height 88 None px rem % vh vw Width Defau…" at bounding box center [90, 115] width 112 height 81
type input "99"
click at [122, 83] on input "88" at bounding box center [128, 85] width 23 height 9
click at [75, 97] on select "Default px rem % em vh vw" at bounding box center [71, 96] width 31 height 9
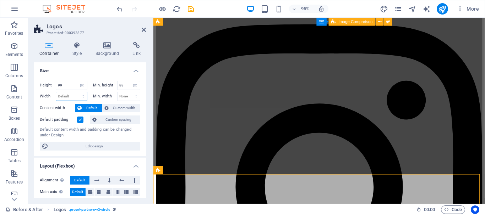
select select "px"
click at [76, 92] on select "Default px rem % em vh vw" at bounding box center [71, 96] width 31 height 9
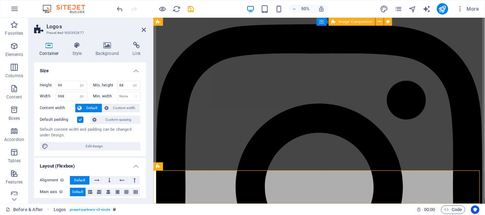
scroll to position [546, 0]
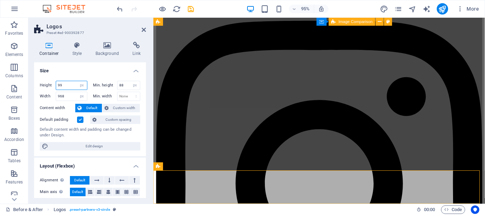
drag, startPoint x: 70, startPoint y: 86, endPoint x: 60, endPoint y: 86, distance: 9.2
click at [60, 86] on input "99" at bounding box center [71, 85] width 31 height 9
drag, startPoint x: 70, startPoint y: 98, endPoint x: 56, endPoint y: 97, distance: 13.8
click at [56, 97] on input "968" at bounding box center [71, 96] width 31 height 9
click at [70, 88] on input "99" at bounding box center [71, 85] width 31 height 9
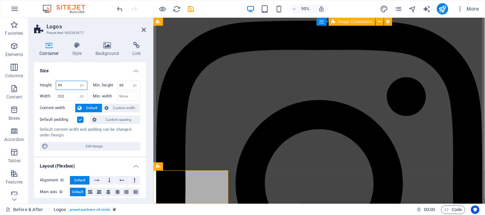
type input "2222"
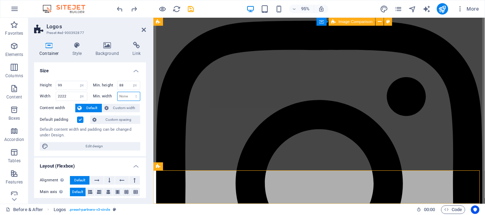
click at [125, 95] on select "None px rem % vh vw" at bounding box center [128, 96] width 23 height 9
click at [125, 97] on select "None px rem % vh vw" at bounding box center [128, 96] width 23 height 9
drag, startPoint x: 127, startPoint y: 87, endPoint x: 111, endPoint y: 85, distance: 16.2
click at [112, 85] on div "Min. height 88 None px rem % vh vw" at bounding box center [117, 85] width 48 height 9
click at [72, 88] on input "99" at bounding box center [71, 85] width 31 height 9
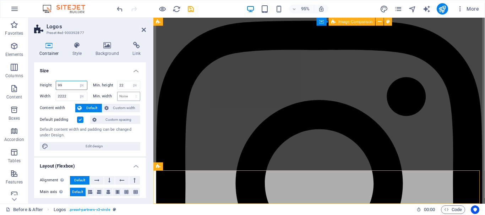
type input "88"
drag, startPoint x: 72, startPoint y: 83, endPoint x: 37, endPoint y: 84, distance: 35.2
click at [37, 83] on div "Height 99 Default px rem % vh vw Min. height 88 None px rem % vh vw Width 2222 …" at bounding box center [90, 115] width 112 height 81
drag, startPoint x: 67, startPoint y: 95, endPoint x: 47, endPoint y: 96, distance: 19.9
click at [47, 96] on div "Width 2222 Default px rem % em vh vw" at bounding box center [64, 96] width 48 height 9
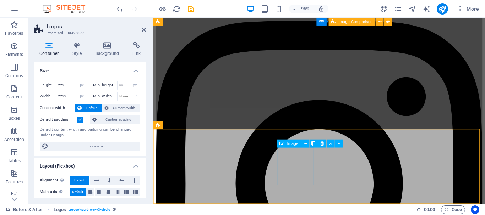
scroll to position [589, 0]
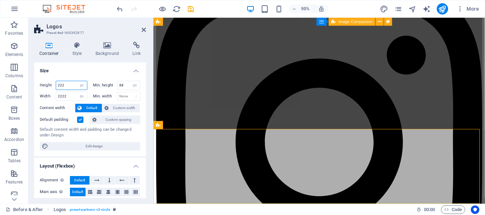
drag, startPoint x: 69, startPoint y: 88, endPoint x: 33, endPoint y: 87, distance: 35.2
click at [37, 84] on div "Height 222 Default px rem % vh vw Min. height 88 None px rem % vh vw Width 2222…" at bounding box center [90, 115] width 112 height 81
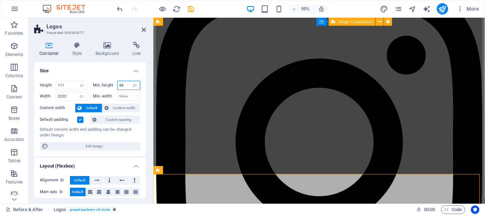
click at [124, 84] on input "88" at bounding box center [128, 85] width 23 height 9
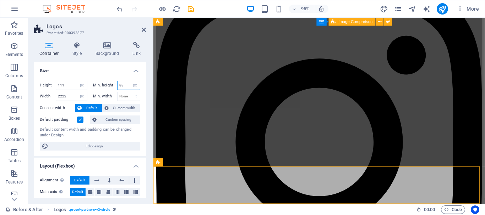
scroll to position [550, 0]
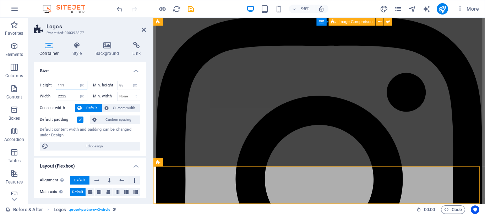
drag, startPoint x: 68, startPoint y: 86, endPoint x: 60, endPoint y: 87, distance: 7.5
click at [60, 87] on input "111" at bounding box center [71, 85] width 31 height 9
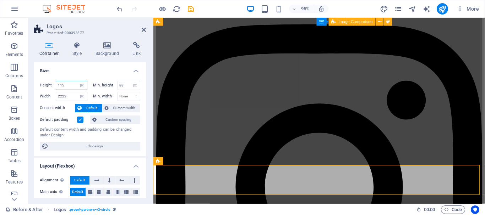
scroll to position [551, 0]
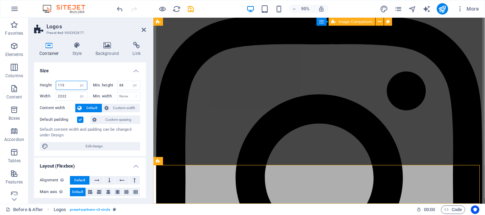
type input "115"
click at [196, 10] on div "95% More" at bounding box center [298, 8] width 366 height 11
drag, startPoint x: 497, startPoint y: 182, endPoint x: 502, endPoint y: 148, distance: 33.8
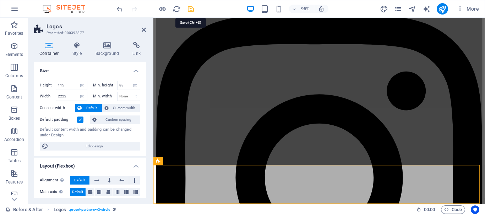
click at [190, 9] on icon "save" at bounding box center [191, 9] width 8 height 8
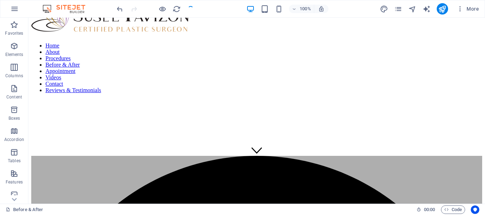
scroll to position [43, 0]
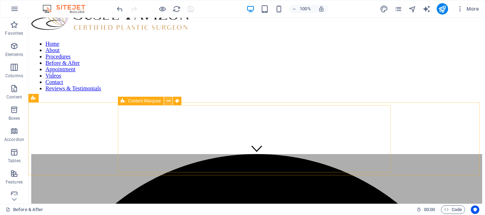
click at [169, 100] on icon at bounding box center [168, 101] width 4 height 7
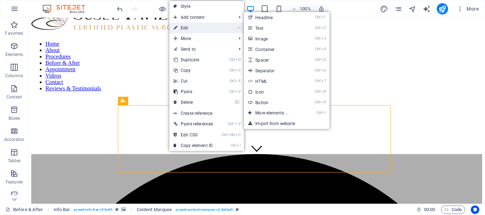
click at [207, 29] on link "⏎ Edit" at bounding box center [193, 28] width 48 height 11
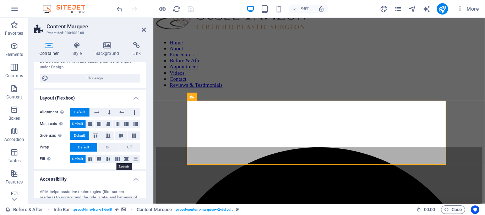
scroll to position [0, 0]
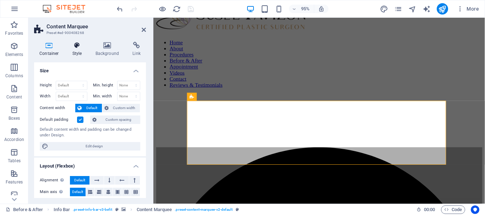
click at [77, 44] on icon at bounding box center [77, 45] width 20 height 7
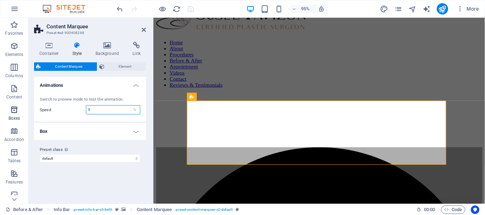
drag, startPoint x: 119, startPoint y: 110, endPoint x: 24, endPoint y: 104, distance: 94.2
click at [24, 104] on section "Favorites Elements Columns Content Boxes Accordion Tables Features Images Slide…" at bounding box center [242, 111] width 485 height 186
click at [109, 64] on span "Element" at bounding box center [124, 66] width 37 height 9
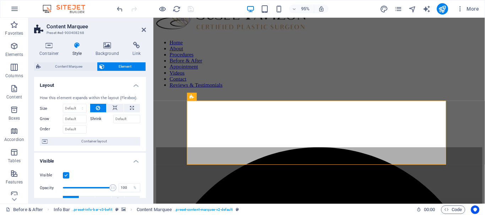
scroll to position [71, 0]
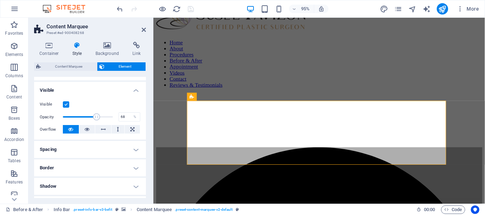
click at [96, 119] on span at bounding box center [88, 117] width 50 height 11
click at [83, 116] on span at bounding box center [88, 117] width 50 height 11
drag, startPoint x: 82, startPoint y: 116, endPoint x: 77, endPoint y: 117, distance: 5.4
click at [77, 117] on span at bounding box center [78, 117] width 7 height 7
click at [74, 116] on span at bounding box center [76, 117] width 7 height 7
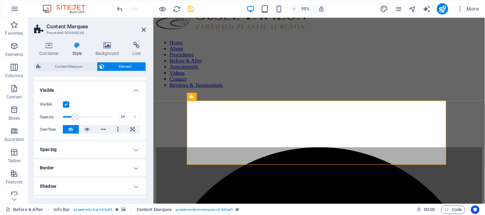
click at [75, 116] on span at bounding box center [74, 117] width 7 height 7
click at [76, 116] on span at bounding box center [75, 117] width 7 height 7
click at [80, 115] on span at bounding box center [79, 117] width 7 height 7
type input "26"
click at [75, 117] on span at bounding box center [75, 117] width 7 height 7
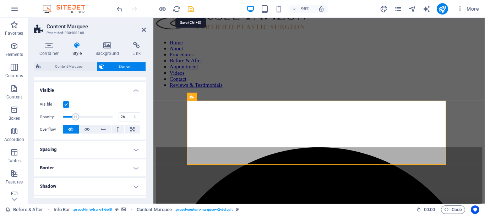
click at [191, 7] on icon "save" at bounding box center [191, 9] width 8 height 8
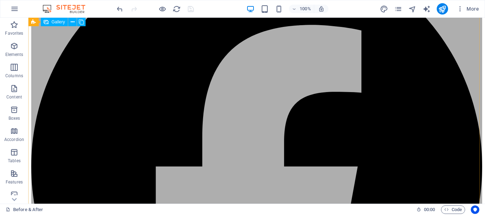
scroll to position [635, 0]
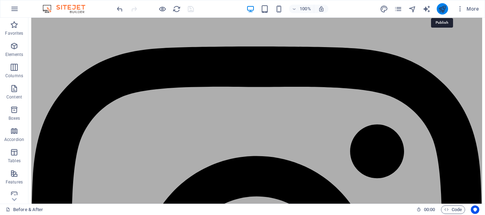
click at [442, 9] on icon "publish" at bounding box center [442, 9] width 8 height 8
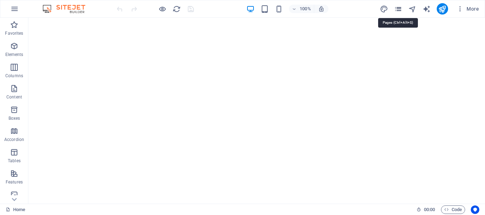
click at [396, 7] on icon "pages" at bounding box center [398, 9] width 8 height 8
click at [398, 10] on icon "pages" at bounding box center [398, 9] width 8 height 8
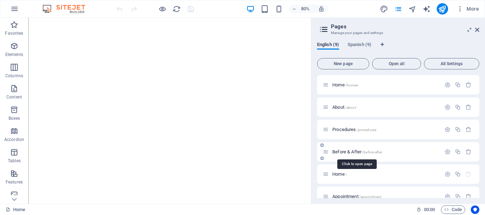
click at [350, 151] on span "Before & After /before-after" at bounding box center [357, 151] width 50 height 5
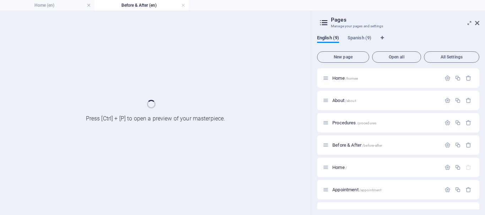
click at [88, 5] on link at bounding box center [89, 5] width 4 height 7
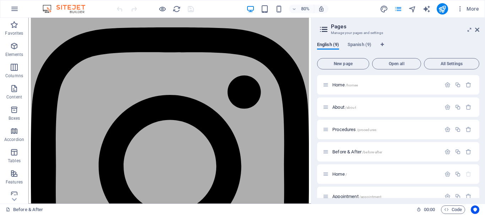
scroll to position [543, 0]
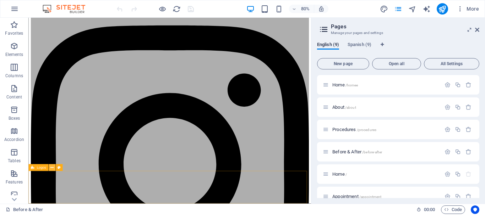
click at [53, 168] on icon at bounding box center [51, 168] width 3 height 6
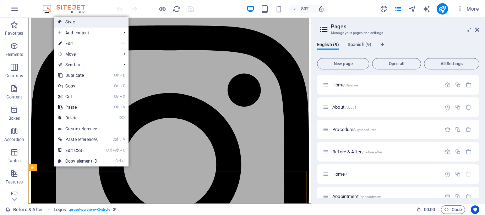
click at [76, 21] on link "Style" at bounding box center [91, 22] width 75 height 11
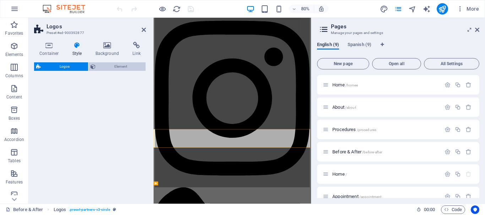
select select "rem"
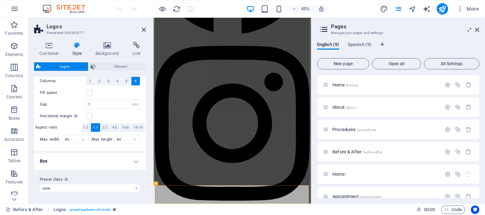
scroll to position [0, 0]
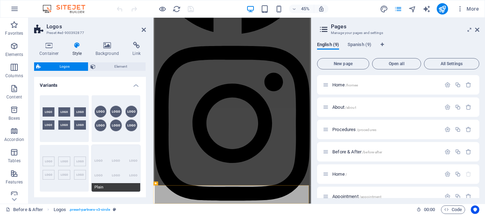
click at [121, 167] on button "Plain" at bounding box center [116, 168] width 49 height 47
type input "2"
type input "70"
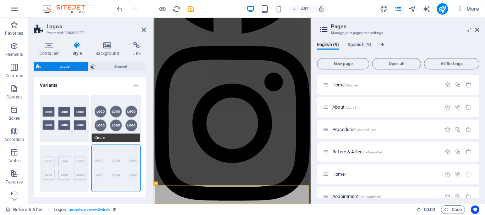
click at [126, 113] on button "Circle" at bounding box center [116, 118] width 49 height 47
type input "1"
type input "80"
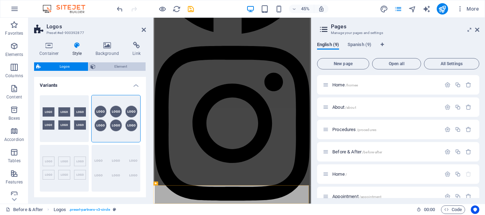
click at [122, 68] on span "Element" at bounding box center [121, 66] width 46 height 9
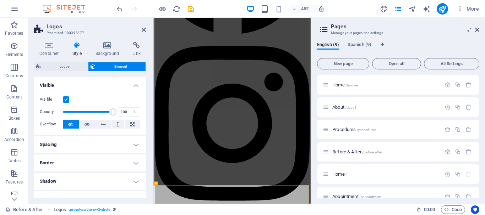
click at [82, 167] on h4 "Border" at bounding box center [90, 163] width 112 height 17
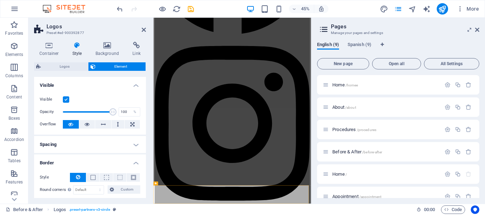
click at [93, 144] on h4 "Spacing" at bounding box center [90, 144] width 112 height 17
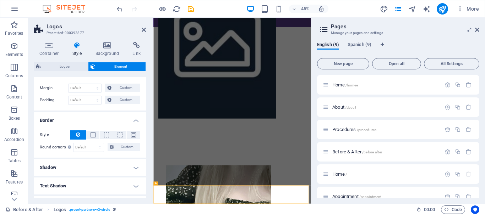
scroll to position [160, 0]
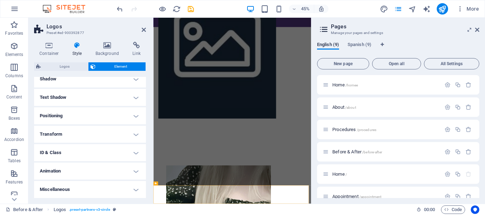
click at [76, 115] on h4 "Positioning" at bounding box center [90, 116] width 112 height 17
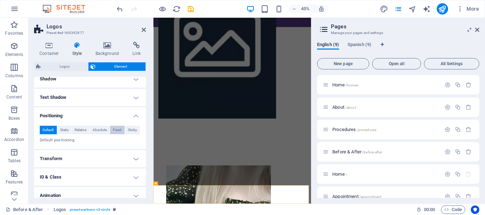
click at [116, 130] on span "Fixed" at bounding box center [117, 130] width 9 height 9
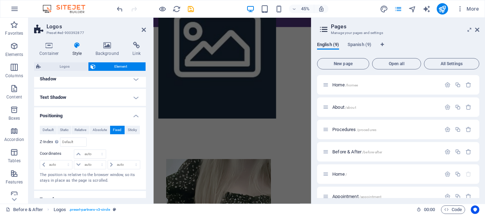
scroll to position [560, 0]
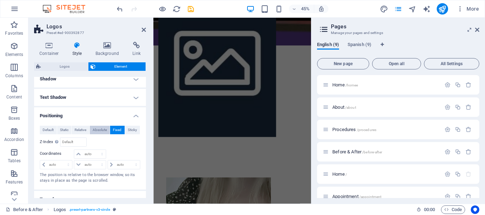
click at [99, 128] on span "Absolute" at bounding box center [100, 130] width 14 height 9
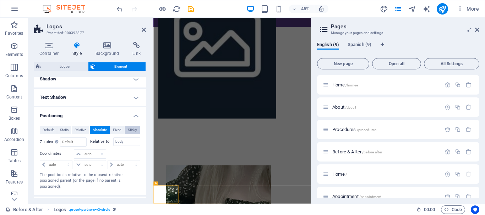
click at [132, 129] on span "Sticky" at bounding box center [132, 130] width 9 height 9
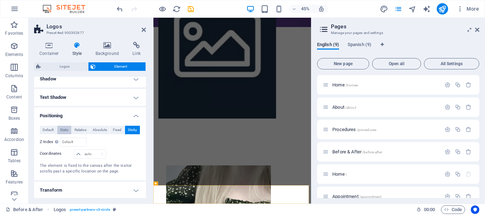
click at [66, 131] on span "Static" at bounding box center [64, 130] width 9 height 9
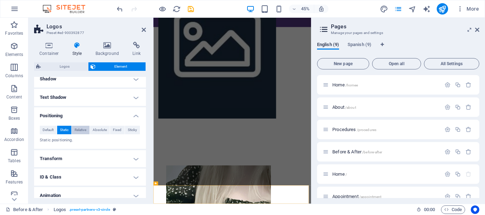
click at [86, 129] on span "Relative" at bounding box center [81, 130] width 12 height 9
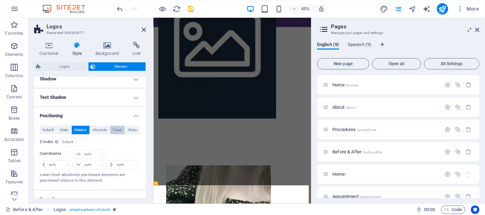
click at [117, 128] on span "Fixed" at bounding box center [117, 130] width 9 height 9
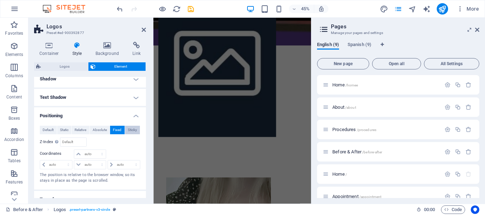
click at [129, 131] on span "Sticky" at bounding box center [132, 130] width 9 height 9
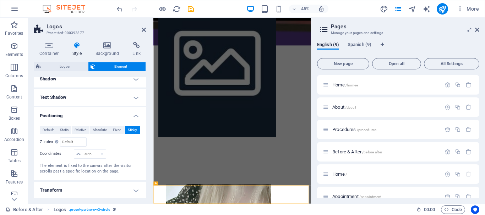
scroll to position [601, 0]
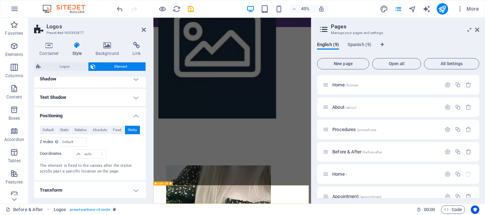
click at [168, 183] on icon at bounding box center [167, 183] width 2 height 3
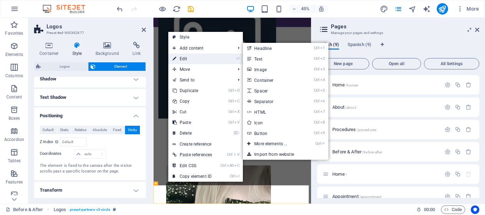
click at [187, 60] on link "⏎ Edit" at bounding box center [192, 59] width 48 height 11
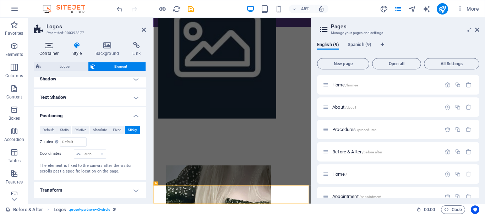
click at [55, 49] on h4 "Container" at bounding box center [50, 49] width 33 height 15
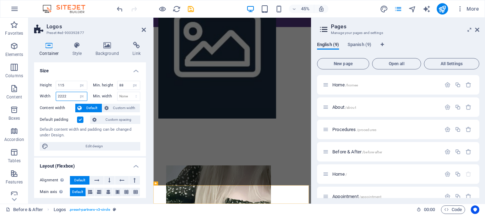
drag, startPoint x: 69, startPoint y: 96, endPoint x: 52, endPoint y: 97, distance: 16.7
click at [52, 97] on div "Width 2222 Default px rem % em vh vw" at bounding box center [64, 96] width 48 height 9
click at [83, 94] on select "Default px rem % em vh vw" at bounding box center [82, 96] width 10 height 9
select select "default"
click at [77, 92] on select "Default px rem % em vh vw" at bounding box center [82, 96] width 10 height 9
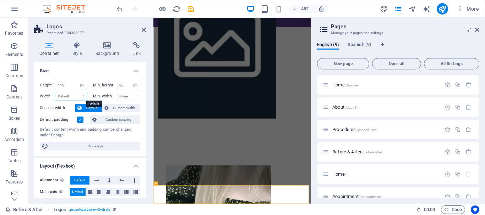
click at [82, 96] on select "Default px rem % em vh vw" at bounding box center [71, 96] width 31 height 9
click at [56, 92] on select "Default px rem % em vh vw" at bounding box center [71, 96] width 31 height 9
select select "DISABLED_OPTION_VALUE"
click at [66, 93] on select "Default px rem % em vh vw" at bounding box center [71, 96] width 31 height 9
click at [71, 97] on select "Default px rem % em vh vw" at bounding box center [71, 96] width 31 height 9
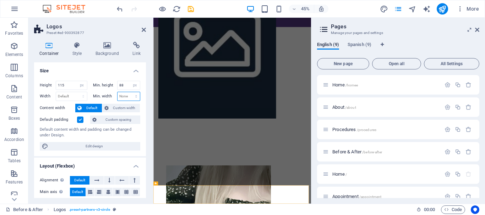
click at [125, 95] on select "None px rem % vh vw" at bounding box center [128, 96] width 23 height 9
click at [117, 92] on select "None px rem % vh vw" at bounding box center [128, 96] width 23 height 9
select select "DISABLED_OPTION_VALUE"
drag, startPoint x: 67, startPoint y: 86, endPoint x: 53, endPoint y: 86, distance: 14.6
click at [53, 86] on div "Height 115 Default px rem % vh vw" at bounding box center [64, 85] width 48 height 9
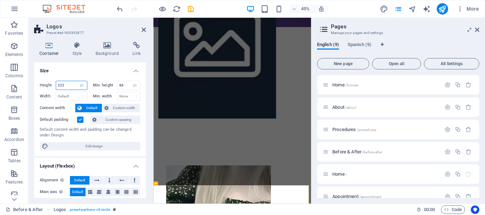
type input "222"
click at [111, 87] on div "Min. height 88 None px rem % vh vw" at bounding box center [117, 85] width 48 height 9
type input "222"
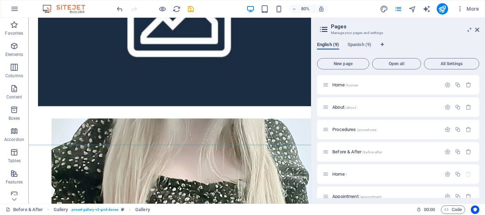
scroll to position [695, 0]
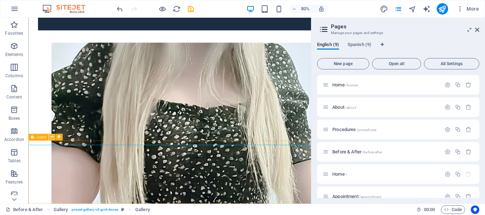
click at [53, 137] on icon at bounding box center [51, 138] width 3 height 6
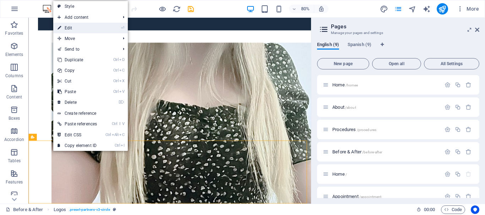
click at [75, 28] on link "⏎ Edit" at bounding box center [77, 28] width 48 height 11
select select "px"
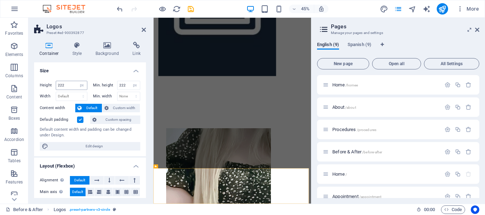
scroll to position [639, 0]
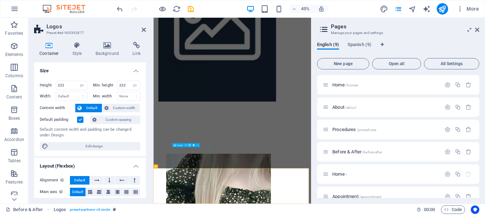
click at [185, 144] on icon at bounding box center [186, 145] width 2 height 3
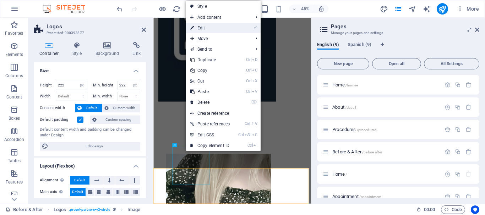
click at [220, 28] on link "⏎ Edit" at bounding box center [210, 28] width 48 height 11
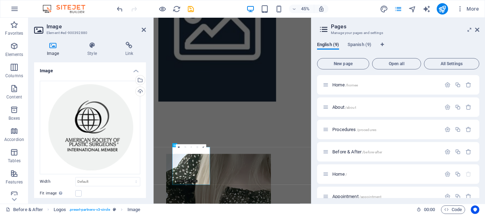
scroll to position [67, 0]
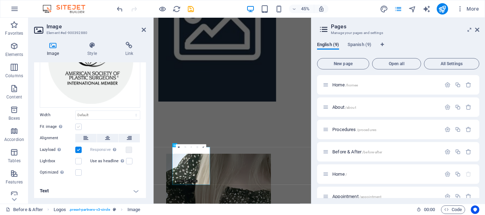
click at [80, 125] on label at bounding box center [78, 127] width 6 height 6
click at [0, 0] on input "Fit image Automatically fit image to a fixed width and height" at bounding box center [0, 0] width 0 height 0
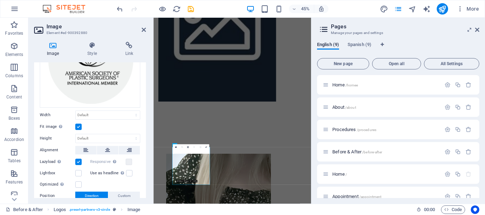
click at [80, 124] on label at bounding box center [78, 127] width 6 height 6
click at [0, 0] on input "Fit image Automatically fit image to a fixed width and height" at bounding box center [0, 0] width 0 height 0
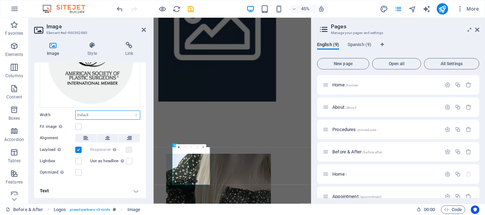
click at [88, 115] on select "Default auto px rem % em vh vw" at bounding box center [108, 115] width 64 height 9
click at [76, 111] on select "Default auto px rem % em vh vw" at bounding box center [108, 115] width 64 height 9
drag, startPoint x: 103, startPoint y: 113, endPoint x: 104, endPoint y: 117, distance: 4.2
click at [103, 113] on select "Default auto px rem % em vh vw" at bounding box center [108, 115] width 64 height 9
select select "px"
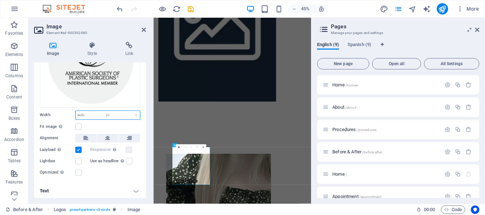
click at [129, 111] on select "Default auto px rem % em vh vw" at bounding box center [108, 115] width 64 height 9
type input "100"
click at [149, 133] on div "Image Style Link Image Drag files here, click to choose files or select files f…" at bounding box center [89, 120] width 123 height 168
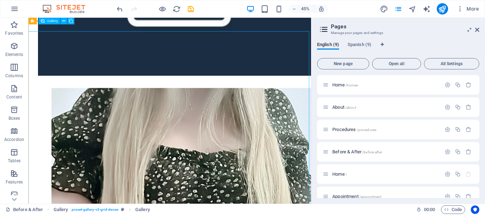
scroll to position [695, 0]
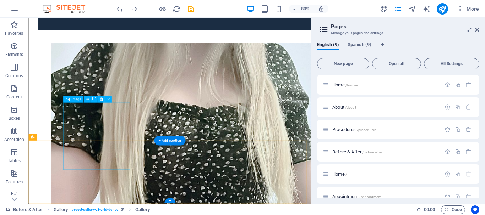
click at [89, 99] on button at bounding box center [86, 99] width 7 height 7
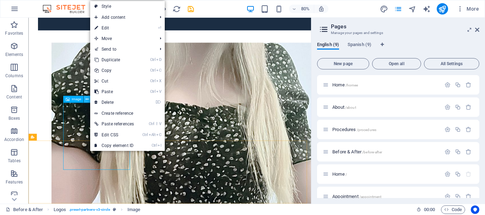
click at [85, 100] on button at bounding box center [86, 99] width 7 height 7
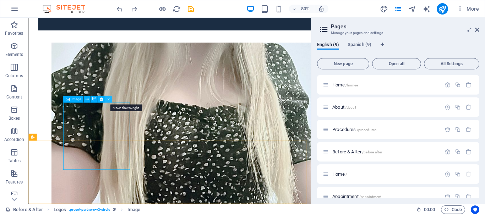
click at [109, 97] on icon at bounding box center [108, 100] width 2 height 6
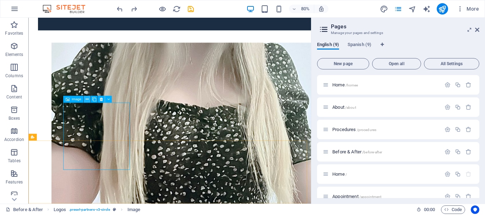
click at [86, 99] on button at bounding box center [86, 99] width 7 height 7
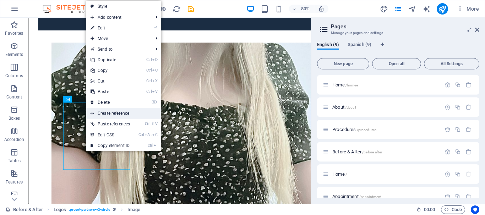
click at [113, 113] on link "Create reference" at bounding box center [123, 113] width 75 height 11
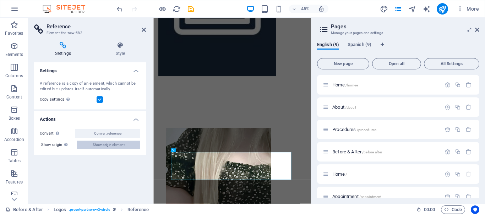
scroll to position [639, 0]
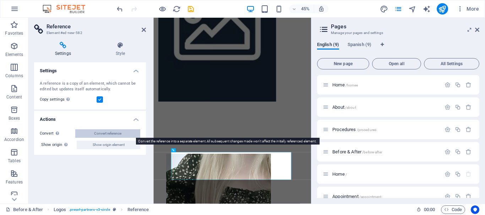
click at [109, 134] on span "Convert reference" at bounding box center [107, 134] width 27 height 9
select select "px"
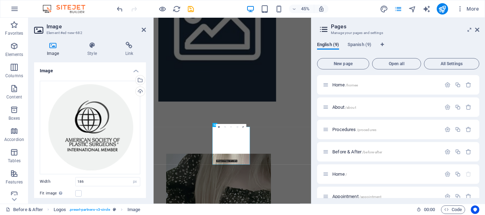
scroll to position [67, 0]
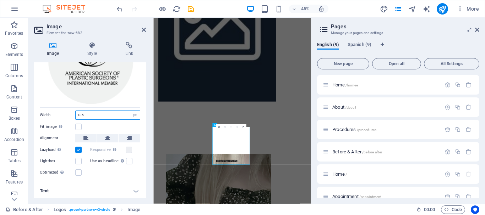
drag, startPoint x: 88, startPoint y: 116, endPoint x: 67, endPoint y: 119, distance: 21.2
click at [67, 119] on div "Drag files here, click to choose files or select files from Files or our free s…" at bounding box center [90, 96] width 112 height 174
type input "100"
click at [146, 44] on div "Image Style Link Image Drag files here, click to choose files or select files f…" at bounding box center [89, 120] width 123 height 168
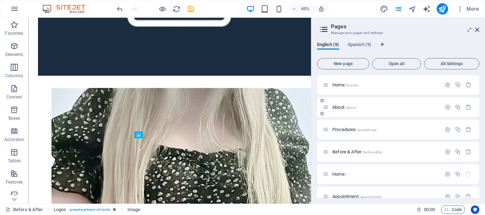
scroll to position [695, 0]
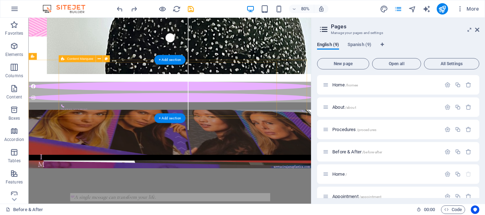
scroll to position [0, 0]
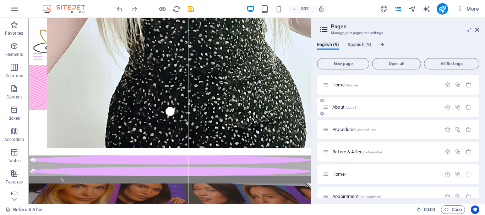
click at [340, 108] on span "About /about" at bounding box center [344, 107] width 24 height 5
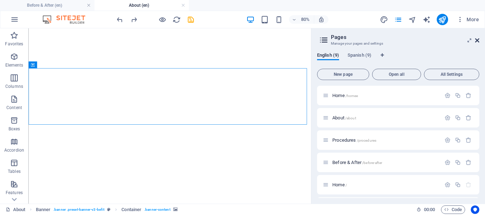
click at [477, 40] on icon at bounding box center [477, 41] width 4 height 6
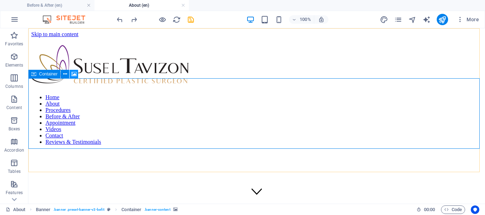
click at [73, 72] on icon at bounding box center [73, 74] width 5 height 7
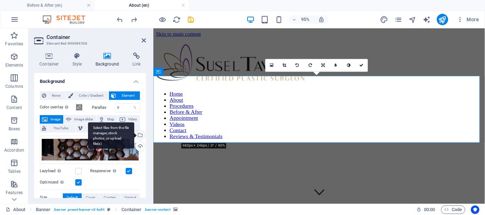
click at [142, 136] on div "Select files from the file manager, stock photos, or upload file(s)" at bounding box center [139, 136] width 11 height 11
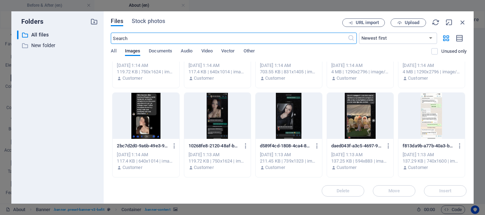
scroll to position [327, 0]
click at [409, 22] on span "Upload" at bounding box center [412, 23] width 15 height 4
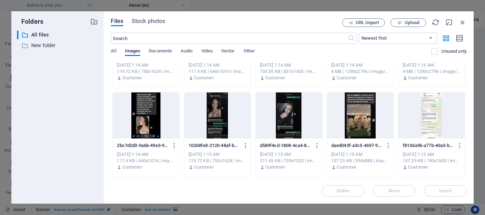
click at [465, 20] on span "More" at bounding box center [468, 19] width 22 height 7
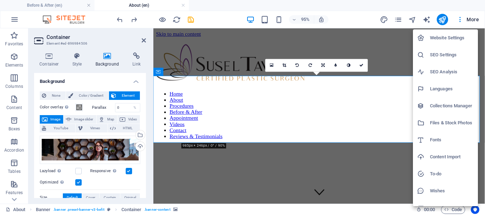
click at [140, 135] on div at bounding box center [242, 107] width 485 height 215
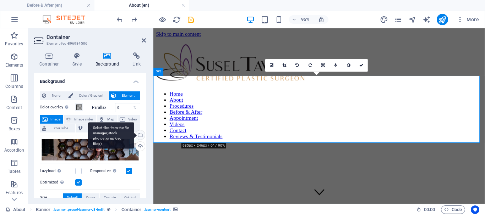
click at [138, 136] on div "Select files from the file manager, stock photos, or upload file(s)" at bounding box center [139, 136] width 11 height 11
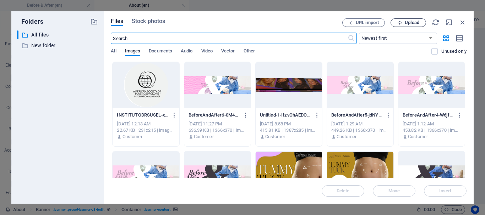
click at [417, 24] on span "Upload" at bounding box center [412, 23] width 15 height 4
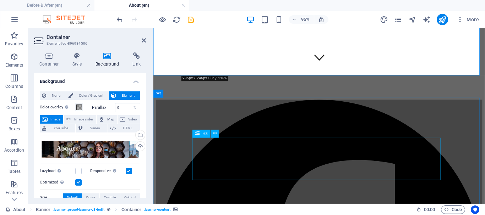
scroll to position [0, 0]
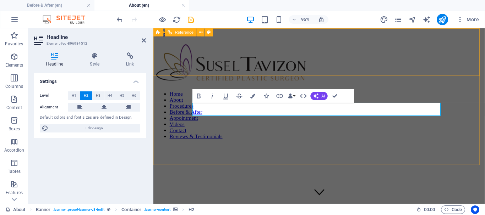
click at [468, 151] on figure at bounding box center [327, 151] width 343 height 0
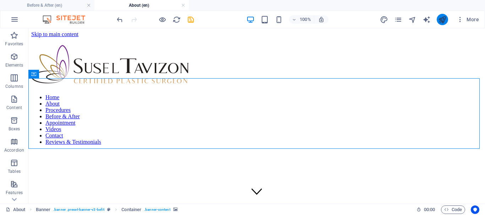
click at [443, 20] on icon "publish" at bounding box center [442, 20] width 8 height 8
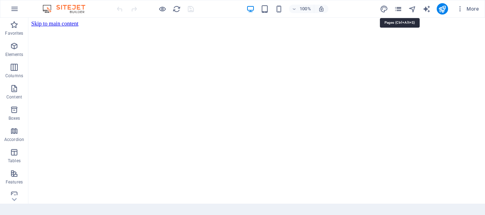
click at [401, 8] on icon "pages" at bounding box center [398, 9] width 8 height 8
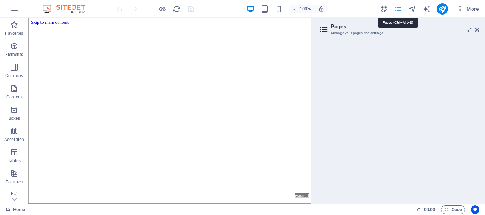
click at [399, 7] on icon "pages" at bounding box center [398, 9] width 8 height 8
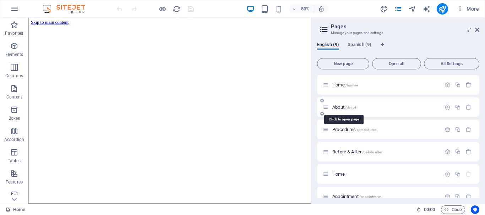
click at [339, 108] on span "About /about" at bounding box center [344, 107] width 24 height 5
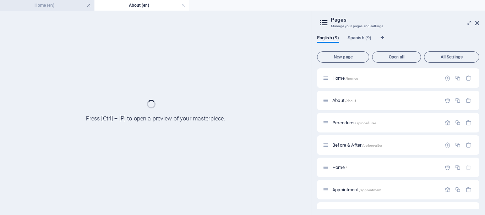
click at [89, 5] on link at bounding box center [89, 5] width 4 height 7
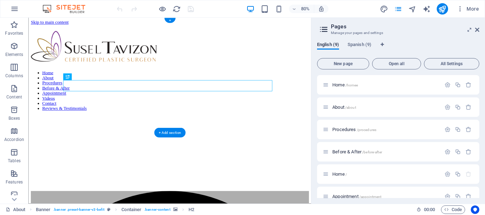
click at [37, 141] on figure at bounding box center [205, 141] width 348 height 0
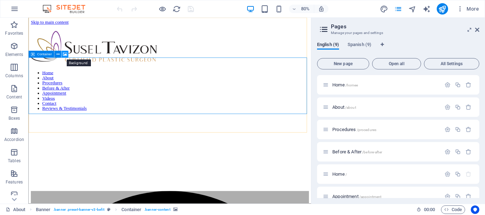
click at [66, 54] on icon at bounding box center [65, 54] width 4 height 6
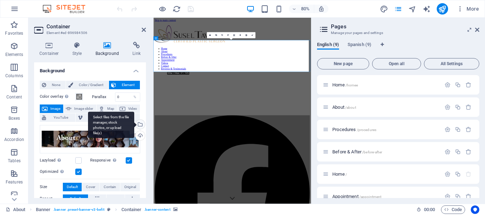
click at [138, 122] on div "Select files from the file manager, stock photos, or upload file(s)" at bounding box center [139, 125] width 11 height 11
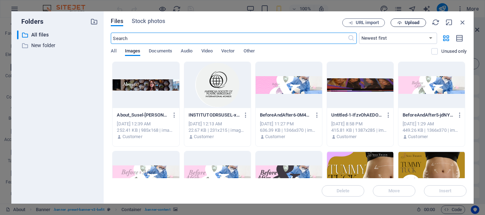
click at [402, 24] on span "Upload" at bounding box center [408, 23] width 29 height 5
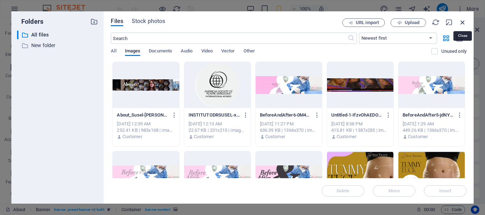
click at [464, 21] on icon "button" at bounding box center [463, 22] width 8 height 8
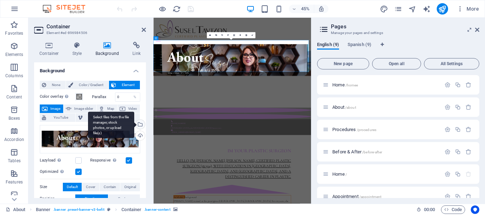
click at [138, 123] on div "Select files from the file manager, stock photos, or upload file(s)" at bounding box center [139, 125] width 11 height 11
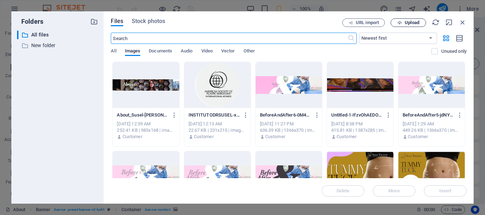
click at [411, 21] on span "Upload" at bounding box center [412, 23] width 15 height 4
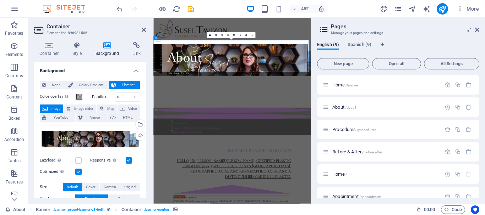
scroll to position [71, 0]
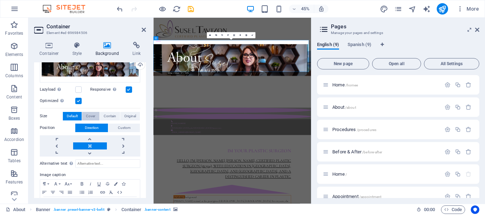
click at [90, 118] on span "Cover" at bounding box center [90, 116] width 9 height 9
click at [110, 117] on span "Contain" at bounding box center [110, 116] width 12 height 9
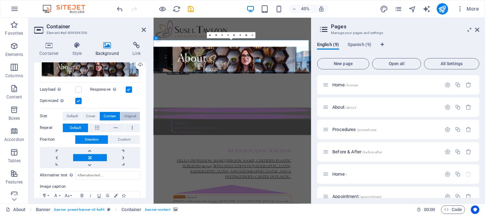
click at [130, 116] on span "Original" at bounding box center [130, 116] width 12 height 9
click at [92, 118] on span "Cover" at bounding box center [90, 116] width 9 height 9
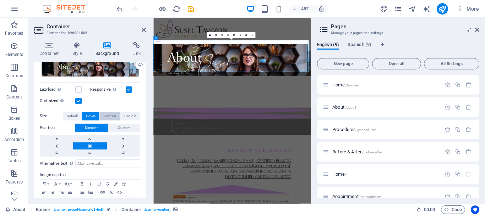
click at [114, 116] on span "Contain" at bounding box center [110, 116] width 12 height 9
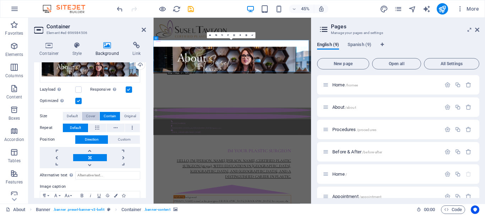
click at [90, 116] on span "Cover" at bounding box center [90, 116] width 9 height 9
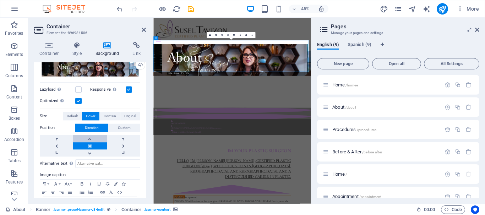
click at [89, 137] on link at bounding box center [89, 139] width 33 height 7
click at [88, 146] on link at bounding box center [89, 146] width 33 height 7
click at [190, 8] on icon "save" at bounding box center [191, 9] width 8 height 8
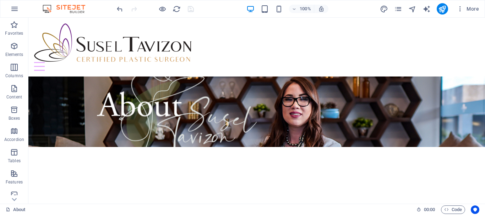
click at [33, 81] on figure at bounding box center [256, 112] width 457 height 71
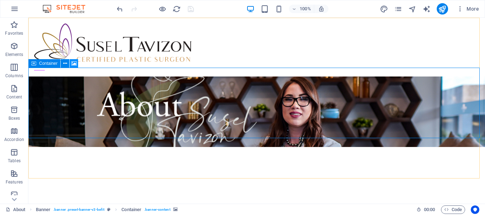
click at [76, 63] on icon at bounding box center [73, 63] width 5 height 7
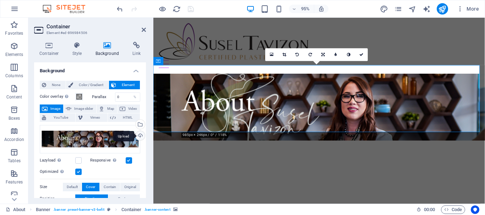
click at [140, 137] on div "Upload" at bounding box center [139, 136] width 11 height 11
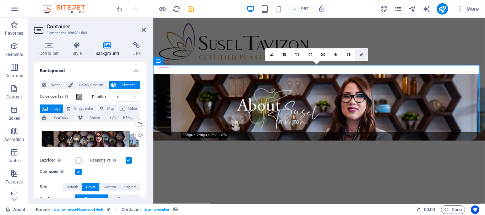
click at [362, 54] on icon at bounding box center [361, 55] width 4 height 4
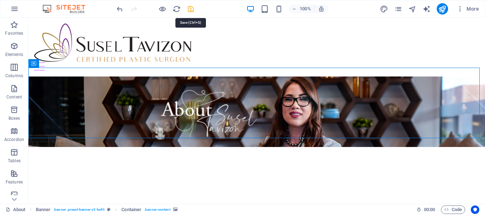
drag, startPoint x: 192, startPoint y: 7, endPoint x: 403, endPoint y: 29, distance: 212.0
click at [192, 7] on icon "save" at bounding box center [191, 9] width 8 height 8
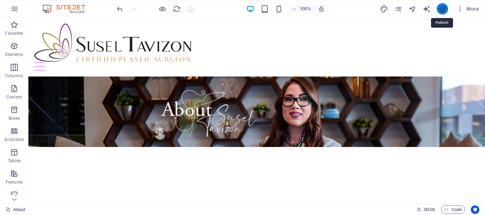
click at [442, 9] on icon "publish" at bounding box center [442, 9] width 8 height 8
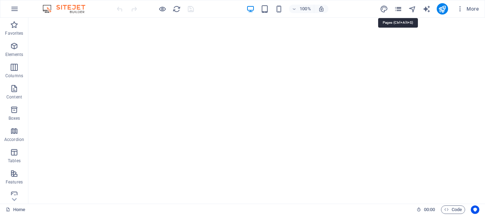
click at [398, 10] on icon "pages" at bounding box center [398, 9] width 8 height 8
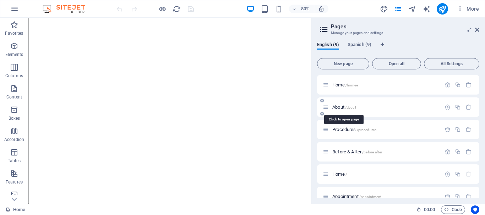
click at [338, 108] on span "About /about" at bounding box center [344, 107] width 24 height 5
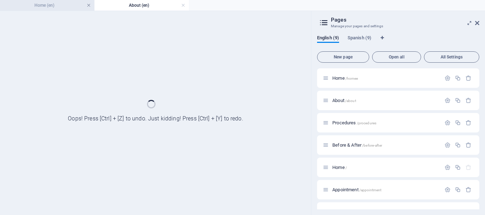
click at [89, 5] on link at bounding box center [89, 5] width 4 height 7
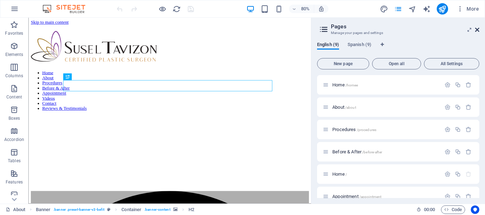
click at [476, 31] on icon at bounding box center [477, 30] width 4 height 6
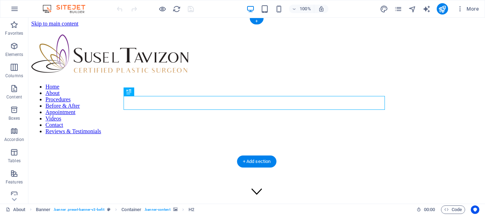
click at [39, 141] on figure at bounding box center [256, 141] width 451 height 0
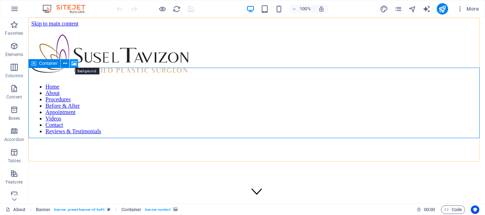
click at [75, 61] on icon at bounding box center [73, 63] width 5 height 7
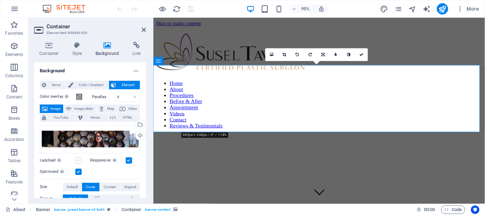
scroll to position [35, 0]
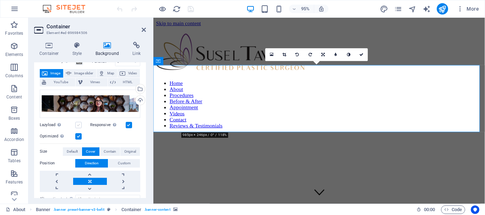
click at [78, 126] on label at bounding box center [78, 125] width 6 height 6
click at [0, 0] on input "Lazyload Loading images after the page loads improves page speed." at bounding box center [0, 0] width 0 height 0
click at [126, 125] on label at bounding box center [129, 125] width 6 height 6
click at [0, 0] on input "Responsive Automatically load retina image and smartphone optimized sizes." at bounding box center [0, 0] width 0 height 0
click at [191, 9] on icon "save" at bounding box center [191, 9] width 8 height 8
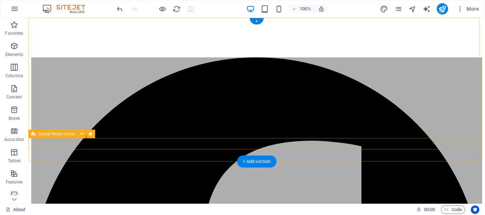
scroll to position [0, 0]
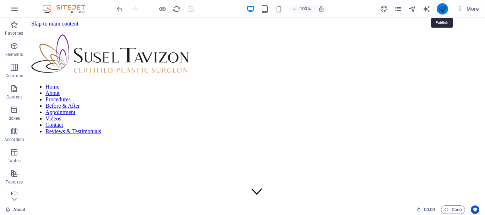
click at [443, 7] on icon "publish" at bounding box center [442, 9] width 8 height 8
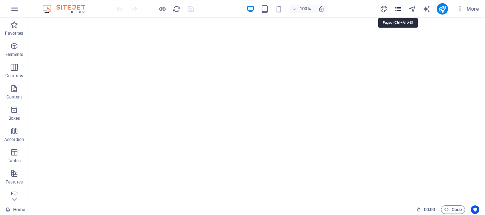
click at [398, 7] on icon "pages" at bounding box center [398, 9] width 8 height 8
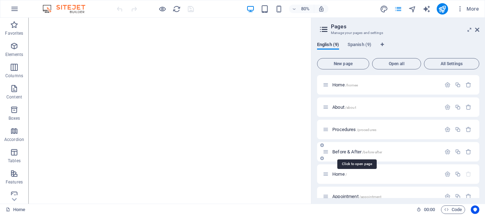
click at [352, 152] on span "Before & After /before-after" at bounding box center [357, 151] width 50 height 5
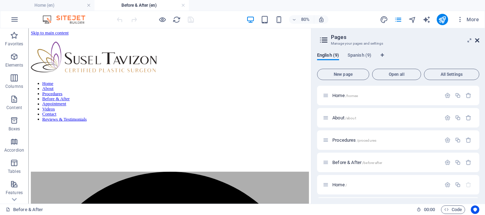
click at [478, 39] on icon at bounding box center [477, 41] width 4 height 6
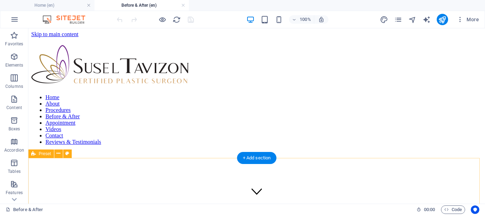
scroll to position [71, 0]
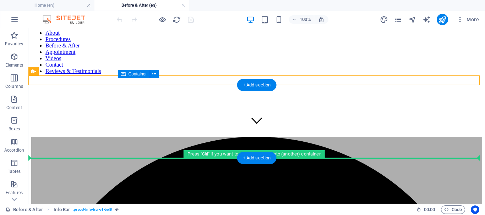
drag, startPoint x: 157, startPoint y: 113, endPoint x: 94, endPoint y: 149, distance: 72.2
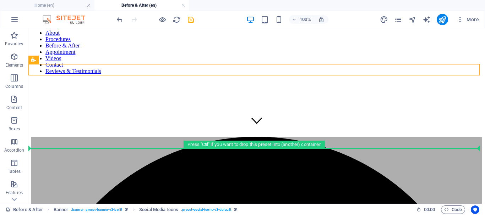
drag, startPoint x: 110, startPoint y: 70, endPoint x: 125, endPoint y: 149, distance: 80.3
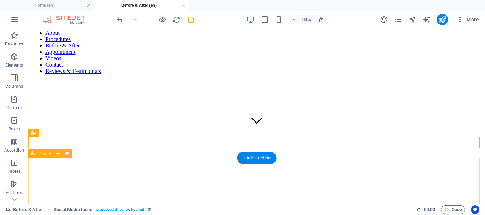
drag, startPoint x: 95, startPoint y: 75, endPoint x: 117, endPoint y: 165, distance: 93.4
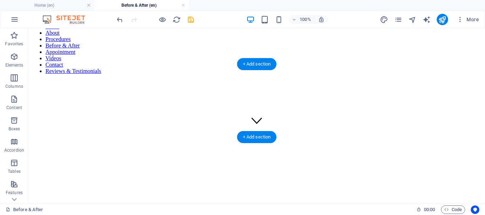
click at [32, 158] on figure at bounding box center [256, 158] width 451 height 0
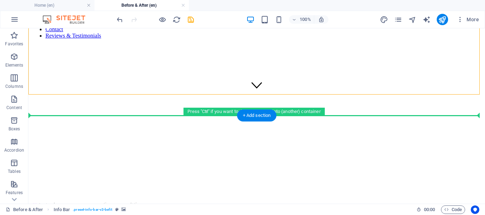
scroll to position [114, 0]
drag, startPoint x: 66, startPoint y: 89, endPoint x: 186, endPoint y: 129, distance: 126.5
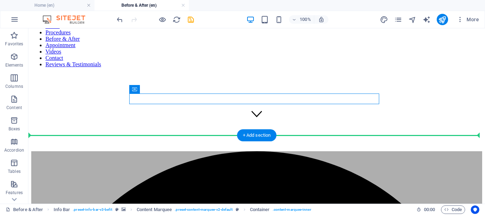
scroll to position [126, 0]
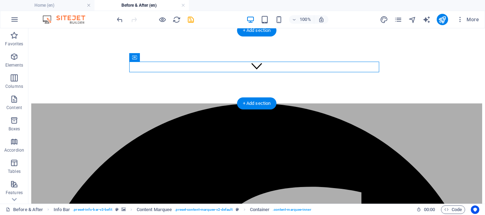
drag, startPoint x: 165, startPoint y: 172, endPoint x: 144, endPoint y: 93, distance: 81.5
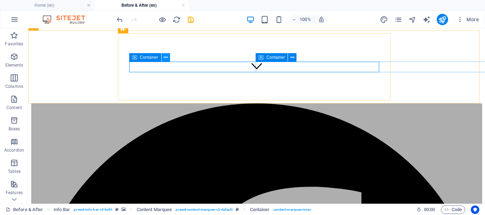
click at [167, 58] on icon at bounding box center [166, 57] width 4 height 7
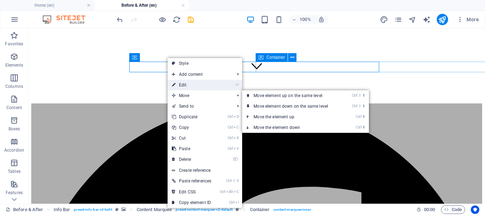
click at [192, 84] on link "⏎ Edit" at bounding box center [192, 85] width 48 height 11
select select "marquee"
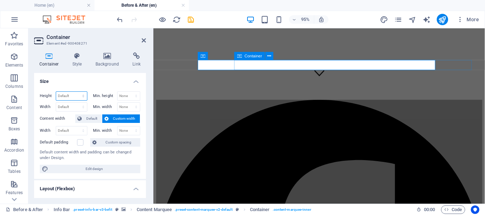
click at [73, 95] on select "Default px rem % vh vw" at bounding box center [71, 96] width 31 height 9
select select "rem"
click at [76, 92] on select "Default px rem % vh vw" at bounding box center [71, 96] width 31 height 9
type input "1.875"
click at [127, 96] on select "None px rem % vh vw" at bounding box center [128, 96] width 23 height 9
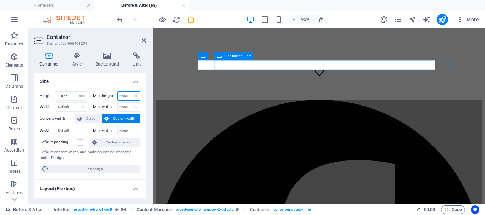
select select "rem"
click at [129, 92] on select "None px rem % vh vw" at bounding box center [128, 96] width 23 height 9
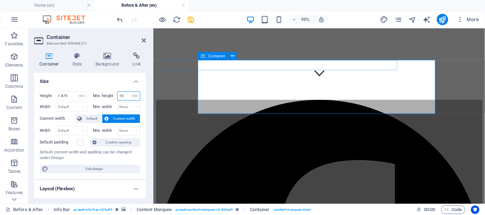
drag, startPoint x: 126, startPoint y: 94, endPoint x: 111, endPoint y: 97, distance: 15.2
click at [112, 97] on div "Min. height 10 None px rem % vh vw" at bounding box center [117, 96] width 48 height 9
type input "1"
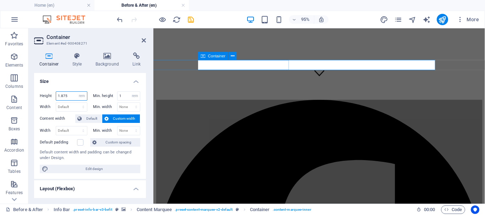
drag, startPoint x: 75, startPoint y: 95, endPoint x: 53, endPoint y: 98, distance: 22.5
click at [53, 98] on div "Height 1.875 Default px rem % vh vw" at bounding box center [64, 96] width 48 height 9
type input "1"
click at [124, 97] on input "1" at bounding box center [128, 96] width 23 height 9
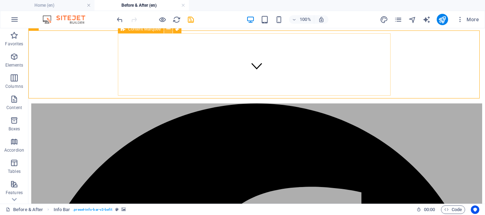
click at [166, 29] on button at bounding box center [168, 29] width 9 height 9
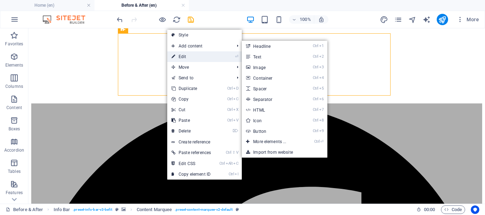
click at [185, 55] on link "⏎ Edit" at bounding box center [191, 56] width 48 height 11
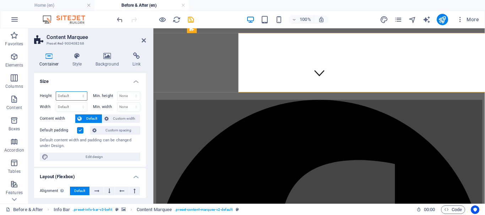
click at [76, 97] on select "Default px rem % vh vw" at bounding box center [71, 96] width 31 height 9
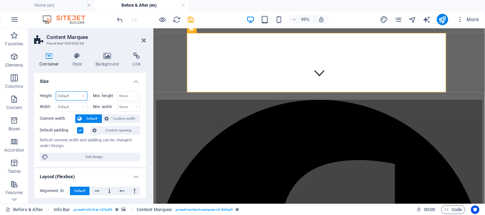
select select "px"
click at [76, 92] on select "Default px rem % vh vw" at bounding box center [71, 96] width 31 height 9
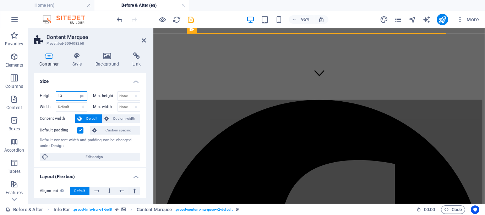
type input "13"
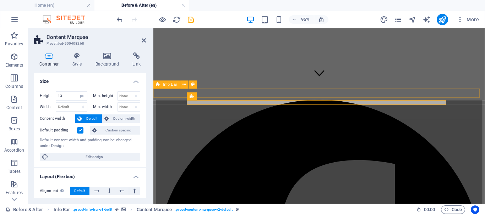
scroll to position [55, 0]
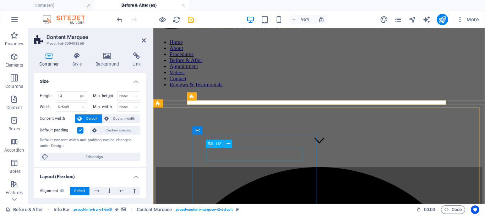
drag, startPoint x: 218, startPoint y: 158, endPoint x: 339, endPoint y: 152, distance: 121.2
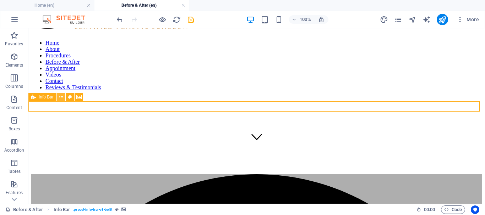
click at [61, 98] on icon at bounding box center [61, 97] width 4 height 7
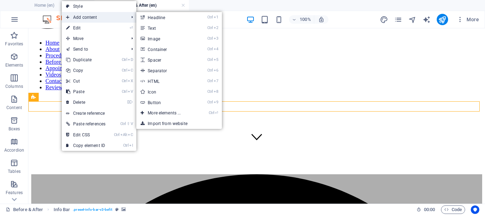
click at [94, 17] on span "Add content" at bounding box center [94, 17] width 64 height 11
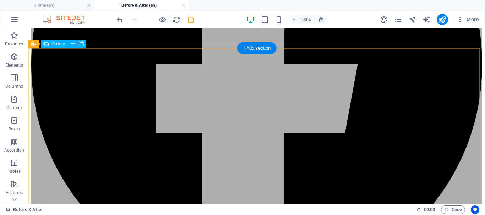
scroll to position [284, 0]
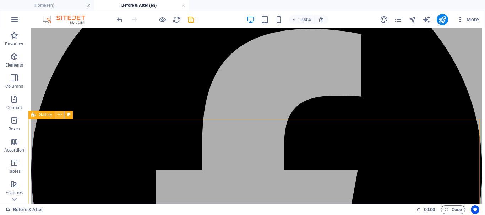
click at [57, 115] on button at bounding box center [59, 115] width 9 height 9
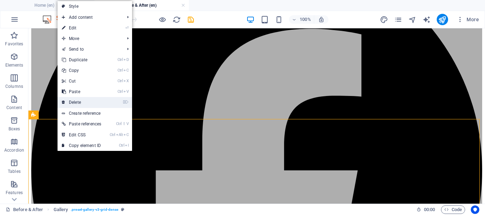
click at [86, 101] on link "⌦ Delete" at bounding box center [82, 102] width 48 height 11
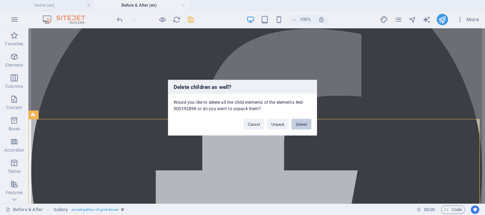
drag, startPoint x: 300, startPoint y: 124, endPoint x: 272, endPoint y: 96, distance: 40.2
click at [300, 124] on button "Delete" at bounding box center [301, 124] width 20 height 11
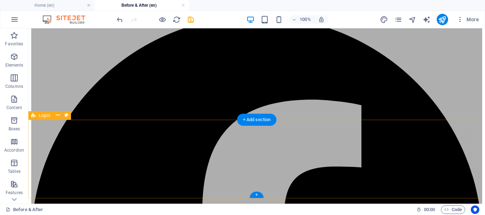
scroll to position [283, 0]
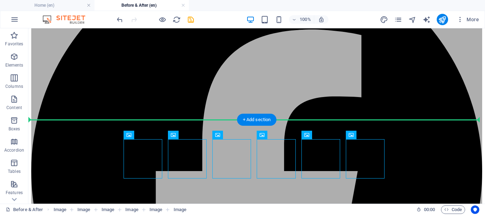
drag, startPoint x: 142, startPoint y: 140, endPoint x: 146, endPoint y: 111, distance: 29.0
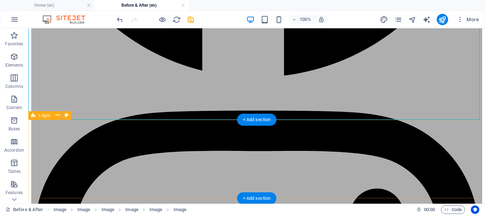
scroll to position [663, 0]
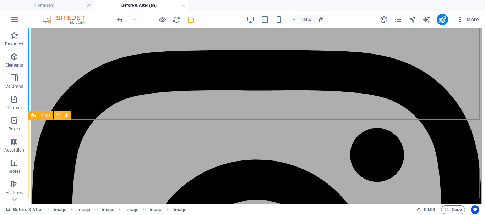
click at [57, 115] on icon at bounding box center [58, 115] width 4 height 7
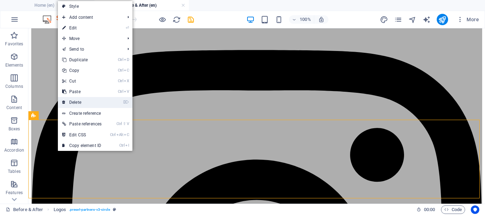
click at [85, 99] on link "⌦ Delete" at bounding box center [82, 102] width 48 height 11
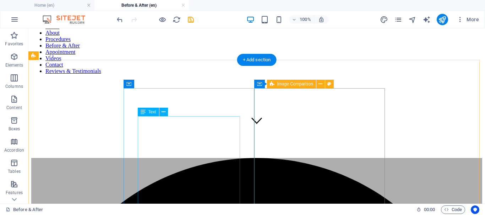
scroll to position [0, 0]
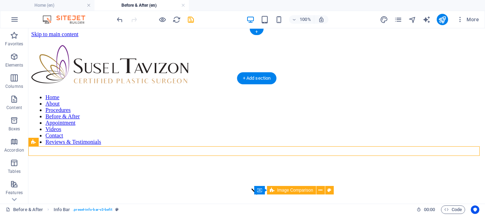
drag, startPoint x: 47, startPoint y: 152, endPoint x: 63, endPoint y: 62, distance: 91.6
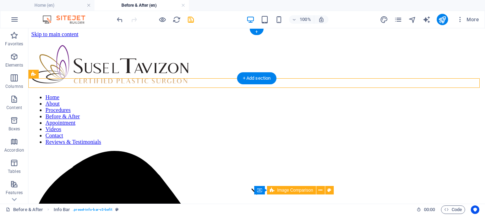
drag, startPoint x: 71, startPoint y: 104, endPoint x: 45, endPoint y: 34, distance: 75.1
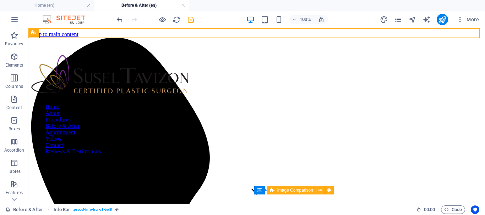
drag, startPoint x: 37, startPoint y: 32, endPoint x: 43, endPoint y: 35, distance: 6.5
click at [43, 35] on div "Info Bar" at bounding box center [35, 32] width 15 height 9
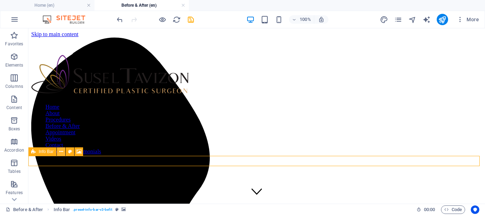
click at [61, 152] on icon at bounding box center [61, 151] width 4 height 7
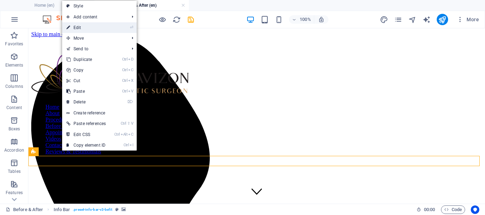
click at [84, 28] on link "⏎ Edit" at bounding box center [86, 27] width 48 height 11
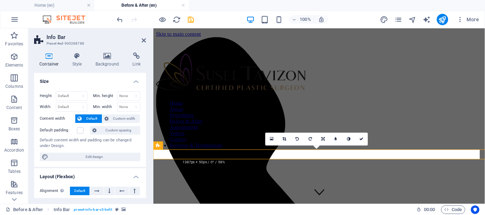
click at [105, 59] on icon at bounding box center [107, 56] width 34 height 7
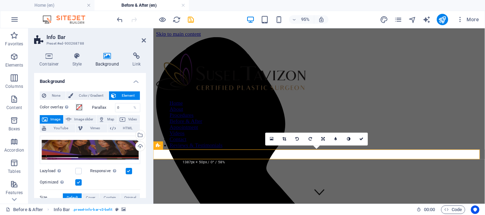
scroll to position [106, 0]
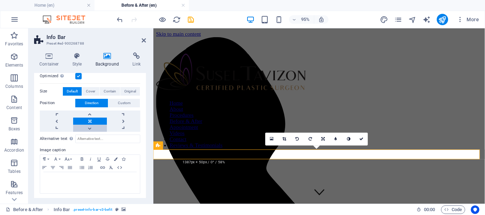
click at [88, 130] on link at bounding box center [89, 128] width 33 height 7
click at [92, 116] on link at bounding box center [89, 114] width 33 height 7
click at [191, 17] on icon "save" at bounding box center [191, 20] width 8 height 8
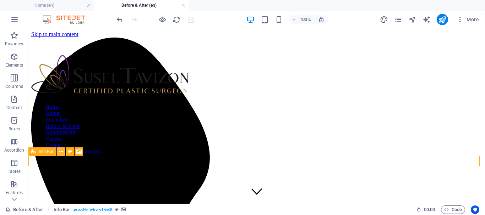
click at [60, 152] on icon at bounding box center [61, 151] width 4 height 7
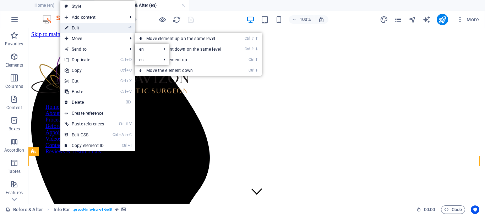
click at [87, 28] on link "⏎ Edit" at bounding box center [84, 28] width 48 height 11
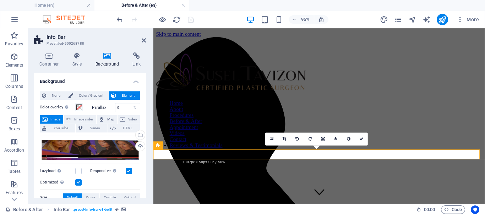
click at [109, 58] on icon at bounding box center [107, 56] width 34 height 7
click at [127, 173] on label at bounding box center [129, 171] width 6 height 6
click at [0, 0] on input "Responsive Automatically load retina image and smartphone optimized sizes." at bounding box center [0, 0] width 0 height 0
click at [191, 20] on icon "save" at bounding box center [191, 20] width 8 height 8
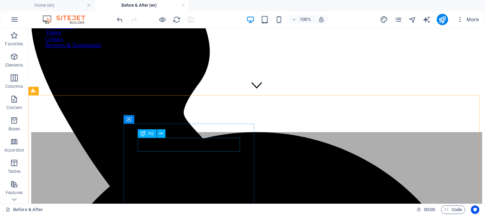
scroll to position [71, 0]
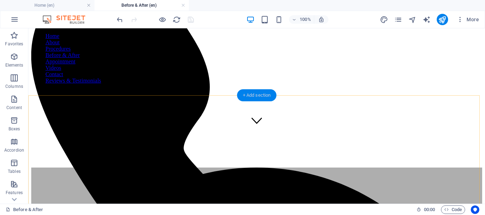
drag, startPoint x: 257, startPoint y: 94, endPoint x: 104, endPoint y: 73, distance: 154.4
click at [257, 94] on div "+ Add section" at bounding box center [256, 95] width 39 height 12
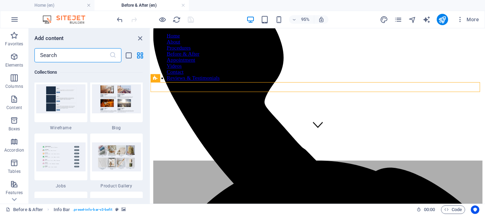
scroll to position [6593, 0]
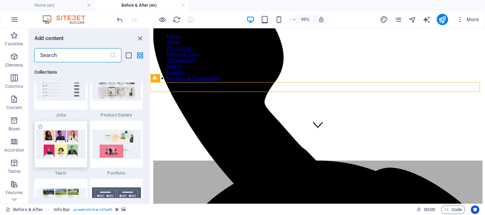
click at [63, 153] on img at bounding box center [60, 144] width 49 height 29
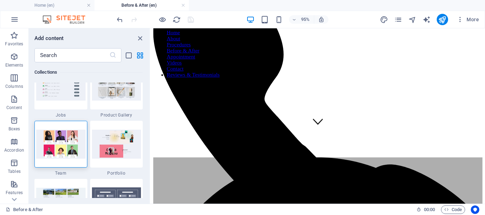
scroll to position [78, 0]
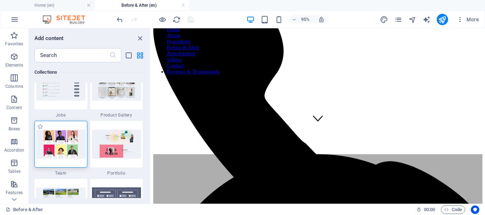
click at [66, 139] on img at bounding box center [60, 144] width 49 height 29
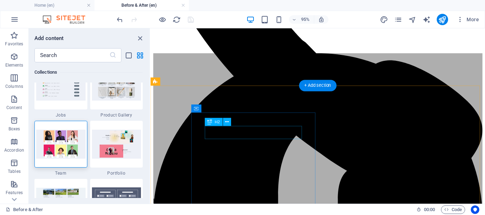
scroll to position [42, 0]
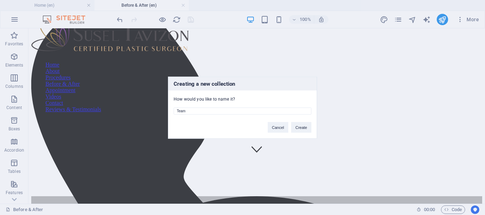
drag, startPoint x: 228, startPoint y: 110, endPoint x: 167, endPoint y: 113, distance: 60.7
click at [160, 106] on div "Creating a new collection How would you like to name it? Team Cancel Create" at bounding box center [242, 107] width 485 height 215
type input "Before And After"
click at [305, 124] on button "Create" at bounding box center [301, 127] width 20 height 11
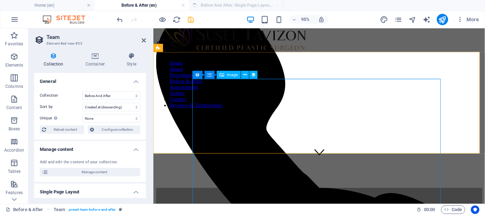
select select "createdAt_DESC"
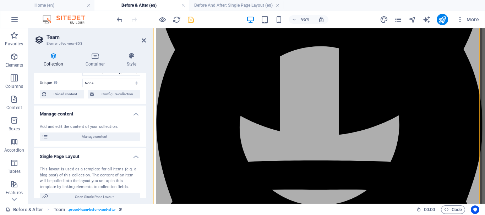
scroll to position [286, 0]
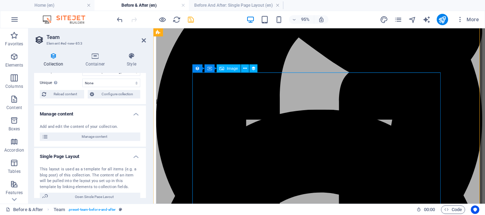
click at [230, 68] on span "Image" at bounding box center [232, 69] width 11 height 4
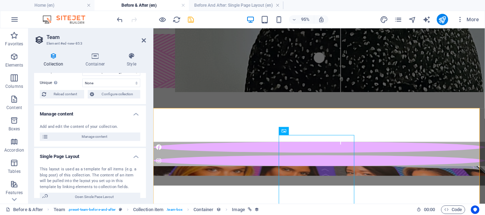
scroll to position [77, 0]
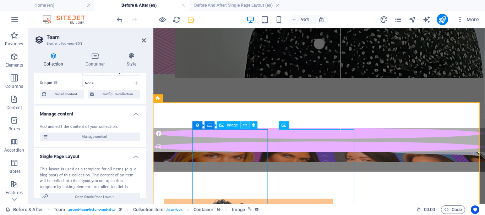
click at [247, 126] on icon at bounding box center [246, 125] width 4 height 7
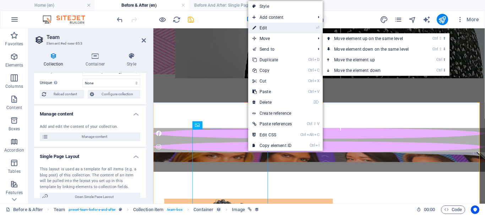
click at [276, 27] on link "⏎ Edit" at bounding box center [272, 28] width 48 height 11
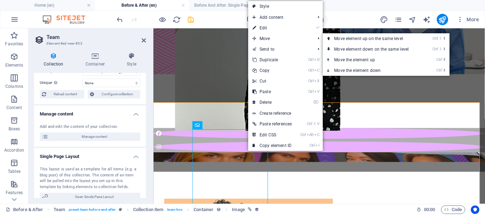
select select "px"
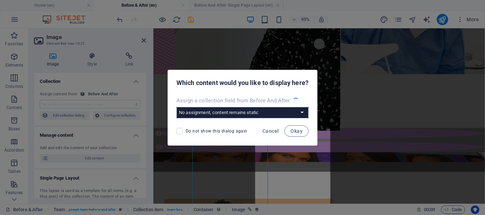
click at [274, 115] on select "No assignment, content remains static Create a new field" at bounding box center [242, 112] width 132 height 11
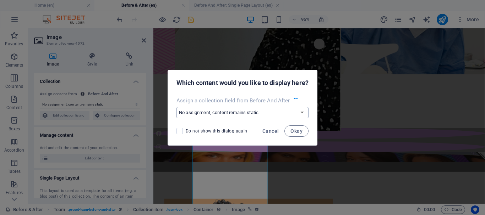
select select "image"
click at [286, 111] on select "No assignment, content remains static Create a new field Created at (Date) Upda…" at bounding box center [242, 112] width 132 height 11
click at [296, 130] on span "Okay" at bounding box center [296, 132] width 12 height 6
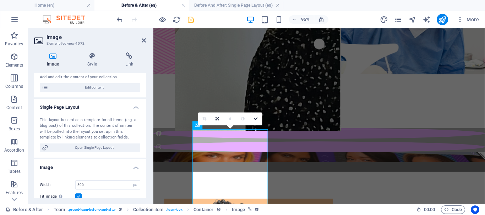
scroll to position [0, 0]
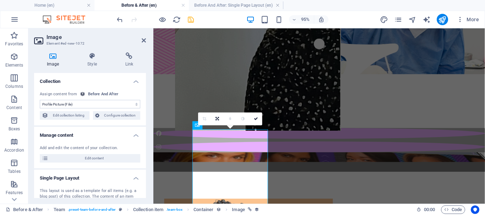
click at [84, 103] on select "No assignment, content remains static Created at (Date) Updated at (Date) Name …" at bounding box center [90, 104] width 100 height 9
click at [40, 100] on select "No assignment, content remains static Created at (Date) Updated at (Date) Name …" at bounding box center [90, 104] width 100 height 9
click at [60, 117] on span "Edit collection listing" at bounding box center [68, 115] width 37 height 9
select select "createdAt_DESC"
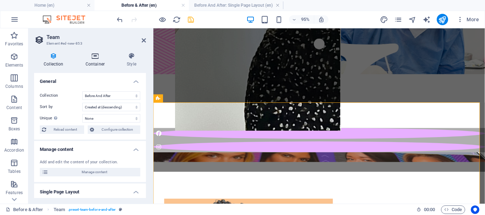
click at [95, 61] on h4 "Container" at bounding box center [96, 60] width 41 height 15
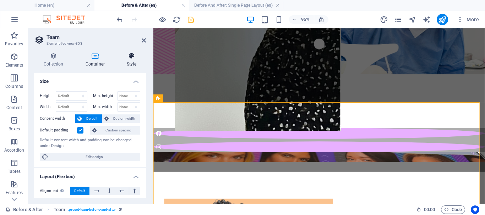
click at [135, 57] on icon at bounding box center [131, 56] width 29 height 7
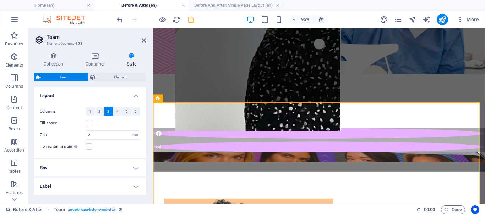
click at [94, 51] on div "Collection Container Style General Collection Before And After Wireframe Sort b…" at bounding box center [89, 125] width 123 height 157
click at [98, 58] on icon at bounding box center [95, 56] width 38 height 7
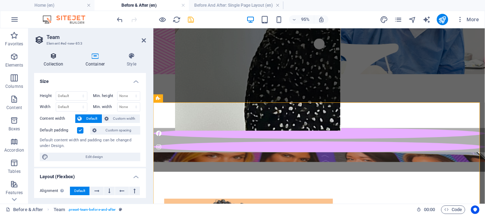
click at [51, 58] on icon at bounding box center [53, 56] width 39 height 7
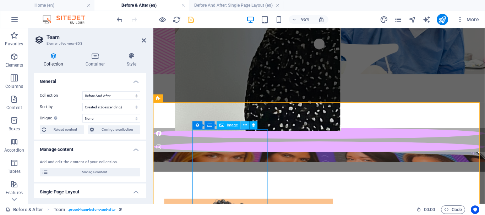
click at [243, 125] on button at bounding box center [245, 125] width 8 height 8
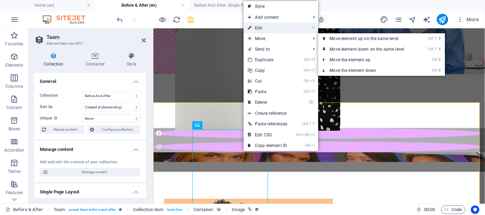
click at [261, 29] on link "⏎ Edit" at bounding box center [268, 28] width 48 height 11
select select "image"
select select "px"
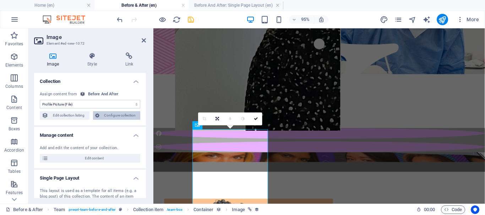
click at [115, 113] on span "Configure collection" at bounding box center [120, 115] width 37 height 9
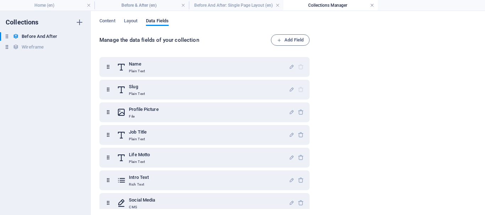
click at [373, 4] on link at bounding box center [372, 5] width 4 height 7
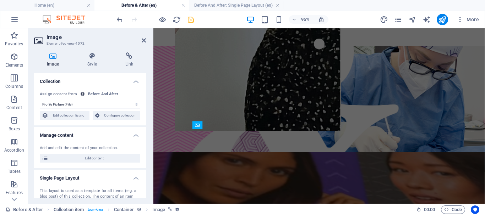
select select "DISABLED_OPTION_VALUE"
click at [239, 125] on icon at bounding box center [239, 125] width 4 height 7
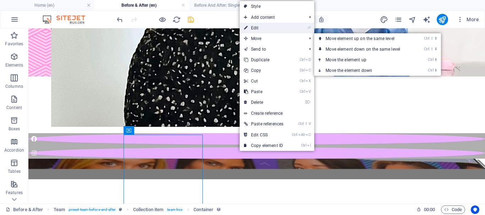
click at [258, 29] on link "⏎ Edit" at bounding box center [264, 28] width 48 height 11
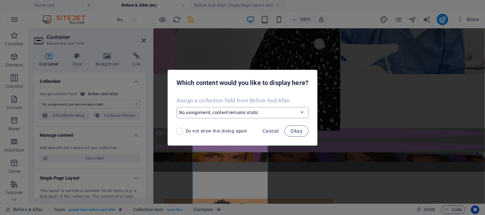
click at [254, 113] on select "No assignment, content remains static Create a new field Created at (Date) Upda…" at bounding box center [242, 112] width 132 height 11
click at [176, 107] on select "No assignment, content remains static Create a new field Created at (Date) Upda…" at bounding box center [242, 112] width 132 height 11
click at [270, 130] on span "Cancel" at bounding box center [270, 132] width 16 height 6
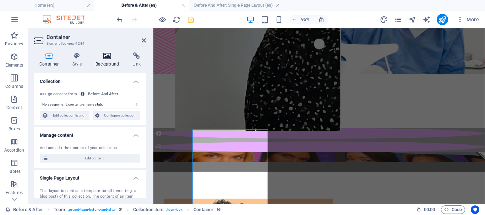
click at [106, 61] on h4 "Background" at bounding box center [108, 60] width 37 height 15
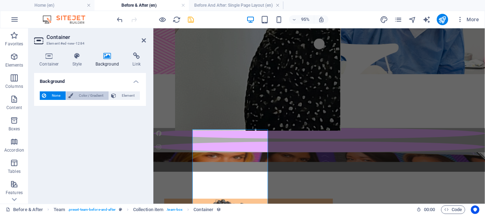
click at [89, 95] on span "Color / Gradient" at bounding box center [90, 96] width 31 height 9
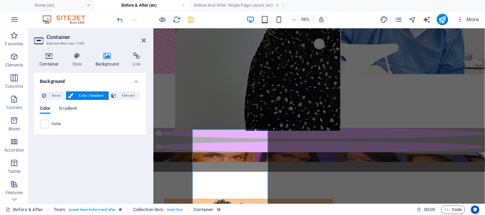
click at [47, 58] on icon at bounding box center [49, 56] width 30 height 7
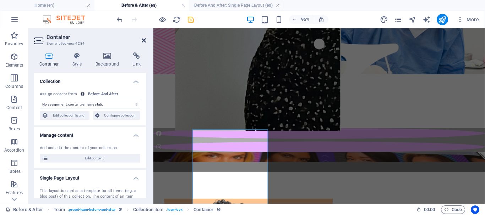
click at [145, 39] on icon at bounding box center [144, 41] width 4 height 6
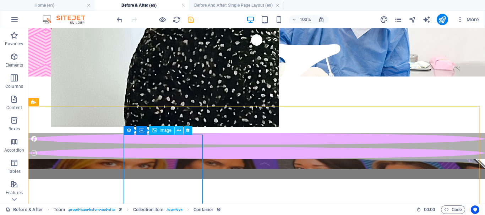
click at [177, 129] on icon at bounding box center [179, 130] width 4 height 7
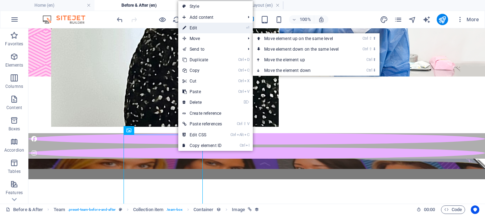
click at [194, 26] on link "⏎ Edit" at bounding box center [202, 28] width 48 height 11
select select "image"
select select "px"
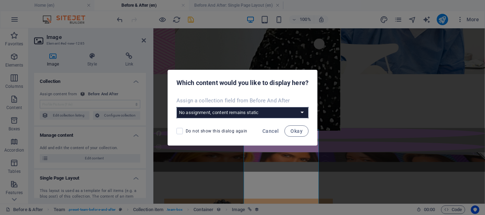
click at [256, 111] on select "No assignment, content remains static Create a new field Created at (Date) Upda…" at bounding box center [242, 112] width 132 height 11
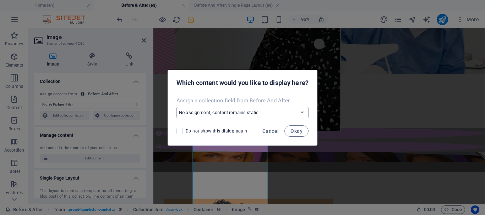
select select "image"
click at [176, 107] on select "No assignment, content remains static Create a new field Created at (Date) Upda…" at bounding box center [242, 112] width 132 height 11
click at [294, 130] on span "Okay" at bounding box center [296, 132] width 12 height 6
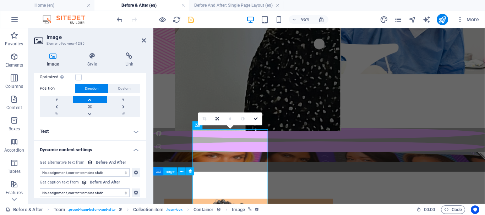
scroll to position [253, 0]
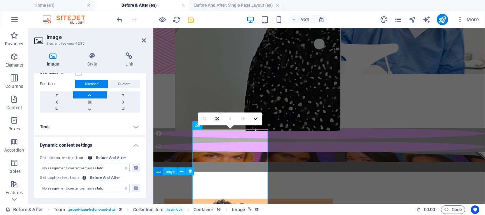
click at [120, 168] on select "No assignment, content remains static Created at (Date) Updated at (Date) Name …" at bounding box center [85, 168] width 90 height 9
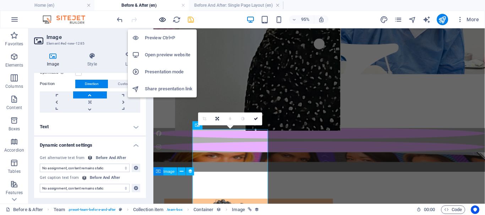
click at [159, 18] on icon "button" at bounding box center [162, 20] width 8 height 8
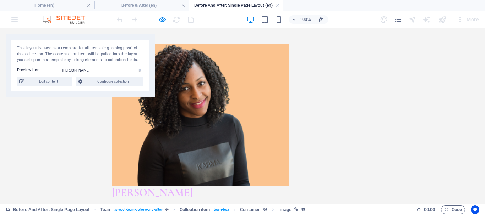
scroll to position [0, 0]
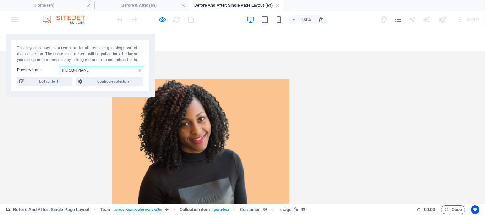
click at [79, 70] on select "Emily Nichols Justin Walker Susan Williams Paul Moore Jennifer Davis Robert Mil…" at bounding box center [102, 70] width 84 height 9
click at [60, 66] on select "Emily Nichols Justin Walker Susan Williams Paul Moore Jennifer Davis Robert Mil…" at bounding box center [102, 70] width 84 height 9
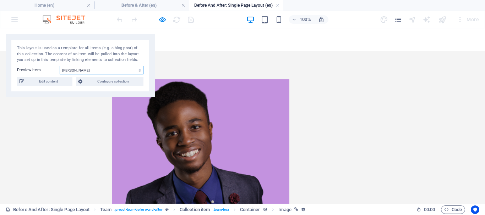
click at [86, 72] on select "Emily Nichols Justin Walker Susan Williams Paul Moore Jennifer Davis Robert Mil…" at bounding box center [102, 70] width 84 height 9
click at [60, 66] on select "Emily Nichols Justin Walker Susan Williams Paul Moore Jennifer Davis Robert Mil…" at bounding box center [102, 70] width 84 height 9
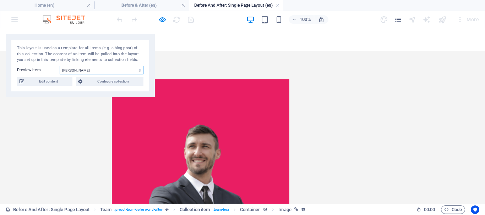
click at [92, 72] on select "Emily Nichols Justin Walker Susan Williams Paul Moore Jennifer Davis Robert Mil…" at bounding box center [102, 70] width 84 height 9
select select "68b77b5a94c5b7b15f0a8c5e"
click at [60, 66] on select "Emily Nichols Justin Walker Susan Williams Paul Moore Jennifer Davis Robert Mil…" at bounding box center [102, 70] width 84 height 9
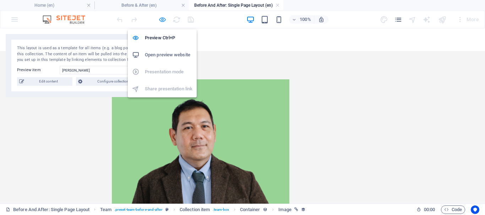
click at [162, 17] on icon "button" at bounding box center [162, 20] width 8 height 8
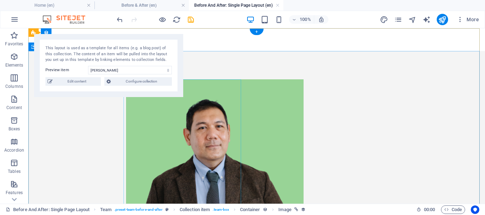
click at [185, 124] on div at bounding box center [256, 151] width 261 height 142
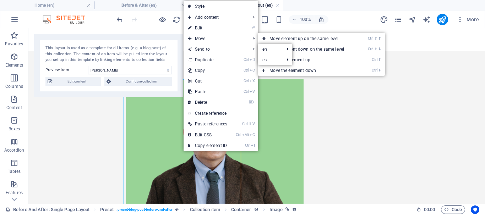
drag, startPoint x: 208, startPoint y: 27, endPoint x: 210, endPoint y: 37, distance: 10.5
click at [208, 26] on link "⏎ Edit" at bounding box center [208, 28] width 48 height 11
select select "image"
select select "px"
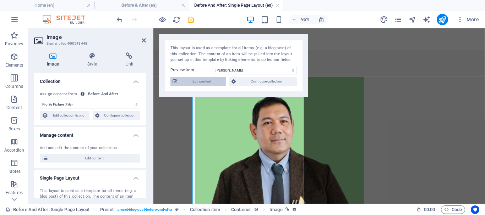
click at [207, 83] on span "Edit content" at bounding box center [202, 81] width 44 height 9
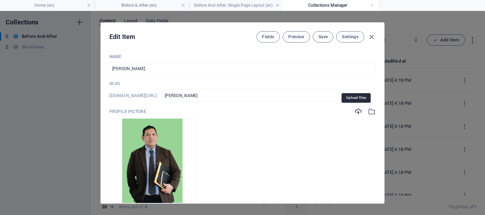
click at [354, 110] on icon "button" at bounding box center [358, 112] width 8 height 8
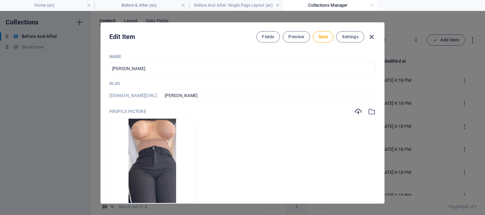
click at [370, 38] on icon "button" at bounding box center [371, 37] width 8 height 8
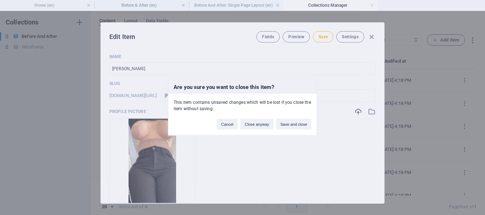
click at [203, 122] on div "Are you sure you want to close this item? This item contains unsaved changes wh…" at bounding box center [242, 108] width 149 height 56
click at [225, 122] on button "Cancel" at bounding box center [227, 124] width 21 height 11
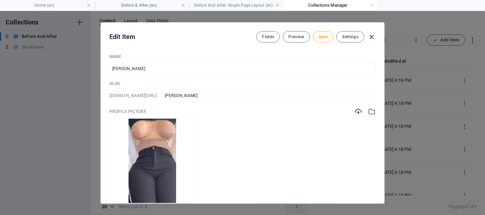
click at [373, 37] on icon "button" at bounding box center [371, 37] width 8 height 8
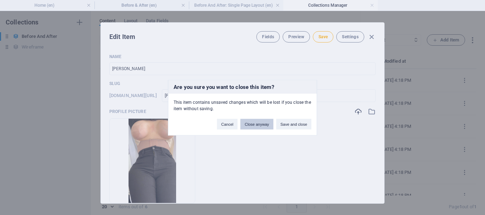
click at [257, 125] on button "Close anyway" at bounding box center [256, 124] width 33 height 11
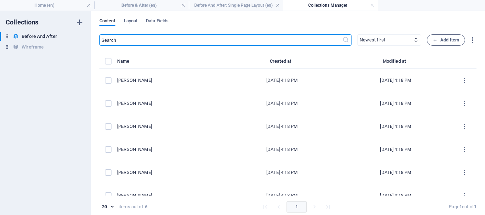
click at [372, 3] on link at bounding box center [372, 5] width 4 height 7
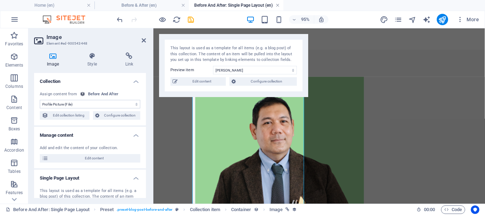
click at [278, 6] on link at bounding box center [277, 5] width 4 height 7
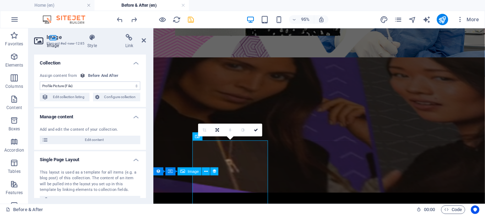
scroll to position [65, 0]
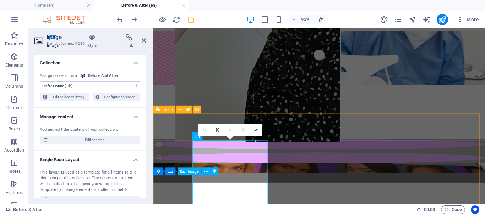
click at [0, 0] on button at bounding box center [0, 0] width 0 height 0
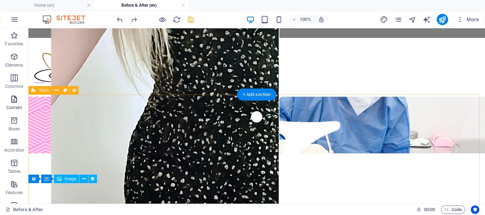
scroll to position [89, 0]
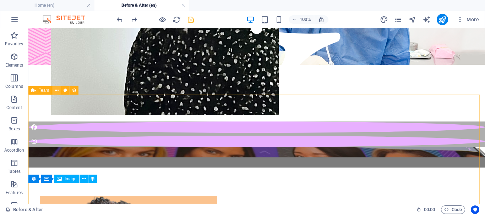
click at [58, 91] on icon at bounding box center [57, 90] width 4 height 7
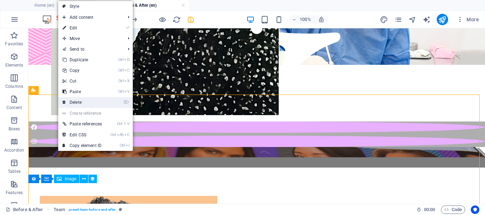
click at [83, 103] on link "⌦ Delete" at bounding box center [82, 102] width 48 height 11
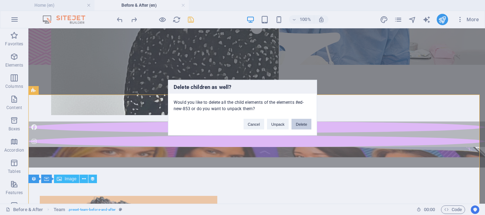
click at [300, 123] on button "Delete" at bounding box center [301, 124] width 20 height 11
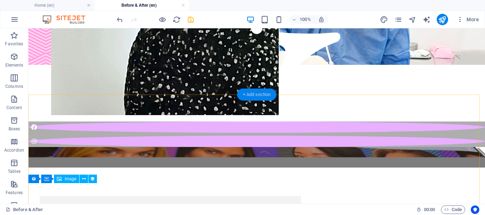
drag, startPoint x: 253, startPoint y: 96, endPoint x: 106, endPoint y: 64, distance: 150.9
click at [253, 96] on div "+ Add section" at bounding box center [256, 95] width 39 height 12
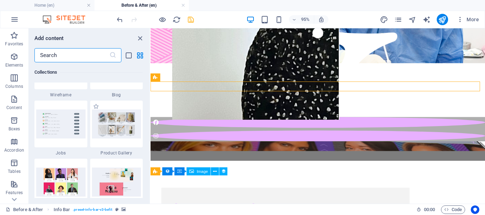
scroll to position [6520, 0]
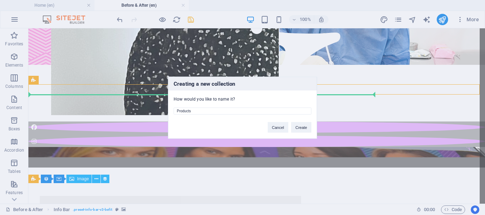
drag, startPoint x: 198, startPoint y: 110, endPoint x: 145, endPoint y: 103, distance: 53.0
click at [160, 110] on div "Creating a new collection How would you like to name it? Products Cancel Create" at bounding box center [242, 107] width 485 height 215
type input "A"
drag, startPoint x: 189, startPoint y: 110, endPoint x: 181, endPoint y: 107, distance: 9.1
click at [186, 109] on input "Before and After" at bounding box center [243, 111] width 138 height 7
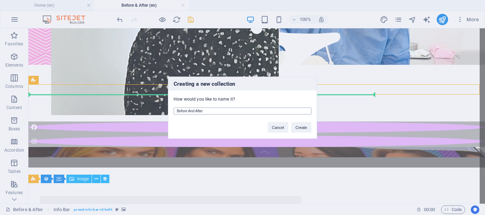
type input "Before And After"
click at [301, 126] on button "Create" at bounding box center [301, 127] width 20 height 11
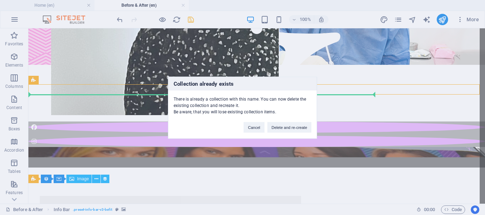
click at [281, 128] on button "Delete and re-create" at bounding box center [289, 127] width 44 height 11
click at [279, 126] on button "Delete and re-create" at bounding box center [289, 127] width 44 height 11
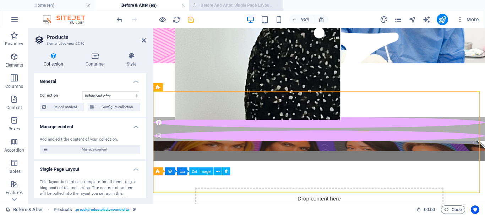
scroll to position [0, 0]
select select "createdAt_DESC"
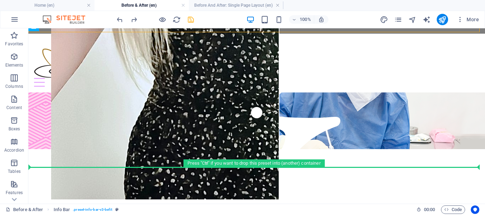
scroll to position [6, 0]
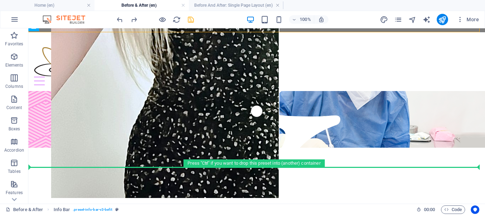
drag, startPoint x: 81, startPoint y: 61, endPoint x: 52, endPoint y: 168, distance: 110.4
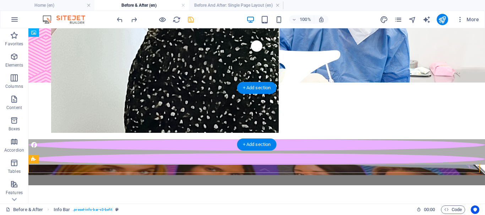
scroll to position [0, 0]
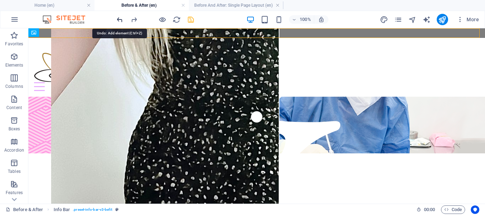
click at [119, 19] on icon "undo" at bounding box center [120, 20] width 8 height 8
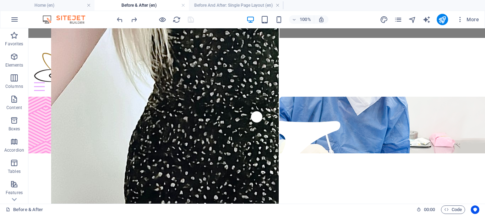
scroll to position [68, 0]
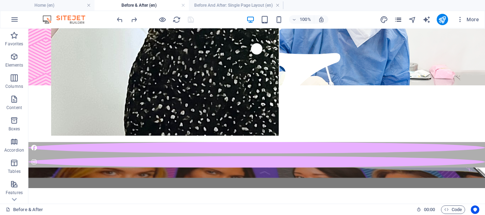
click at [398, 21] on icon "pages" at bounding box center [398, 20] width 8 height 8
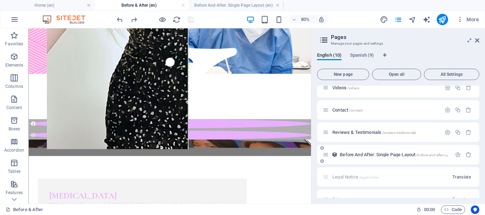
scroll to position [156, 0]
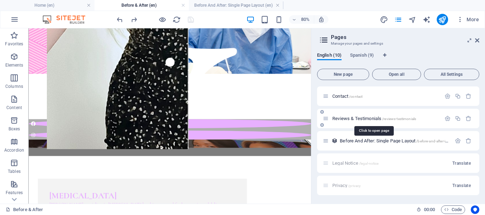
click at [343, 117] on span "Reviews & Testimonials /reviews-testimonials" at bounding box center [374, 118] width 84 height 5
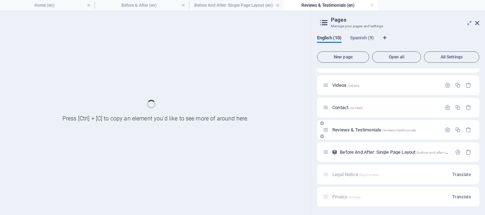
scroll to position [0, 0]
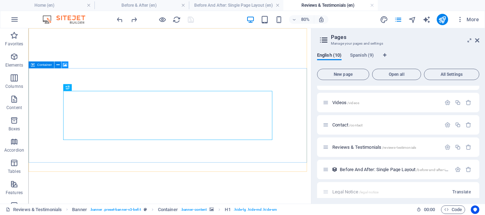
click at [65, 64] on icon at bounding box center [65, 65] width 4 height 6
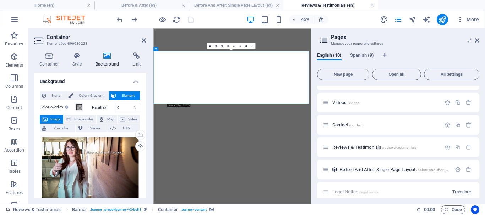
click at [103, 58] on icon at bounding box center [107, 56] width 34 height 7
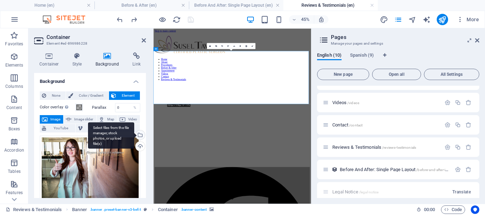
click at [134, 133] on div "Select files from the file manager, stock photos, or upload file(s)" at bounding box center [111, 135] width 46 height 27
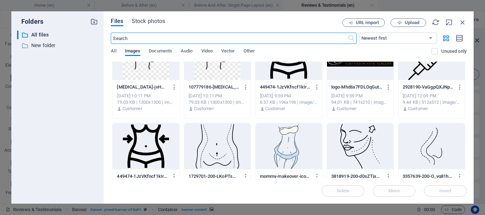
scroll to position [3099, 0]
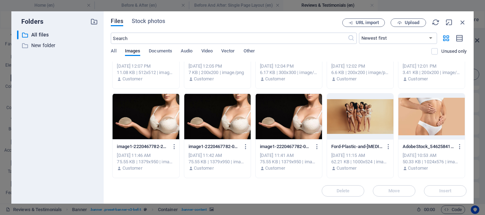
drag, startPoint x: 467, startPoint y: 175, endPoint x: 466, endPoint y: 165, distance: 10.0
click at [467, 176] on div "Files Stock photos URL import Upload ​ Newest first Oldest first Name (A-Z) Nam…" at bounding box center [289, 107] width 370 height 193
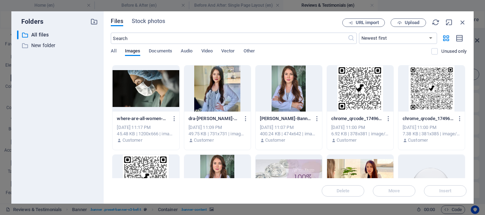
click at [358, 172] on div at bounding box center [360, 178] width 66 height 46
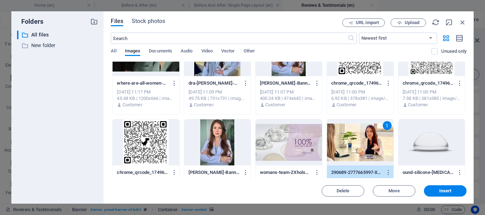
drag, startPoint x: 445, startPoint y: 192, endPoint x: 434, endPoint y: 182, distance: 15.6
click at [445, 192] on span "Insert" at bounding box center [445, 191] width 12 height 4
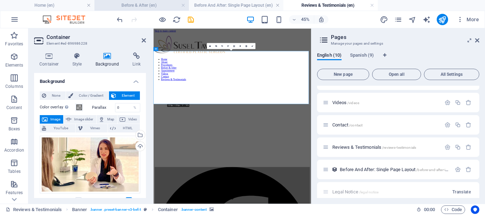
click at [192, 18] on icon "save" at bounding box center [191, 20] width 8 height 8
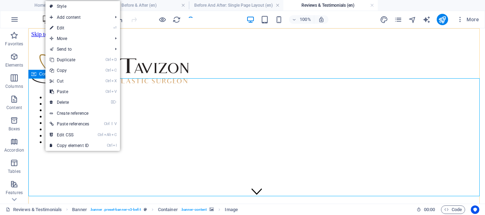
click at [34, 73] on icon at bounding box center [33, 74] width 5 height 9
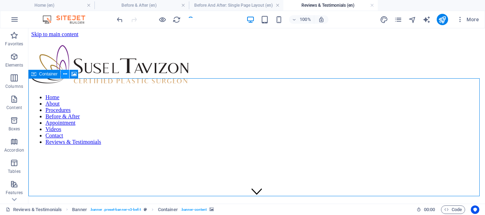
click at [67, 72] on icon at bounding box center [65, 74] width 4 height 7
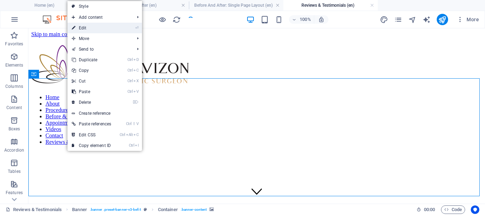
click at [91, 27] on link "⏎ Edit" at bounding box center [91, 28] width 48 height 11
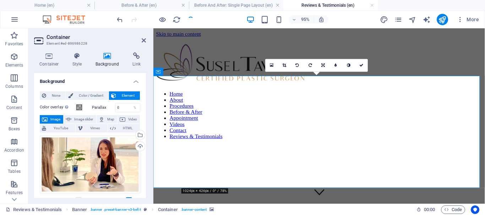
scroll to position [106, 0]
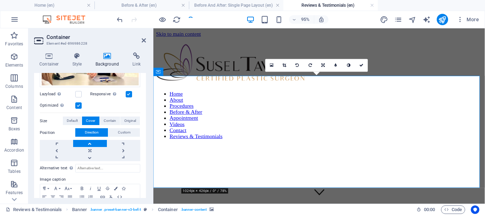
click at [129, 92] on label at bounding box center [129, 94] width 6 height 6
click at [0, 0] on input "Responsive Automatically load retina image and smartphone optimized sizes." at bounding box center [0, 0] width 0 height 0
click at [77, 93] on label at bounding box center [78, 94] width 6 height 6
click at [0, 0] on input "Lazyload Loading images after the page loads improves page speed." at bounding box center [0, 0] width 0 height 0
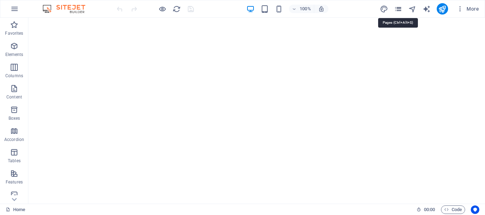
click at [397, 9] on icon "pages" at bounding box center [398, 9] width 8 height 8
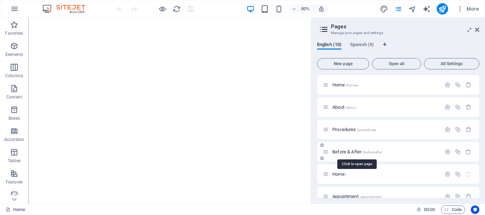
click at [353, 153] on span "Before & After /before-after" at bounding box center [357, 151] width 50 height 5
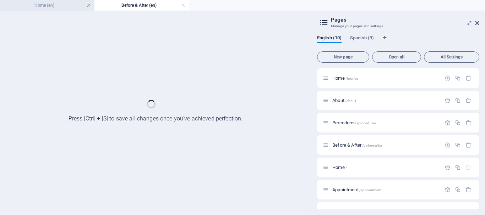
click at [88, 6] on link at bounding box center [89, 5] width 4 height 7
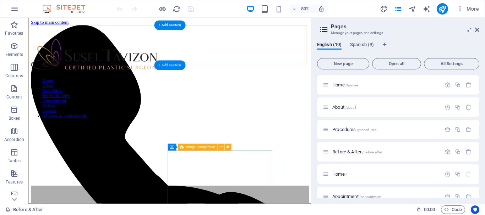
click at [171, 65] on div "+ Add section" at bounding box center [170, 66] width 32 height 10
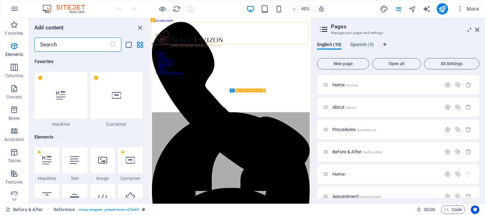
scroll to position [1242, 0]
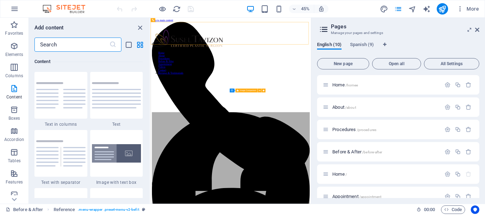
drag, startPoint x: 72, startPoint y: 45, endPoint x: 43, endPoint y: 45, distance: 29.5
click at [43, 45] on input "text" at bounding box center [71, 45] width 75 height 14
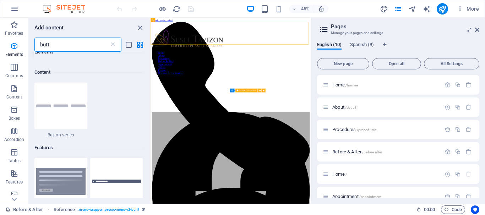
scroll to position [0, 0]
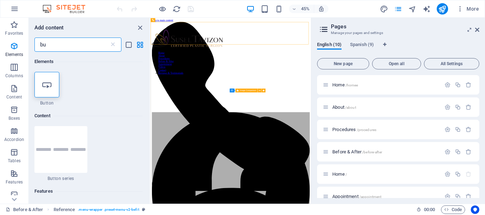
type input "b"
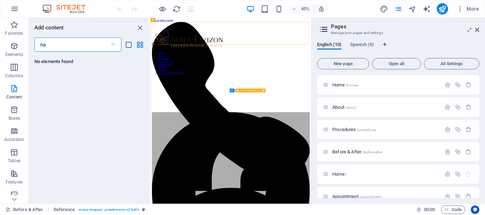
type input "n"
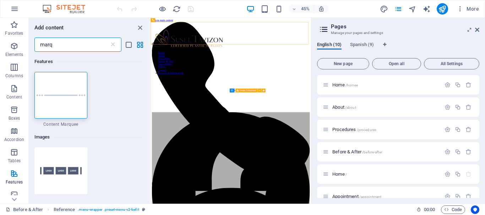
type input "marqu"
click at [51, 179] on img at bounding box center [60, 171] width 49 height 33
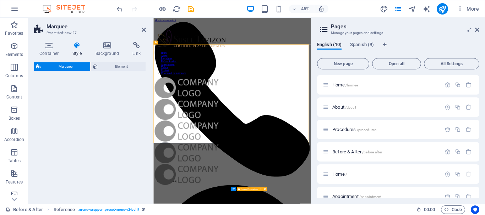
click at [477, 30] on icon at bounding box center [477, 30] width 4 height 6
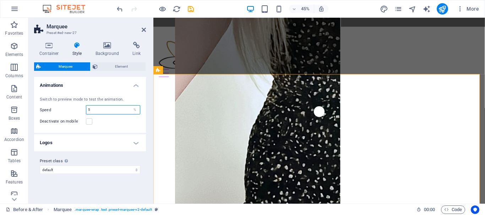
drag, startPoint x: 86, startPoint y: 111, endPoint x: 77, endPoint y: 111, distance: 9.6
click at [77, 111] on div "Speed 5 %" at bounding box center [90, 109] width 100 height 9
type input "10"
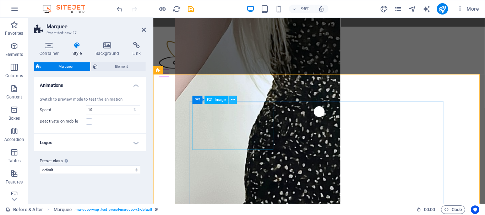
click at [234, 100] on icon at bounding box center [233, 100] width 4 height 7
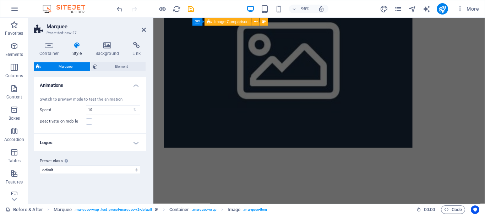
scroll to position [644, 0]
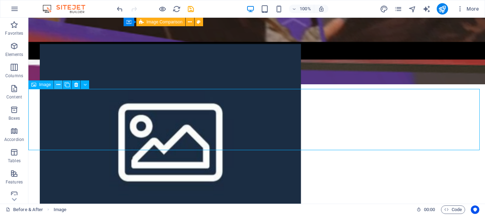
click at [57, 85] on icon at bounding box center [58, 84] width 4 height 7
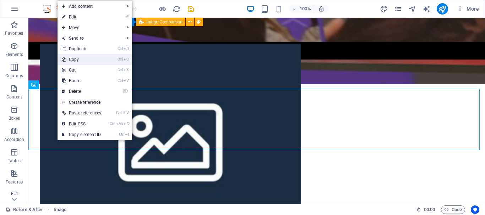
click at [84, 60] on link "Ctrl C Copy" at bounding box center [82, 59] width 48 height 11
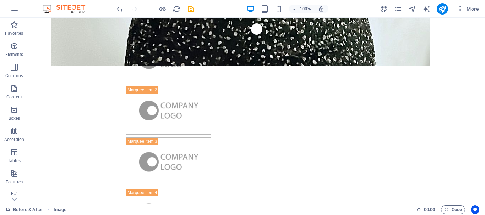
scroll to position [16, 0]
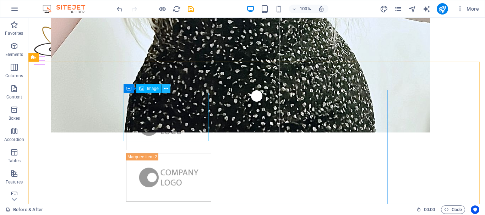
click at [164, 89] on button at bounding box center [166, 88] width 9 height 9
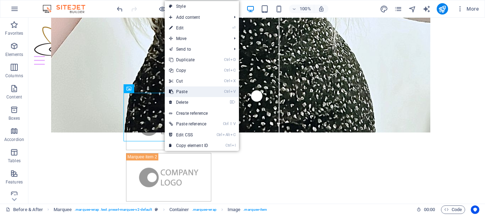
click at [195, 91] on link "Ctrl V Paste" at bounding box center [189, 92] width 48 height 11
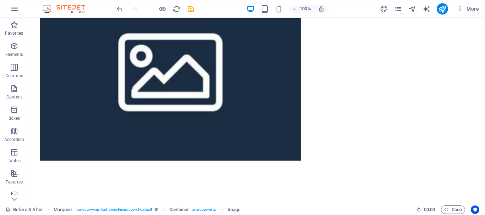
scroll to position [909, 0]
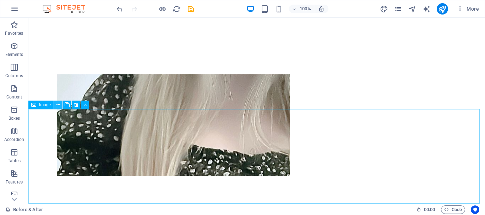
click at [60, 106] on icon at bounding box center [58, 105] width 4 height 7
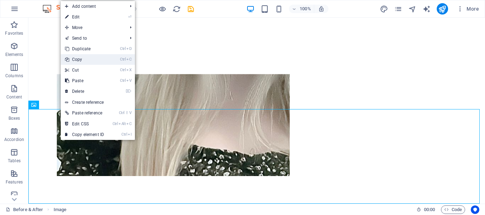
click at [83, 60] on link "Ctrl C Copy" at bounding box center [85, 59] width 48 height 11
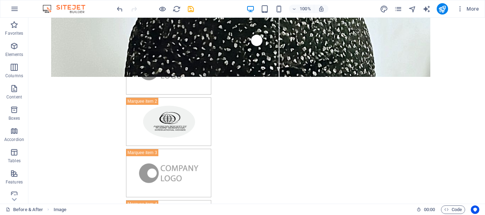
scroll to position [0, 0]
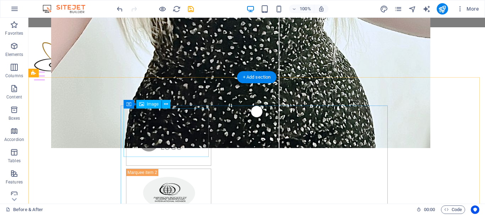
click at [162, 117] on figure at bounding box center [168, 141] width 85 height 49
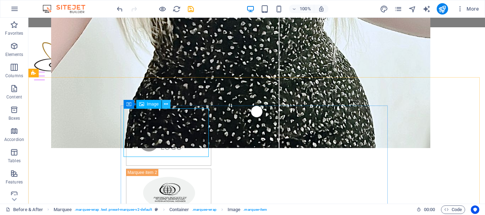
click at [166, 103] on icon at bounding box center [166, 104] width 4 height 7
click at [144, 123] on figure at bounding box center [168, 141] width 85 height 49
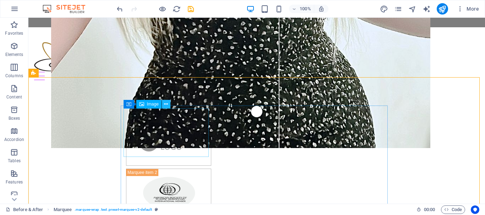
click at [166, 104] on icon at bounding box center [166, 104] width 4 height 7
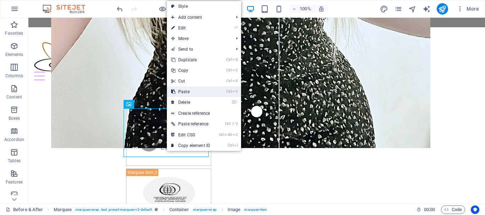
click at [191, 92] on link "Ctrl V Paste" at bounding box center [191, 92] width 48 height 11
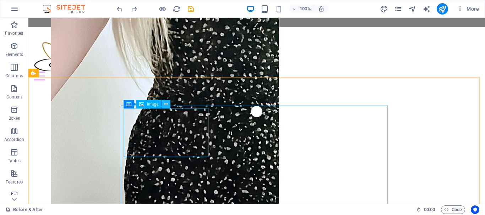
click at [168, 104] on icon at bounding box center [166, 104] width 4 height 7
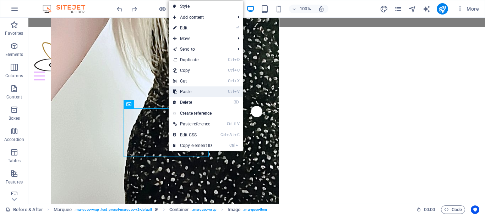
click at [194, 91] on link "Ctrl V Paste" at bounding box center [193, 92] width 48 height 11
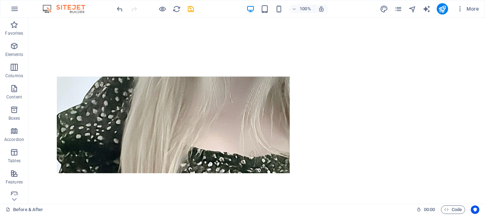
scroll to position [921, 0]
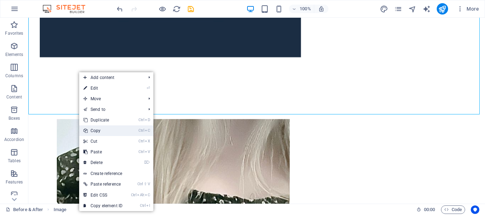
click at [105, 131] on link "Ctrl C Copy" at bounding box center [103, 131] width 48 height 11
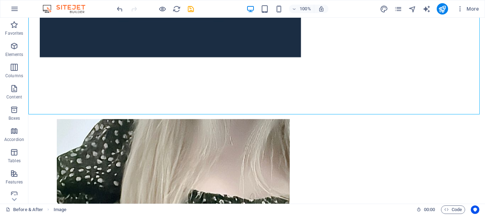
click at [482, 15] on div "100% More" at bounding box center [242, 8] width 484 height 17
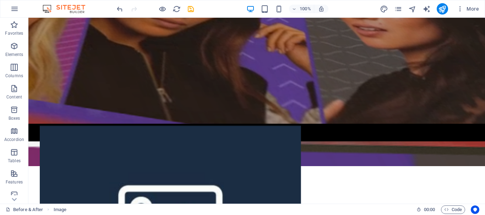
scroll to position [0, 0]
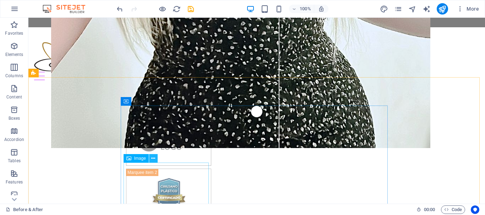
click at [153, 159] on icon at bounding box center [153, 158] width 4 height 7
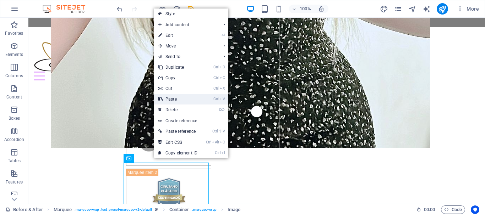
click at [184, 99] on link "Ctrl V Paste" at bounding box center [178, 99] width 48 height 11
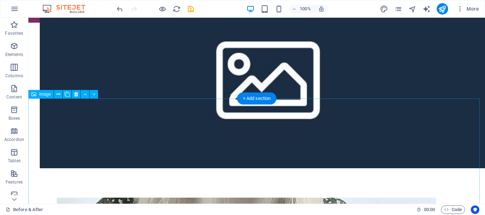
scroll to position [789, 0]
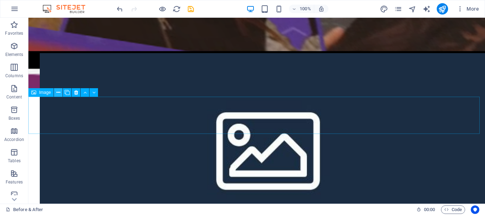
click at [62, 92] on button at bounding box center [58, 92] width 9 height 9
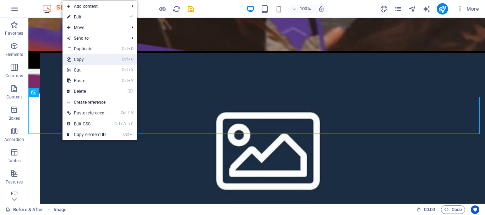
click at [90, 62] on link "Ctrl C Copy" at bounding box center [86, 59] width 48 height 11
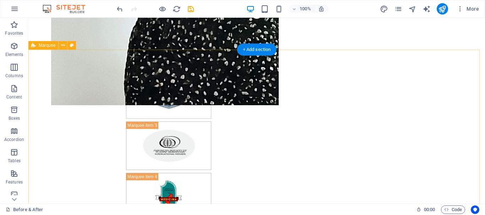
scroll to position [28, 0]
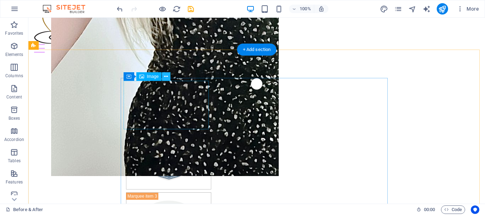
click at [166, 77] on icon at bounding box center [166, 76] width 4 height 7
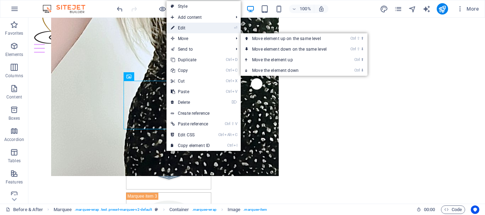
click at [188, 28] on link "⏎ Edit" at bounding box center [190, 28] width 48 height 11
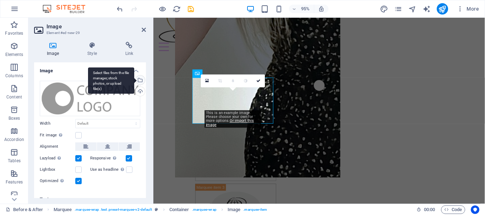
click at [134, 80] on div "Select files from the file manager, stock photos, or upload file(s)" at bounding box center [111, 80] width 46 height 27
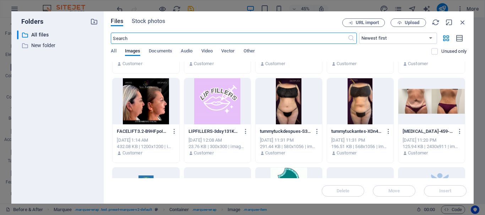
scroll to position [1128, 0]
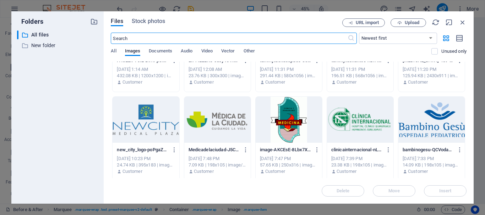
click at [222, 129] on div at bounding box center [217, 120] width 66 height 46
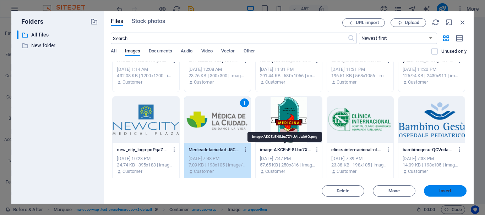
click at [447, 190] on span "Insert" at bounding box center [445, 191] width 12 height 4
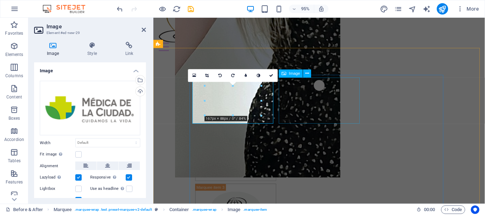
click at [283, 141] on figure at bounding box center [239, 165] width 85 height 49
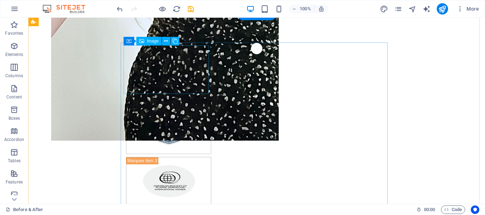
scroll to position [28, 0]
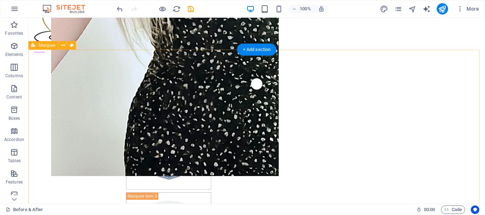
drag, startPoint x: 75, startPoint y: 64, endPoint x: 90, endPoint y: 174, distance: 111.1
click at [63, 45] on icon at bounding box center [63, 45] width 4 height 7
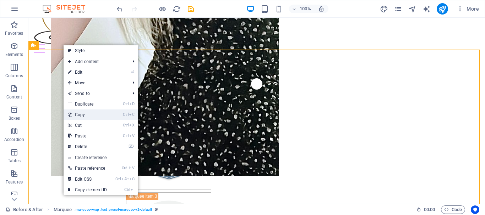
drag, startPoint x: 91, startPoint y: 116, endPoint x: 85, endPoint y: 96, distance: 20.6
click at [91, 116] on link "Ctrl C Copy" at bounding box center [88, 115] width 48 height 11
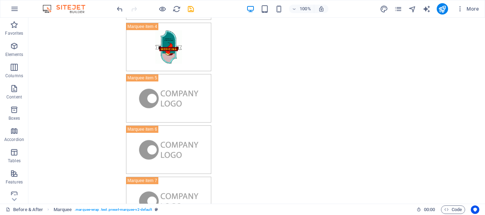
scroll to position [324, 0]
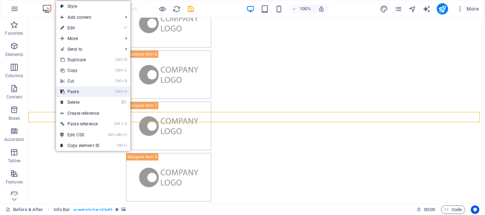
drag, startPoint x: 87, startPoint y: 92, endPoint x: 59, endPoint y: 75, distance: 32.8
click at [87, 92] on link "Ctrl V Paste" at bounding box center [80, 92] width 48 height 11
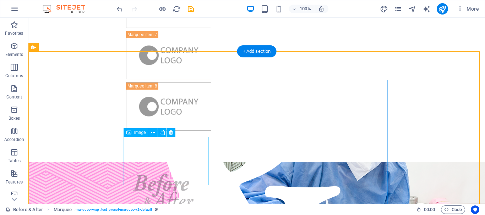
scroll to position [466, 0]
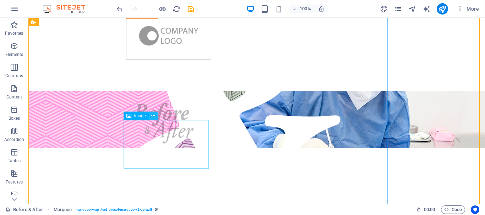
click at [156, 115] on button at bounding box center [153, 116] width 9 height 9
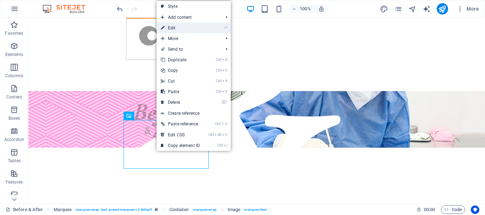
click at [187, 27] on link "⏎ Edit" at bounding box center [181, 28] width 48 height 11
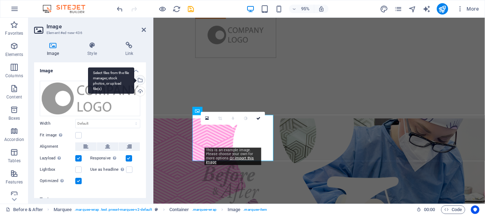
click at [138, 79] on div "Select files from the file manager, stock photos, or upload file(s)" at bounding box center [139, 81] width 11 height 11
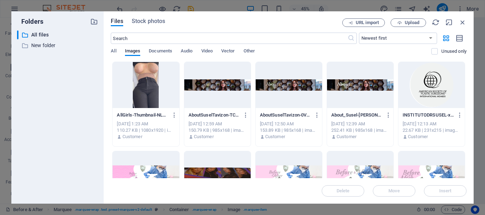
drag, startPoint x: 469, startPoint y: 98, endPoint x: 462, endPoint y: 98, distance: 6.8
click at [469, 136] on div "Files Stock photos URL import Upload ​ Newest first Oldest first Name (A-Z) Nam…" at bounding box center [289, 107] width 370 height 193
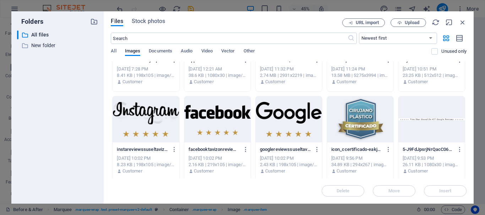
scroll to position [1449, 0]
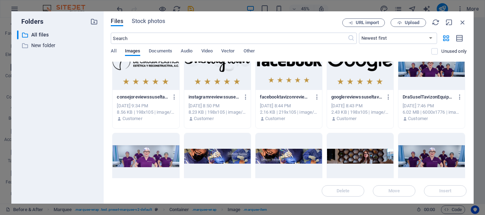
drag, startPoint x: 466, startPoint y: 144, endPoint x: 464, endPoint y: 136, distance: 8.4
click at [464, 136] on div "Files Stock photos URL import Upload ​ Newest first Oldest first Name (A-Z) Nam…" at bounding box center [289, 107] width 370 height 193
drag, startPoint x: 466, startPoint y: 144, endPoint x: 472, endPoint y: 136, distance: 10.2
click at [464, 136] on div "Files Stock photos URL import Upload ​ Newest first Oldest first Name (A-Z) Nam…" at bounding box center [289, 107] width 370 height 193
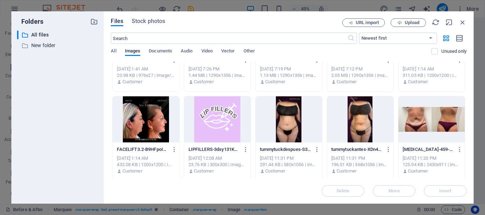
scroll to position [1181, 0]
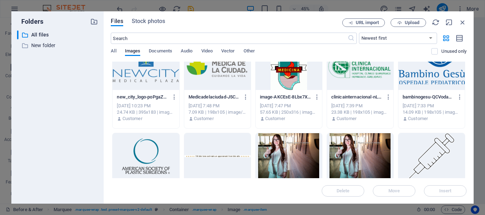
click at [432, 76] on div at bounding box center [431, 67] width 66 height 46
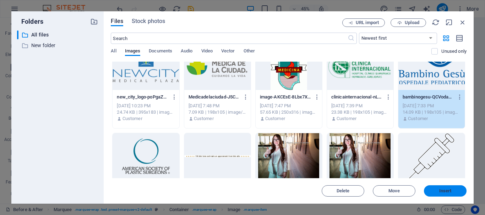
click at [449, 189] on span "Insert" at bounding box center [445, 191] width 12 height 4
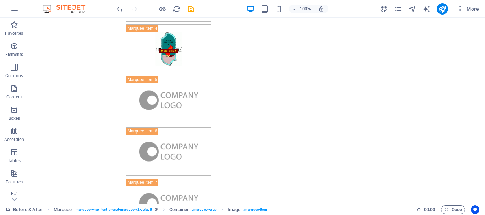
scroll to position [239, 0]
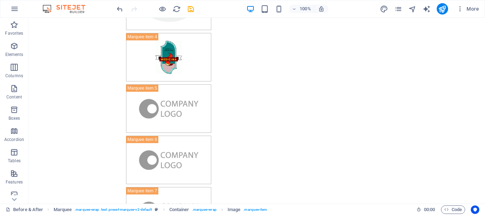
drag, startPoint x: 482, startPoint y: 88, endPoint x: 199, endPoint y: 27, distance: 288.6
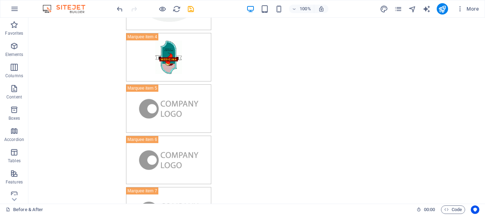
scroll to position [329, 0]
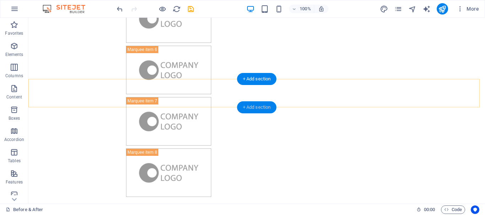
click at [245, 107] on div "+ Add section" at bounding box center [256, 108] width 39 height 12
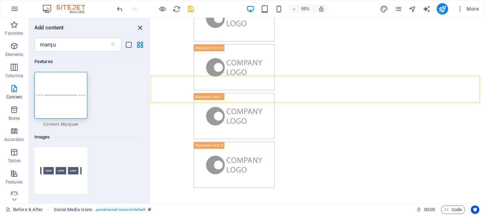
drag, startPoint x: 141, startPoint y: 28, endPoint x: 113, endPoint y: 10, distance: 33.5
click at [141, 28] on icon "close panel" at bounding box center [140, 28] width 8 height 8
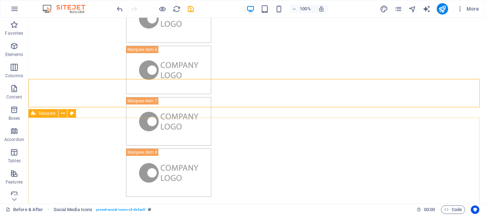
click at [42, 114] on span "Marquee" at bounding box center [47, 113] width 17 height 4
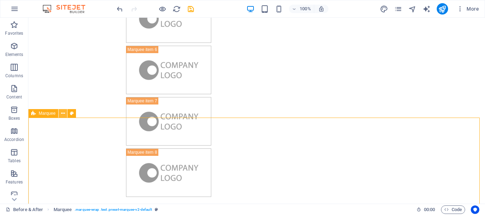
click at [64, 112] on icon at bounding box center [63, 113] width 4 height 7
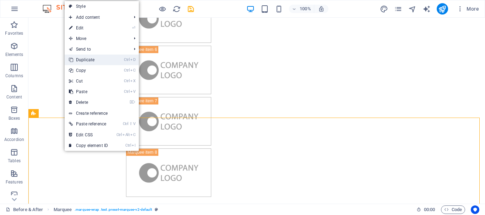
click at [92, 58] on link "Ctrl D Duplicate" at bounding box center [89, 60] width 48 height 11
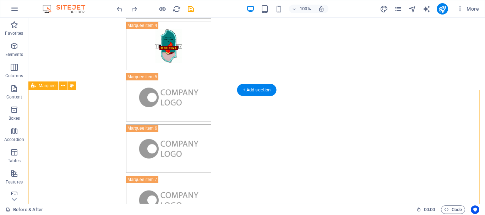
scroll to position [357, 0]
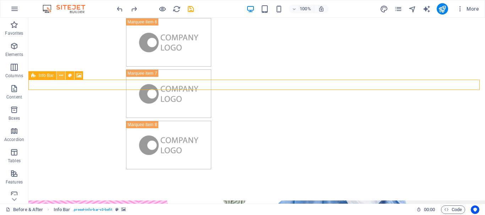
click at [62, 76] on icon at bounding box center [61, 75] width 4 height 7
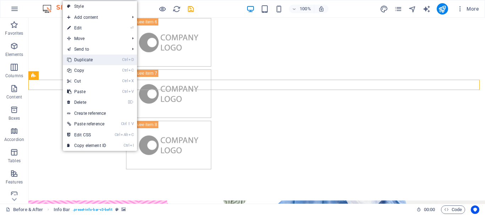
click at [95, 61] on link "Ctrl D Duplicate" at bounding box center [87, 60] width 48 height 11
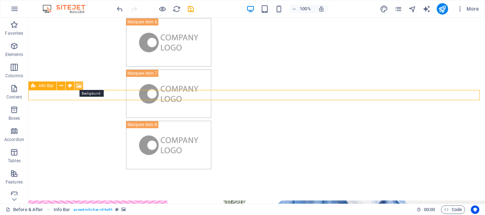
click at [79, 84] on icon at bounding box center [78, 85] width 5 height 7
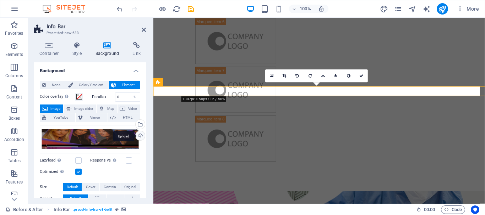
click at [140, 135] on div "Upload" at bounding box center [139, 136] width 11 height 11
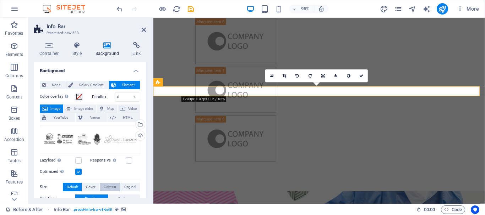
click at [112, 184] on span "Contain" at bounding box center [110, 187] width 12 height 9
click at [122, 185] on button "Original" at bounding box center [130, 187] width 20 height 9
click at [95, 185] on button "Cover" at bounding box center [90, 187] width 17 height 9
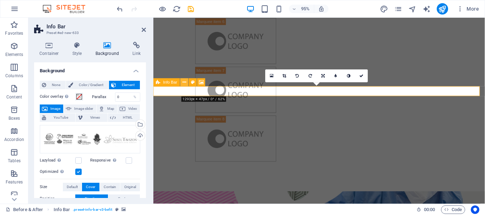
click at [183, 82] on icon at bounding box center [184, 82] width 4 height 7
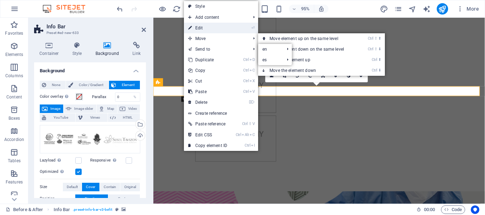
click at [202, 26] on link "⏎ Edit" at bounding box center [208, 28] width 48 height 11
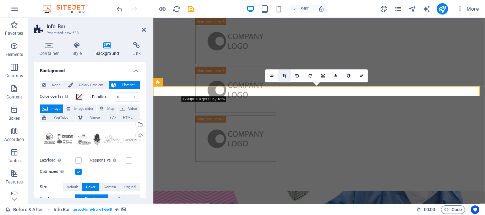
click at [285, 75] on icon at bounding box center [285, 76] width 4 height 4
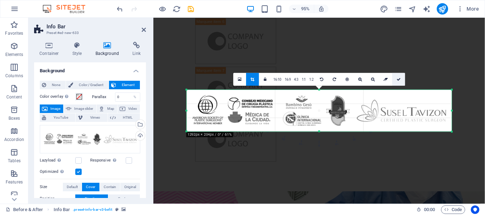
drag, startPoint x: 399, startPoint y: 77, endPoint x: 256, endPoint y: 51, distance: 144.7
click at [399, 78] on icon at bounding box center [399, 80] width 4 height 4
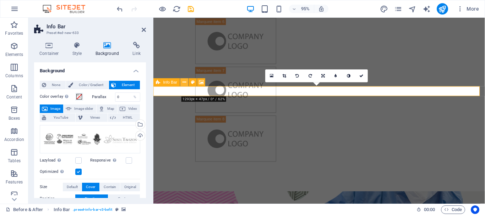
click at [185, 81] on icon at bounding box center [184, 82] width 4 height 7
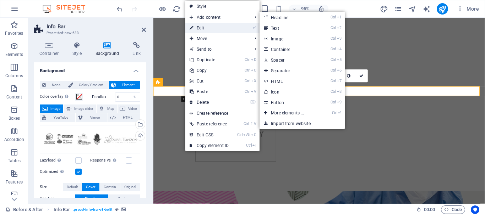
click at [208, 27] on link "⏎ Edit" at bounding box center [209, 28] width 48 height 11
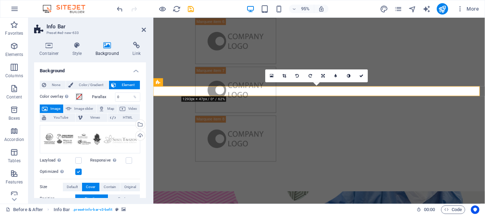
scroll to position [98, 0]
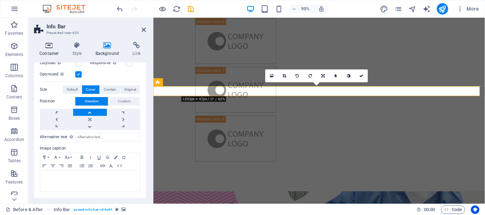
click at [50, 49] on h4 "Container" at bounding box center [50, 49] width 33 height 15
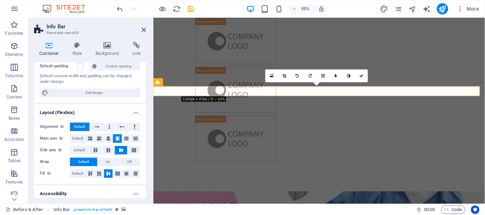
scroll to position [0, 0]
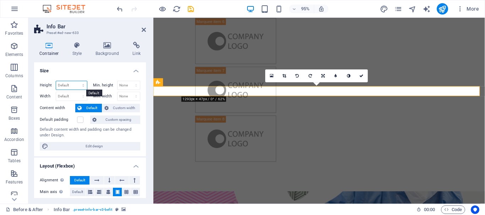
click at [77, 86] on select "Default px rem % vh vw" at bounding box center [71, 85] width 31 height 9
select select "%"
click at [76, 81] on select "Default px rem % vh vw" at bounding box center [71, 85] width 31 height 9
type input "100"
click at [81, 85] on select "Default px rem % vh vw" at bounding box center [82, 85] width 10 height 9
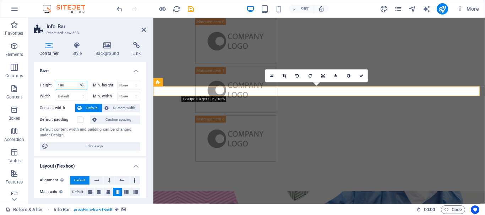
select select "px"
click at [77, 81] on select "Default px rem % vh vw" at bounding box center [82, 85] width 10 height 9
click at [69, 87] on input "29" at bounding box center [71, 85] width 31 height 9
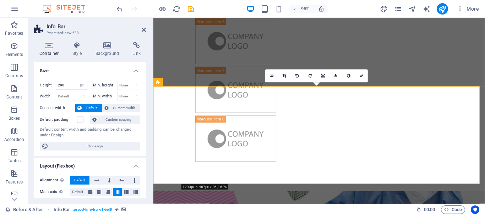
type input "290"
click at [109, 49] on icon at bounding box center [107, 45] width 34 height 7
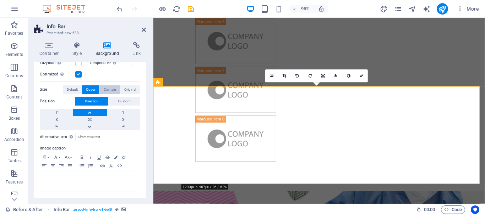
click at [108, 88] on span "Contain" at bounding box center [110, 90] width 12 height 9
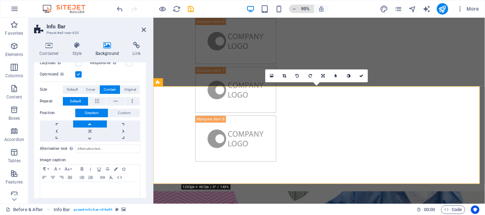
click at [192, 7] on icon "save" at bounding box center [191, 9] width 8 height 8
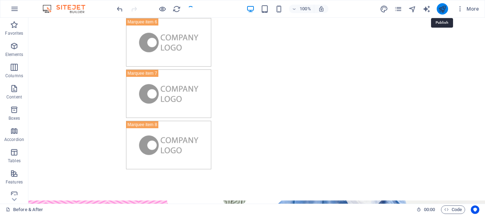
click at [443, 10] on icon "publish" at bounding box center [442, 9] width 8 height 8
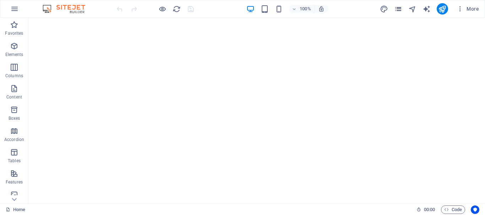
click at [397, 10] on icon "pages" at bounding box center [398, 9] width 8 height 8
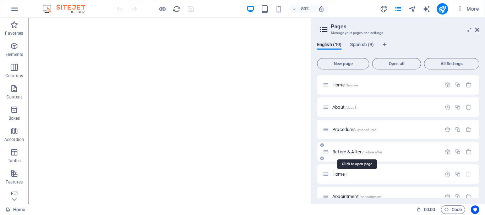
click at [354, 152] on span "Before & After /before-after" at bounding box center [357, 151] width 50 height 5
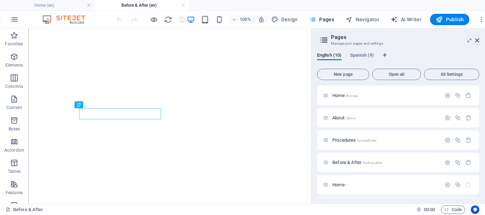
click at [87, 5] on link at bounding box center [89, 5] width 4 height 7
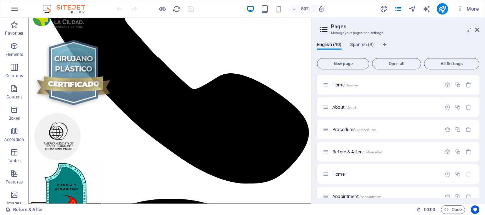
scroll to position [73, 0]
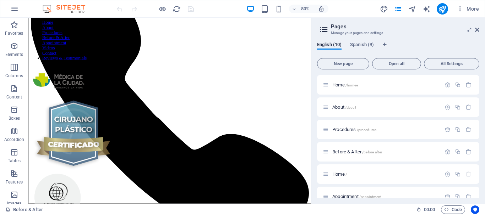
drag, startPoint x: 379, startPoint y: 108, endPoint x: 339, endPoint y: 45, distance: 74.2
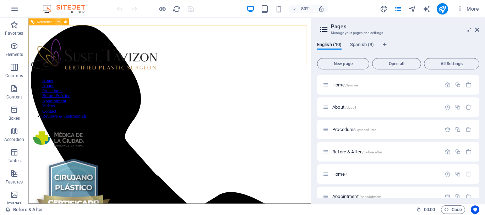
click at [59, 22] on icon at bounding box center [58, 22] width 3 height 6
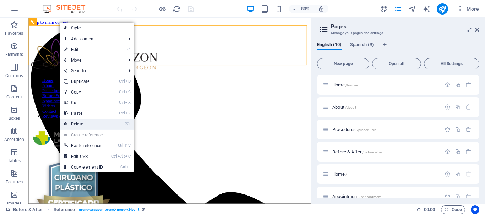
click at [90, 122] on link "⌦ Delete" at bounding box center [84, 124] width 48 height 11
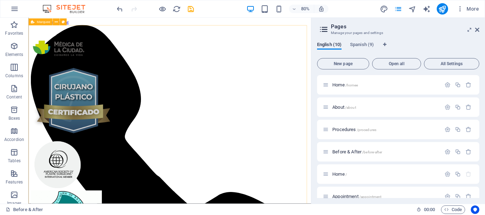
click at [43, 22] on span "Marquee" at bounding box center [43, 22] width 13 height 4
click at [57, 21] on icon at bounding box center [56, 22] width 3 height 6
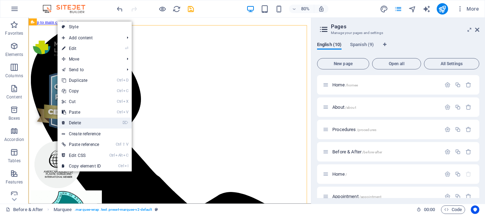
click at [88, 124] on link "⌦ Delete" at bounding box center [82, 123] width 48 height 11
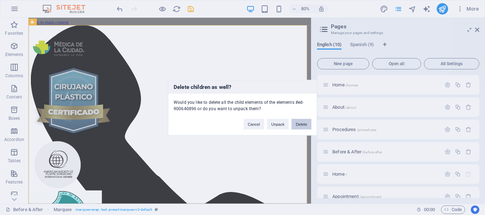
click at [305, 124] on button "Delete" at bounding box center [301, 124] width 20 height 11
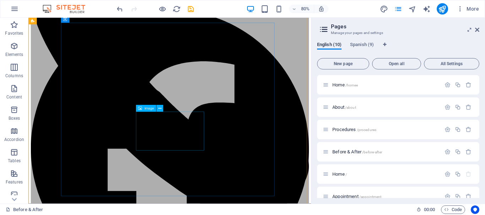
scroll to position [213, 0]
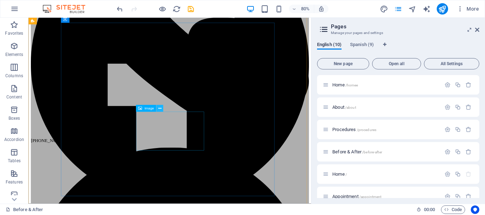
click at [159, 108] on icon at bounding box center [159, 109] width 3 height 6
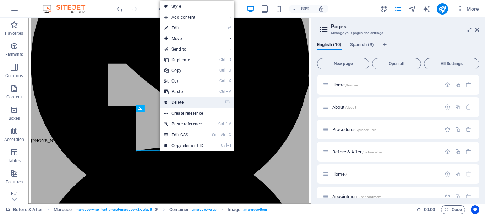
click at [182, 101] on link "⌦ Delete" at bounding box center [184, 102] width 48 height 11
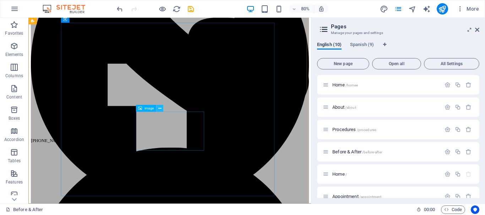
click at [160, 109] on icon at bounding box center [159, 109] width 3 height 6
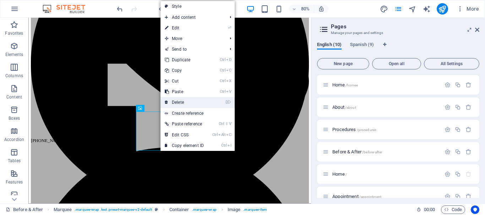
click at [183, 104] on link "⌦ Delete" at bounding box center [184, 102] width 48 height 11
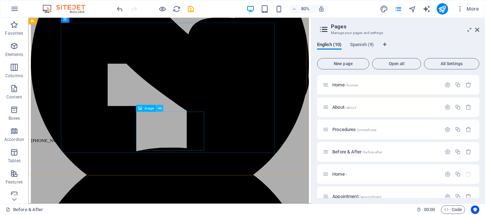
click at [161, 108] on icon at bounding box center [159, 109] width 3 height 6
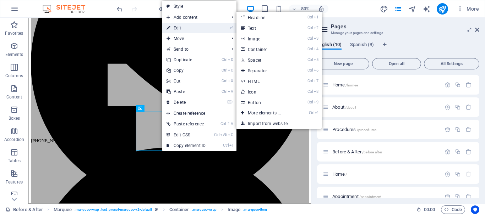
click at [197, 28] on link "⏎ Edit" at bounding box center [186, 28] width 48 height 11
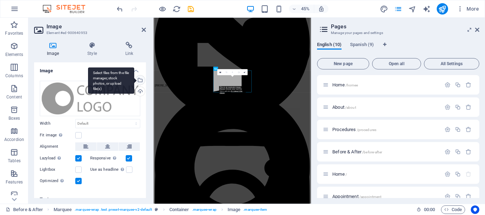
click at [139, 81] on div "Select files from the file manager, stock photos, or upload file(s)" at bounding box center [139, 81] width 11 height 11
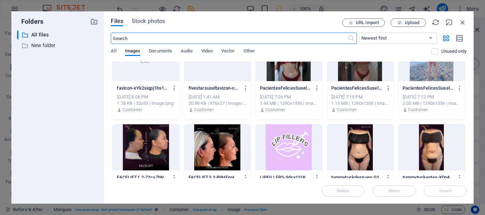
scroll to position [1082, 0]
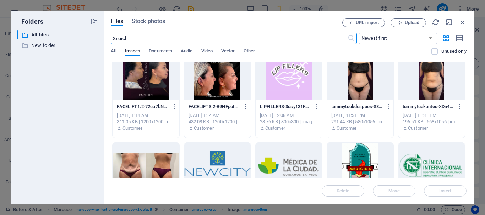
click at [425, 165] on div at bounding box center [431, 166] width 66 height 46
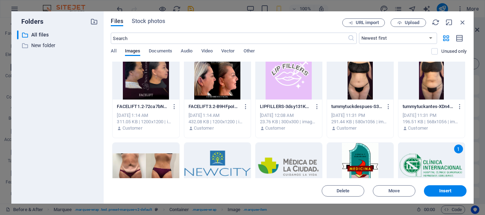
click at [219, 158] on div at bounding box center [217, 166] width 66 height 46
drag, startPoint x: 448, startPoint y: 190, endPoint x: 215, endPoint y: 298, distance: 257.0
click at [448, 190] on span "Insert" at bounding box center [445, 191] width 12 height 4
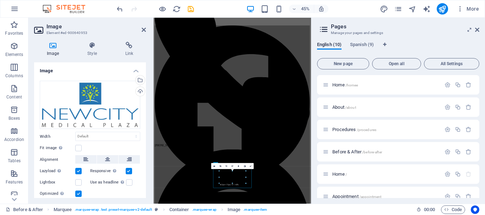
scroll to position [0, 0]
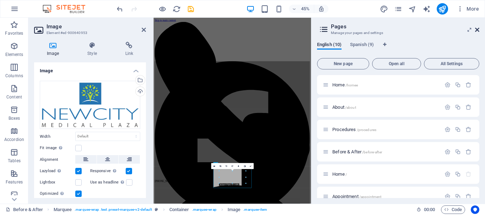
click at [477, 29] on icon at bounding box center [477, 30] width 4 height 6
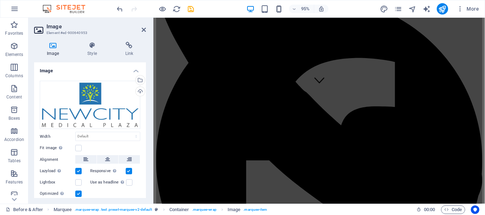
scroll to position [47, 0]
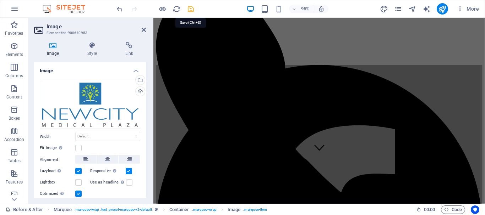
click at [192, 7] on icon "save" at bounding box center [191, 9] width 8 height 8
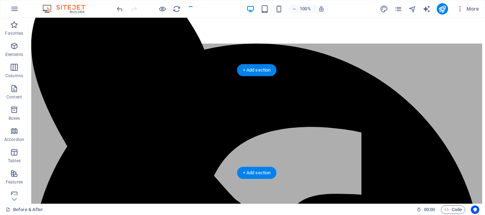
scroll to position [35, 0]
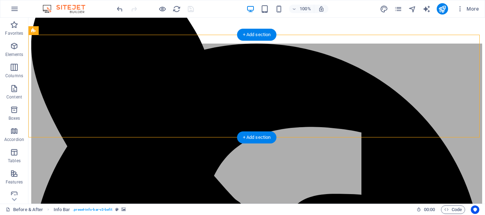
scroll to position [0, 0]
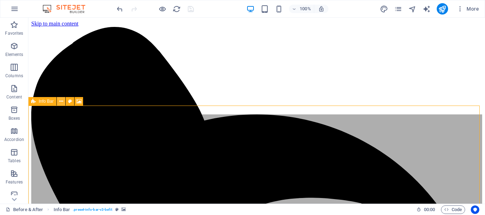
click at [61, 102] on icon at bounding box center [61, 101] width 4 height 7
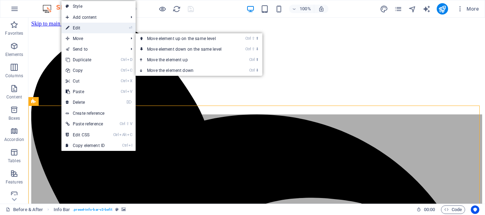
click at [83, 30] on link "⏎ Edit" at bounding box center [85, 28] width 48 height 11
select select "px"
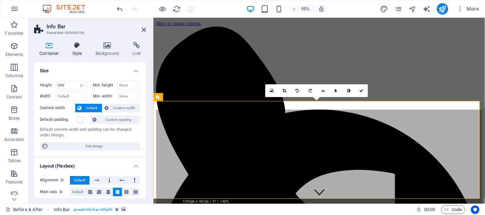
click at [78, 47] on icon at bounding box center [77, 45] width 20 height 7
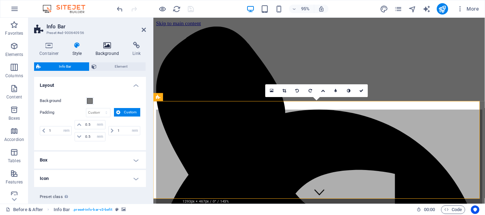
click at [103, 48] on icon at bounding box center [107, 45] width 34 height 7
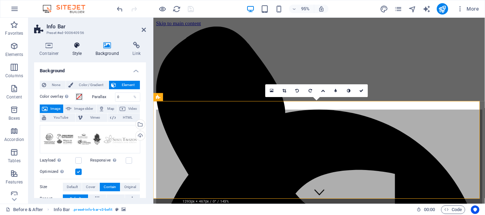
click at [80, 48] on icon at bounding box center [77, 45] width 20 height 7
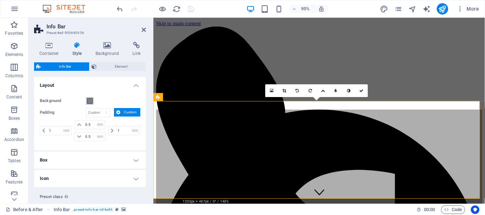
click at [91, 101] on span at bounding box center [90, 101] width 6 height 6
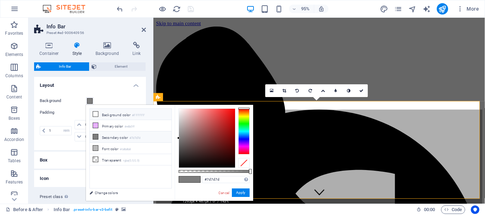
click at [118, 115] on li "Background color #FFFFFF" at bounding box center [131, 114] width 82 height 11
type input "#ffffff"
drag, startPoint x: 245, startPoint y: 194, endPoint x: 96, endPoint y: 186, distance: 149.0
click at [245, 194] on button "Apply" at bounding box center [241, 193] width 18 height 9
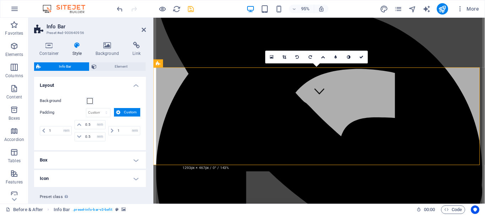
scroll to position [35, 0]
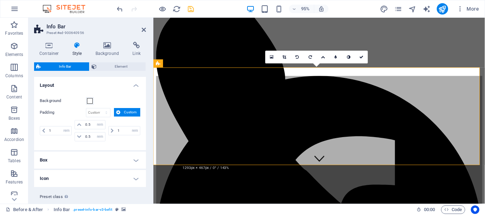
click at [284, 56] on icon at bounding box center [285, 57] width 4 height 4
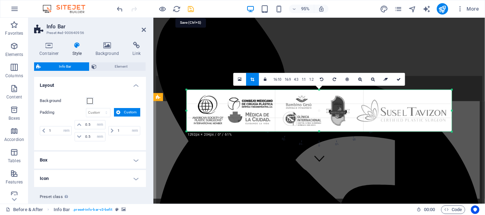
click at [190, 10] on icon "save" at bounding box center [191, 9] width 8 height 8
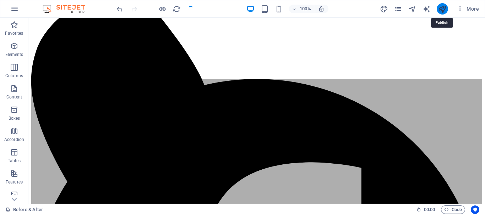
click at [442, 10] on icon "publish" at bounding box center [442, 9] width 8 height 8
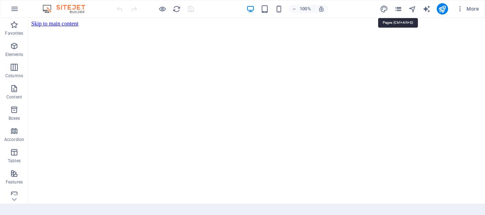
click at [396, 9] on icon "pages" at bounding box center [398, 9] width 8 height 8
click at [397, 10] on icon "pages" at bounding box center [398, 9] width 8 height 8
click at [400, 9] on icon "pages" at bounding box center [398, 9] width 8 height 8
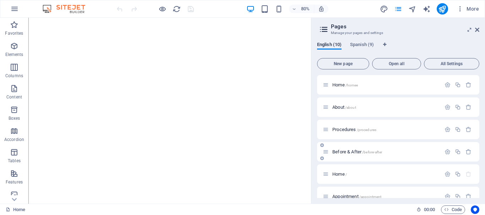
click at [347, 156] on div "Before & After /before-after" at bounding box center [382, 152] width 118 height 8
click at [351, 152] on span "Before & After /before-after" at bounding box center [357, 151] width 50 height 5
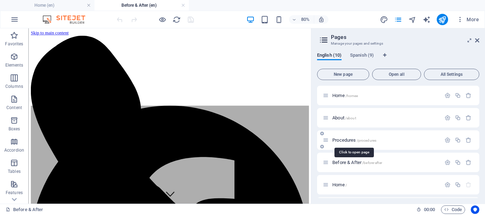
click at [349, 141] on span "Procedures /procedures" at bounding box center [354, 140] width 44 height 5
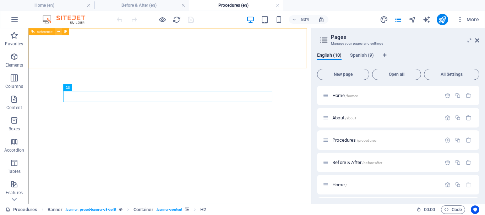
click at [58, 31] on icon at bounding box center [58, 32] width 3 height 6
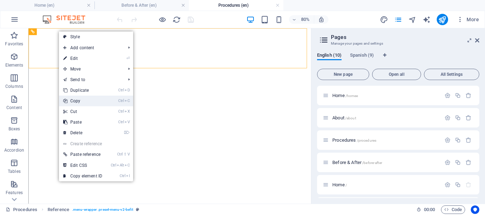
click at [93, 101] on link "Ctrl C Copy" at bounding box center [83, 101] width 48 height 11
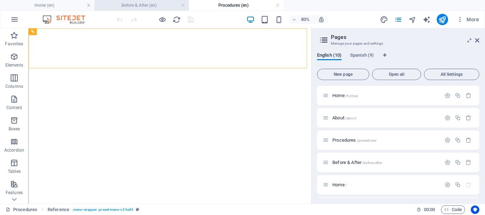
click at [135, 5] on h4 "Before & After (en)" at bounding box center [141, 5] width 94 height 8
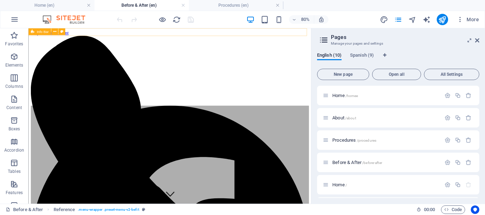
click at [33, 34] on icon at bounding box center [33, 31] width 4 height 7
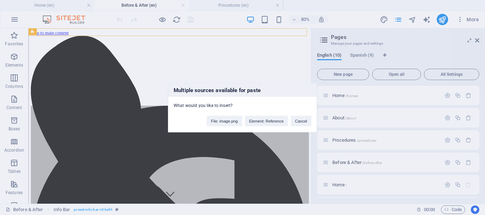
click at [45, 37] on div "Multiple sources available for paste What would you like to insert? File: image…" at bounding box center [242, 107] width 485 height 215
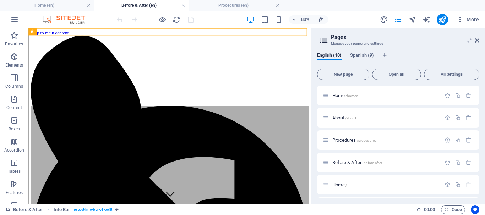
click at [66, 47] on figure at bounding box center [205, 47] width 348 height 0
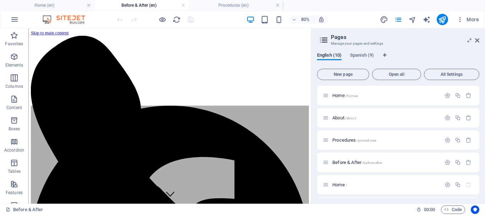
click at [77, 47] on figure at bounding box center [205, 47] width 348 height 0
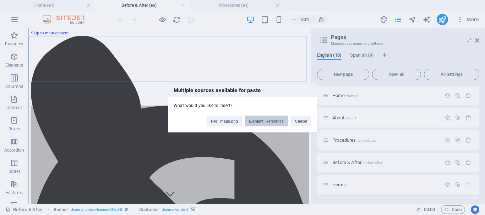
click at [259, 121] on button "Element: Reference" at bounding box center [266, 121] width 43 height 11
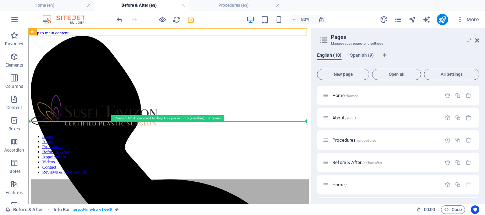
drag, startPoint x: 65, startPoint y: 61, endPoint x: 41, endPoint y: 147, distance: 89.4
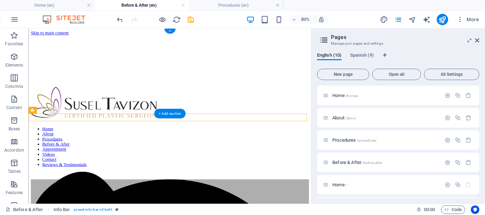
drag, startPoint x: 65, startPoint y: 98, endPoint x: 37, endPoint y: 29, distance: 74.4
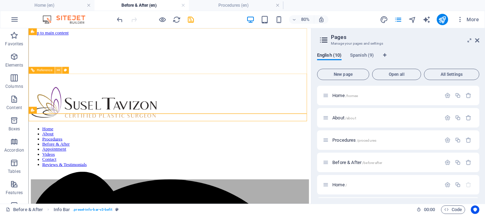
click at [59, 71] on icon at bounding box center [58, 70] width 3 height 6
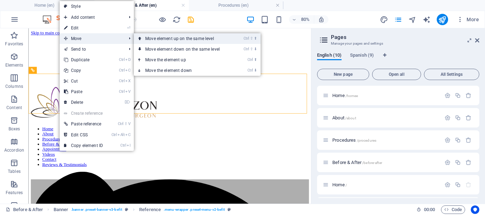
drag, startPoint x: 159, startPoint y: 39, endPoint x: 164, endPoint y: 14, distance: 24.9
click at [159, 39] on link "Ctrl ⇧ ⬆ Move element up on the same level" at bounding box center [184, 38] width 100 height 11
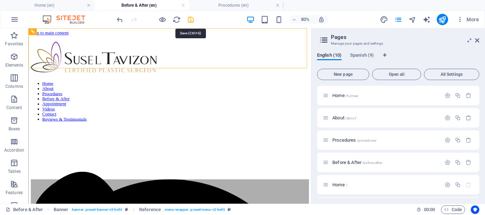
click at [192, 21] on icon "save" at bounding box center [191, 20] width 8 height 8
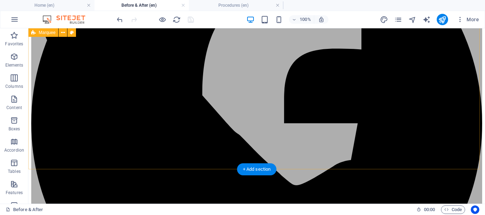
scroll to position [213, 0]
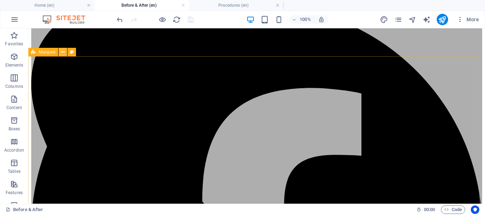
click at [63, 53] on icon at bounding box center [63, 52] width 4 height 7
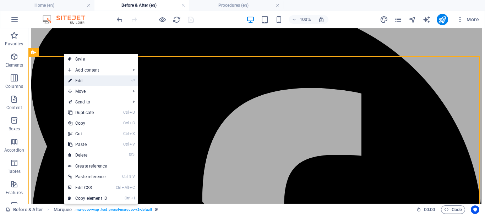
click at [86, 81] on link "⏎ Edit" at bounding box center [88, 81] width 48 height 11
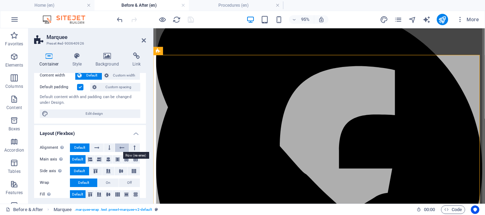
scroll to position [0, 0]
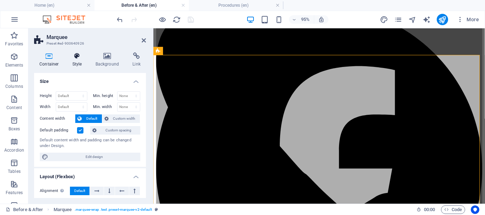
click at [74, 57] on icon at bounding box center [77, 56] width 20 height 7
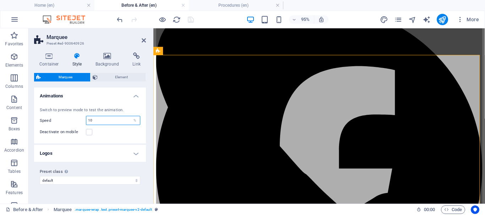
click at [73, 112] on div "Switch to preview mode to test the animation. Speed 10 % Deactivate on mobile" at bounding box center [90, 122] width 115 height 44
type input "6"
click at [192, 18] on icon "save" at bounding box center [191, 20] width 8 height 8
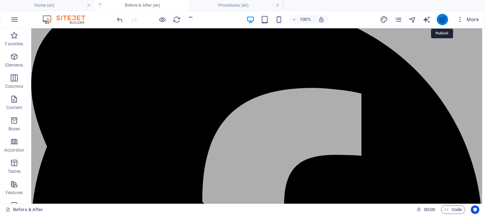
click at [443, 21] on icon "publish" at bounding box center [442, 20] width 8 height 8
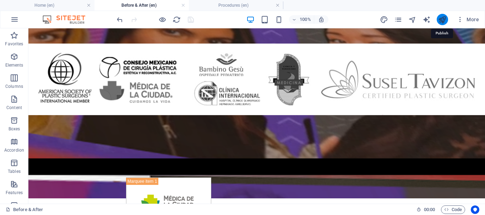
click at [443, 19] on icon "publish" at bounding box center [442, 20] width 8 height 8
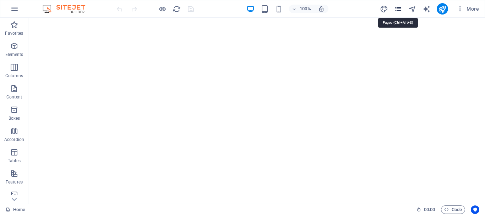
click at [395, 7] on icon "pages" at bounding box center [398, 9] width 8 height 8
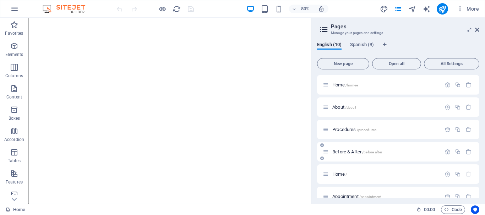
click at [365, 153] on span "/before-after" at bounding box center [372, 153] width 20 height 4
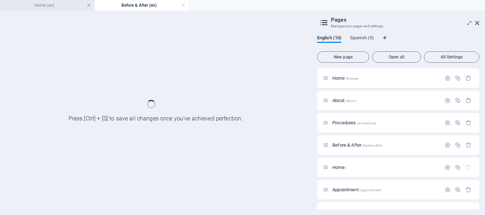
click at [90, 6] on link at bounding box center [89, 5] width 4 height 7
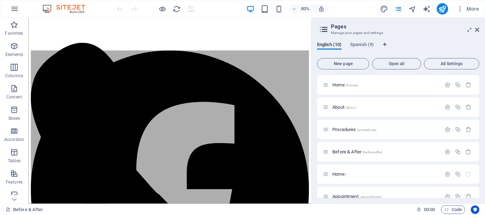
scroll to position [113, 0]
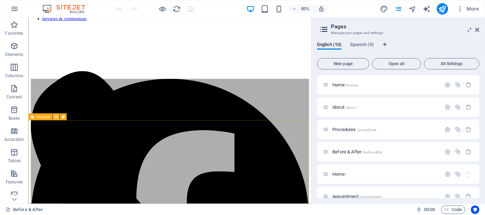
click at [56, 117] on icon at bounding box center [56, 117] width 3 height 6
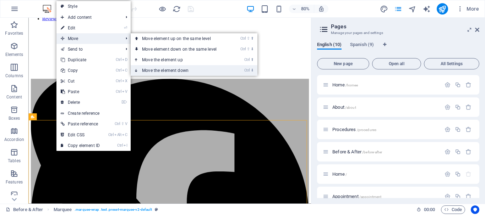
click at [176, 69] on link "Ctrl ⬇ Move the element down" at bounding box center [181, 70] width 100 height 11
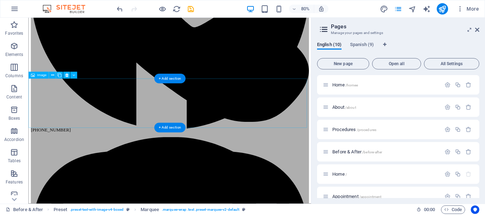
scroll to position [539, 0]
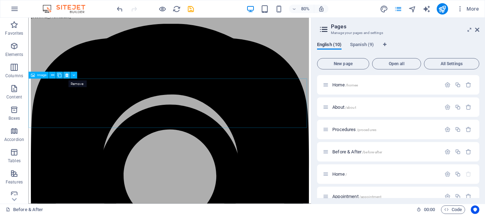
click at [68, 74] on icon at bounding box center [66, 75] width 3 height 6
click at [67, 76] on icon at bounding box center [66, 75] width 3 height 6
click at [67, 77] on icon at bounding box center [66, 75] width 3 height 6
click at [67, 76] on icon at bounding box center [66, 75] width 3 height 6
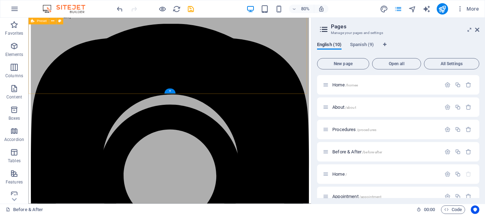
scroll to position [519, 0]
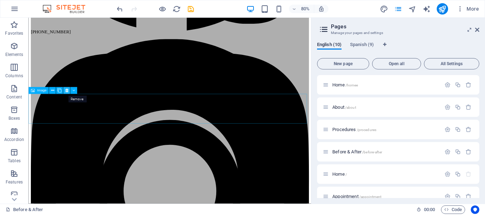
click at [66, 91] on icon at bounding box center [66, 91] width 3 height 6
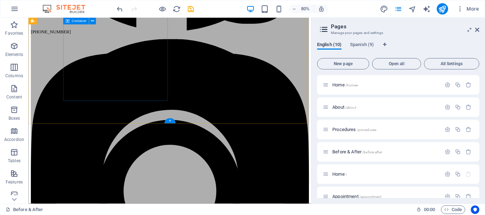
scroll to position [482, 0]
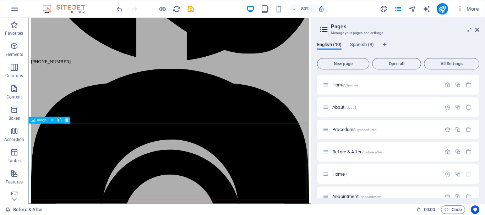
click at [65, 117] on button at bounding box center [66, 120] width 7 height 7
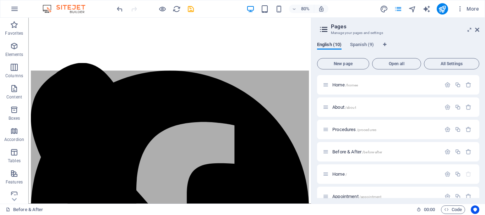
scroll to position [118, 0]
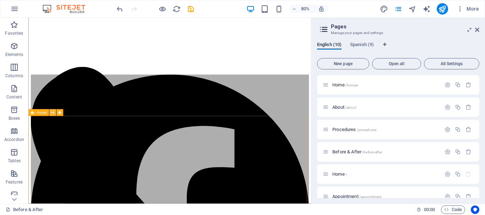
click at [53, 112] on icon at bounding box center [52, 113] width 3 height 6
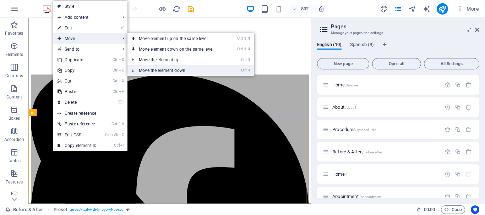
click at [157, 66] on link "Ctrl ⬇ Move the element down" at bounding box center [177, 70] width 100 height 11
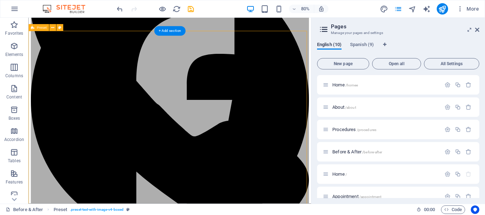
scroll to position [224, 0]
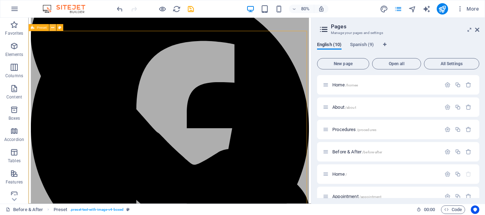
click at [52, 27] on icon at bounding box center [52, 28] width 3 height 6
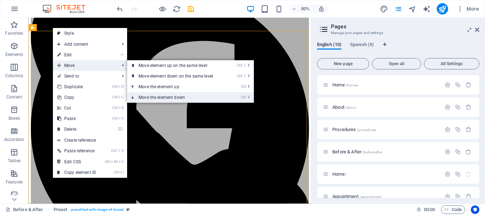
click at [163, 95] on link "Ctrl ⬇ Move the element down" at bounding box center [177, 97] width 100 height 11
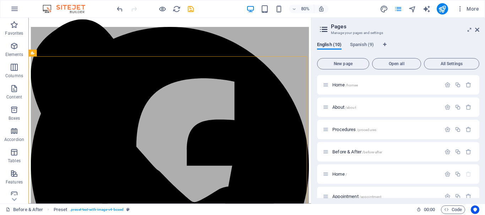
scroll to position [139, 0]
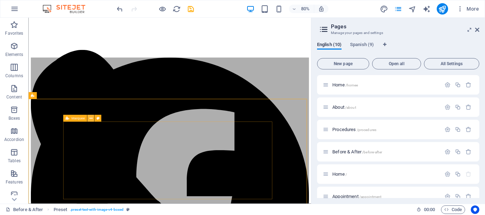
click at [91, 117] on icon at bounding box center [90, 119] width 3 height 6
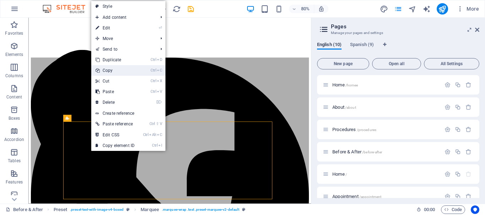
click at [121, 69] on link "Ctrl C Copy" at bounding box center [115, 70] width 48 height 11
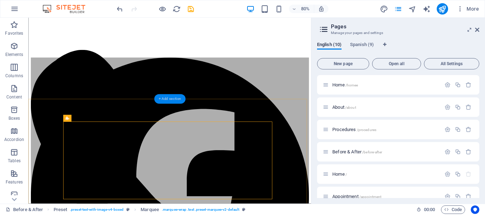
click at [171, 100] on div "+ Add section" at bounding box center [170, 99] width 32 height 10
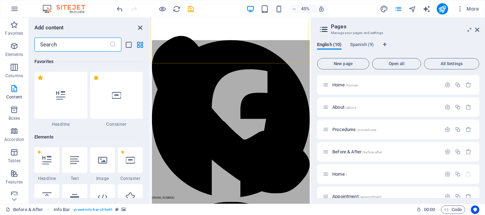
click at [140, 27] on icon "close panel" at bounding box center [140, 28] width 8 height 8
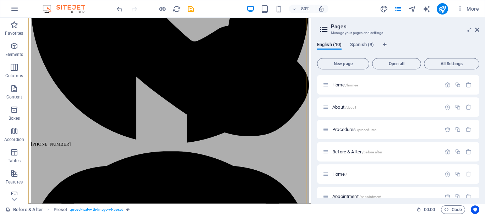
scroll to position [387, 0]
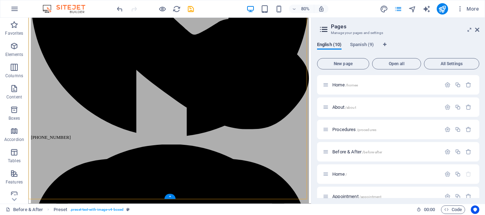
drag, startPoint x: 95, startPoint y: 43, endPoint x: 204, endPoint y: 238, distance: 223.9
drag, startPoint x: 171, startPoint y: 195, endPoint x: 56, endPoint y: 302, distance: 157.2
click at [171, 195] on div "+" at bounding box center [169, 197] width 11 height 5
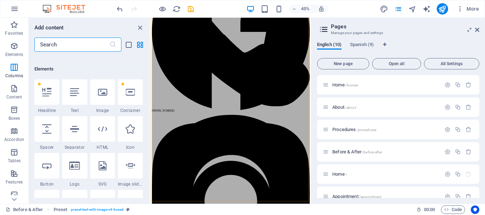
scroll to position [0, 0]
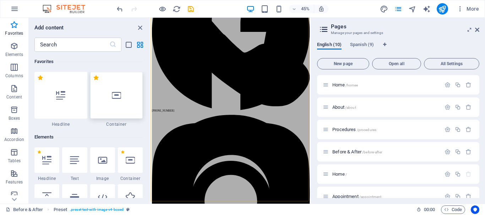
drag, startPoint x: 112, startPoint y: 106, endPoint x: 259, endPoint y: 181, distance: 165.6
click at [112, 106] on div at bounding box center [116, 95] width 53 height 47
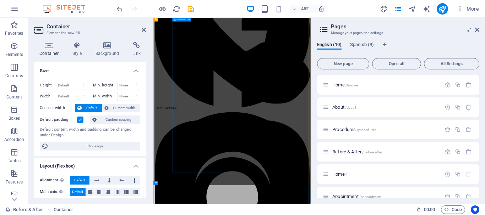
scroll to position [369, 0]
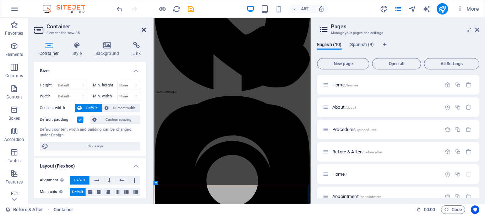
click at [144, 28] on icon at bounding box center [144, 30] width 4 height 6
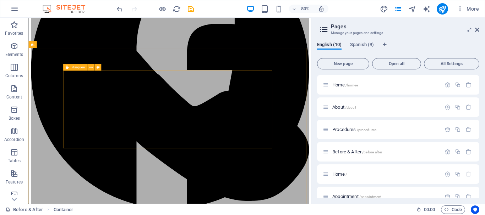
scroll to position [203, 0]
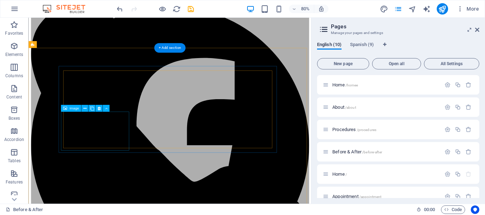
drag, startPoint x: 99, startPoint y: 84, endPoint x: 77, endPoint y: 91, distance: 23.0
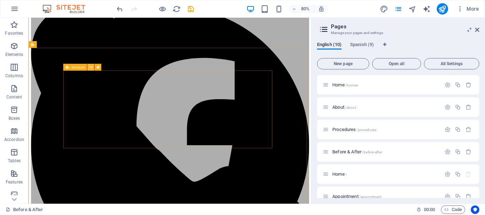
click at [90, 67] on icon at bounding box center [90, 68] width 3 height 6
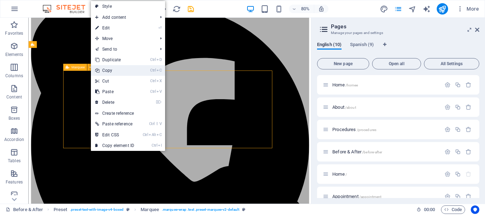
click at [106, 69] on link "Ctrl C Copy" at bounding box center [115, 70] width 48 height 11
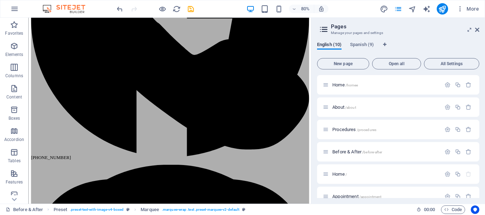
scroll to position [494, 0]
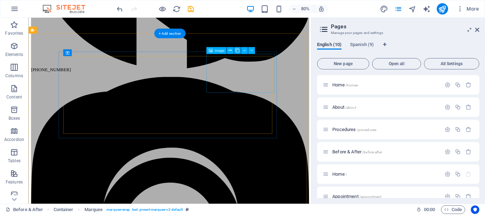
scroll to position [221, 0]
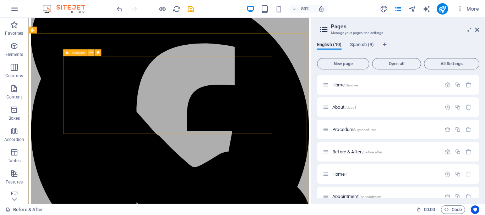
click at [91, 54] on icon at bounding box center [90, 53] width 3 height 6
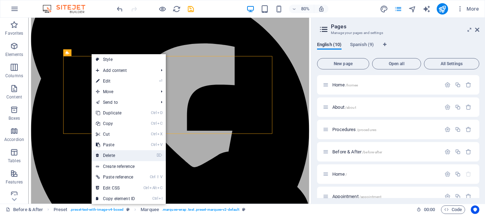
click at [127, 156] on link "⌦ Delete" at bounding box center [116, 156] width 48 height 11
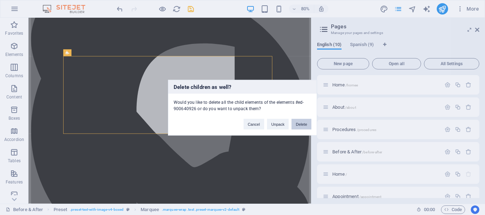
click at [300, 125] on button "Delete" at bounding box center [301, 124] width 20 height 11
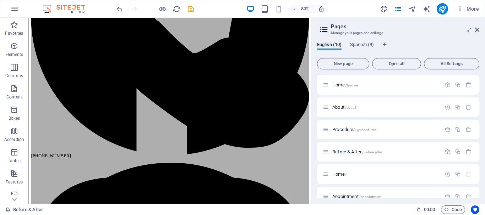
scroll to position [444, 0]
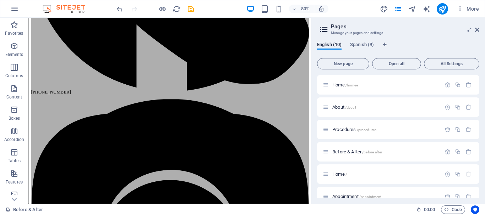
click at [190, 8] on icon "save" at bounding box center [191, 9] width 8 height 8
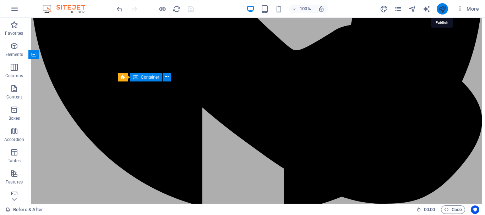
click at [444, 11] on icon "publish" at bounding box center [442, 9] width 8 height 8
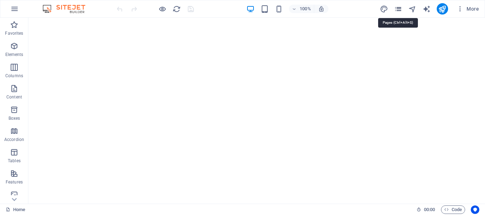
click at [400, 8] on icon "pages" at bounding box center [398, 9] width 8 height 8
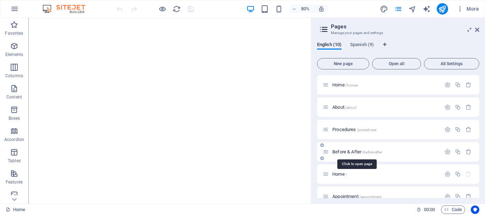
click at [346, 151] on span "Before & After /before-after" at bounding box center [357, 151] width 50 height 5
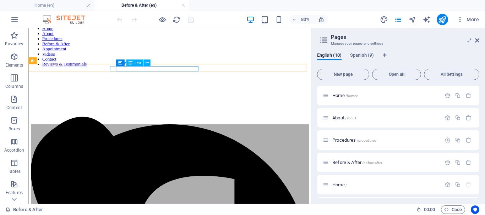
scroll to position [62, 0]
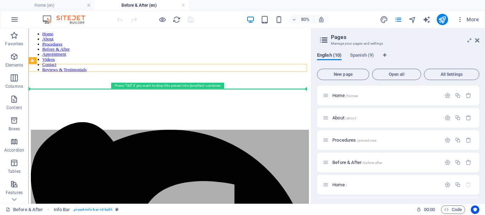
drag, startPoint x: 62, startPoint y: 89, endPoint x: 32, endPoint y: 103, distance: 32.7
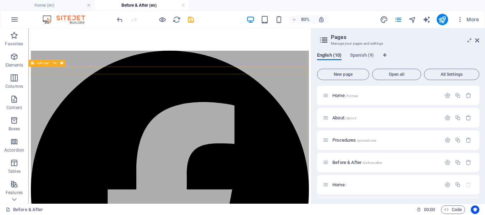
scroll to position [81, 0]
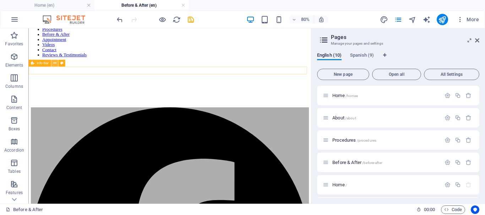
click at [53, 65] on icon at bounding box center [54, 63] width 3 height 6
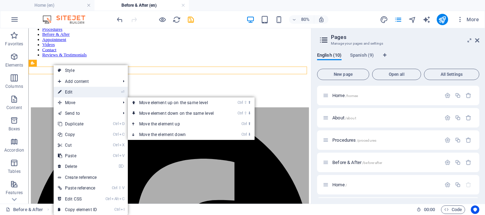
click at [82, 94] on link "⏎ Edit" at bounding box center [78, 92] width 48 height 11
select select "rem"
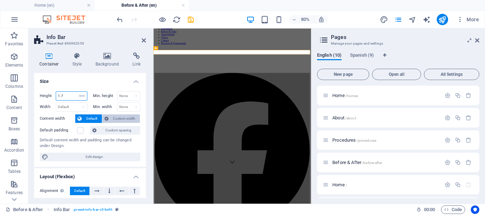
click at [67, 94] on input "1.7" at bounding box center [71, 96] width 31 height 9
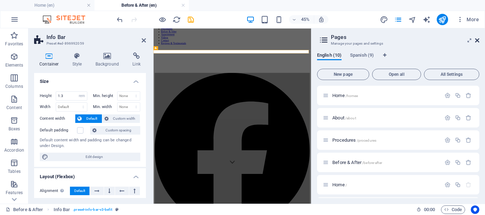
click at [477, 41] on icon at bounding box center [477, 41] width 4 height 6
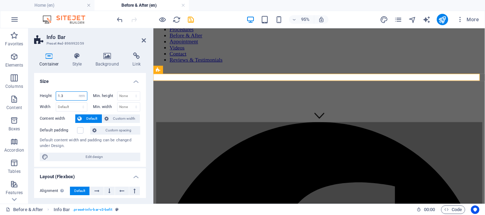
drag, startPoint x: 69, startPoint y: 95, endPoint x: 73, endPoint y: 97, distance: 4.0
click at [69, 95] on input "1.3" at bounding box center [71, 96] width 31 height 9
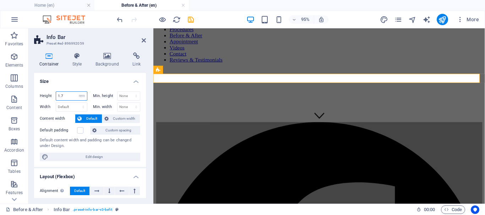
type input "1.7"
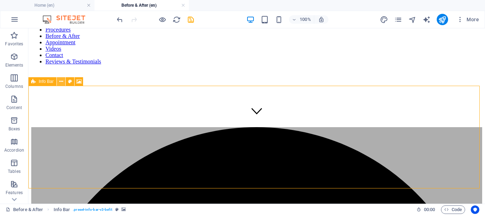
click at [60, 82] on icon at bounding box center [61, 81] width 4 height 7
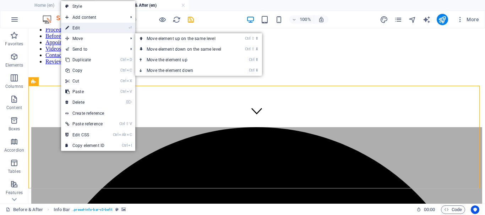
click at [81, 27] on link "⏎ Edit" at bounding box center [85, 28] width 48 height 11
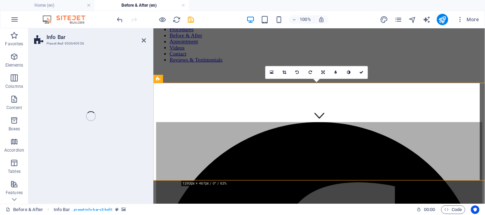
select select "px"
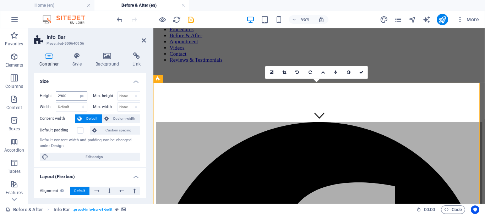
click at [62, 94] on input "2900" at bounding box center [71, 96] width 31 height 9
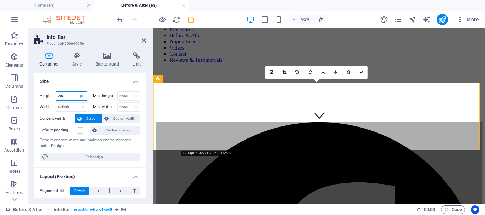
click at [68, 96] on input "200" at bounding box center [71, 96] width 31 height 9
click at [67, 96] on input "200" at bounding box center [71, 96] width 31 height 9
drag, startPoint x: 68, startPoint y: 96, endPoint x: 59, endPoint y: 95, distance: 8.6
click at [60, 95] on input "200" at bounding box center [71, 96] width 31 height 9
type input "2"
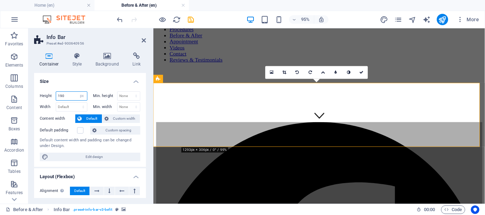
type input "190"
click at [362, 72] on icon at bounding box center [361, 73] width 4 height 4
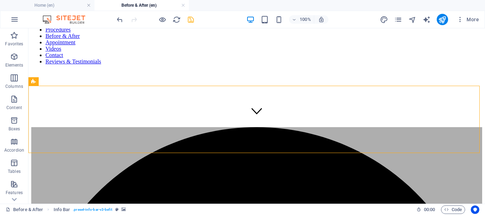
click at [191, 20] on icon "save" at bounding box center [191, 20] width 8 height 8
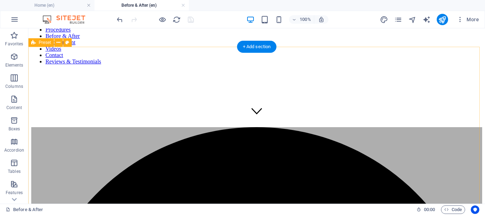
scroll to position [187, 0]
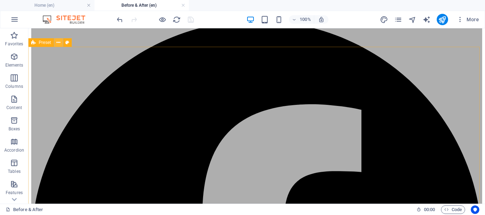
click at [58, 43] on icon at bounding box center [58, 42] width 4 height 7
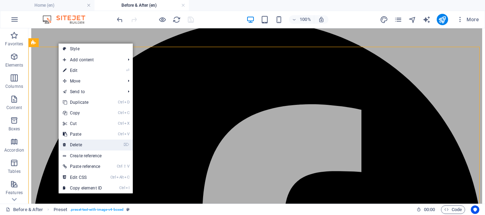
click at [90, 144] on link "⌦ Delete" at bounding box center [83, 145] width 48 height 11
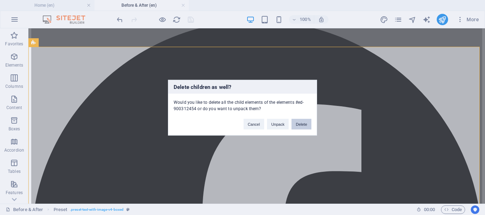
click at [307, 122] on button "Delete" at bounding box center [301, 124] width 20 height 11
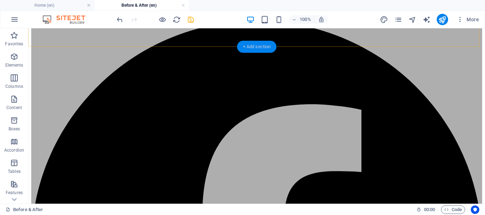
drag, startPoint x: 255, startPoint y: 43, endPoint x: 107, endPoint y: 27, distance: 148.5
click at [255, 43] on div "+ Add section" at bounding box center [256, 47] width 39 height 12
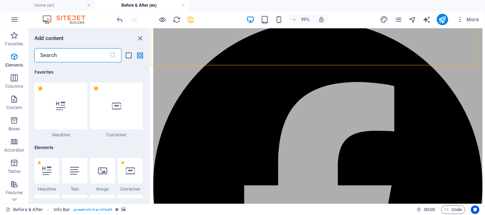
scroll to position [166, 0]
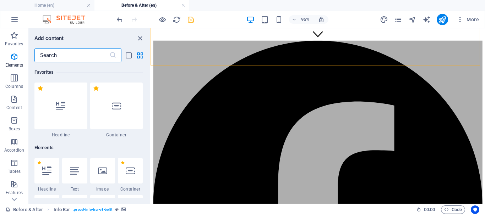
drag, startPoint x: 64, startPoint y: 55, endPoint x: 43, endPoint y: 53, distance: 21.8
click at [32, 52] on div "​" at bounding box center [89, 55] width 121 height 14
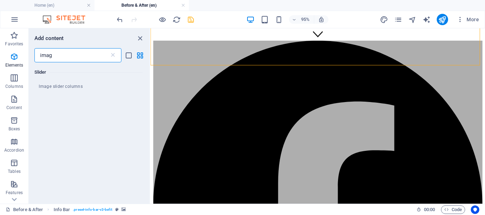
scroll to position [0, 0]
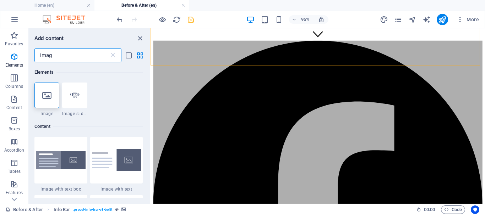
type input "image"
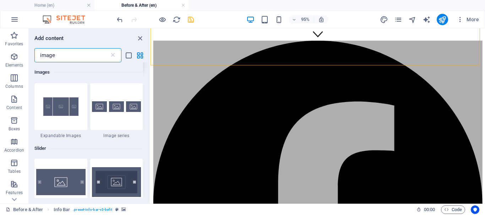
scroll to position [634, 0]
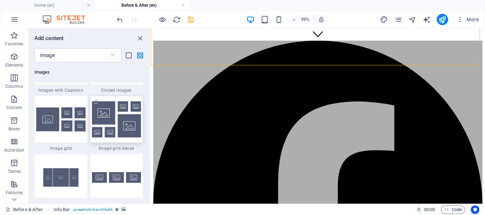
click at [115, 124] on img at bounding box center [116, 120] width 49 height 36
click at [151, 124] on div "Drag here to replace the existing content. Press “Ctrl” if you want to create a…" at bounding box center [318, 116] width 334 height 176
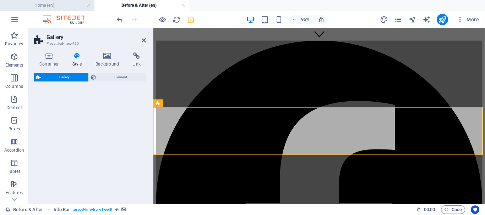
scroll to position [122, 0]
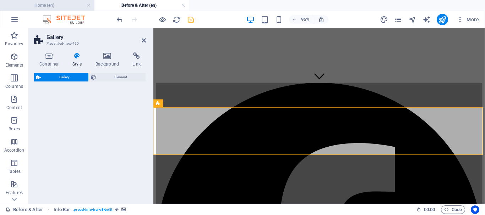
select select "rem"
select select "preset-gallery-v3-grid-dense"
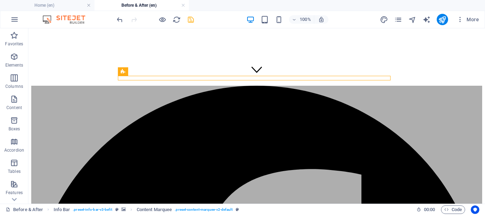
scroll to position [452, 0]
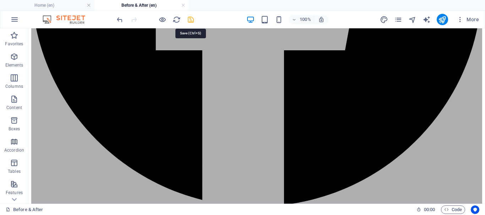
click at [190, 18] on icon "save" at bounding box center [191, 20] width 8 height 8
click at [442, 21] on icon "publish" at bounding box center [442, 20] width 8 height 8
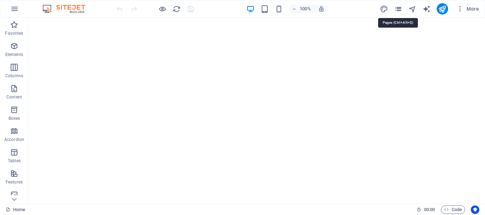
click at [397, 10] on icon "pages" at bounding box center [398, 9] width 8 height 8
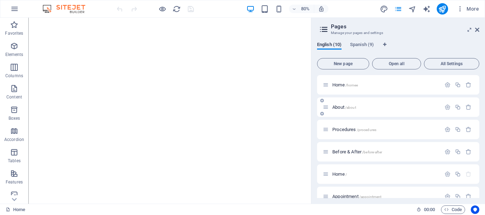
click at [351, 106] on span "/about" at bounding box center [350, 108] width 11 height 4
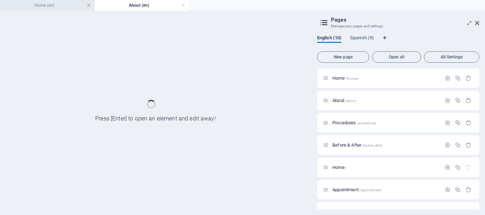
click at [88, 5] on link at bounding box center [89, 5] width 4 height 7
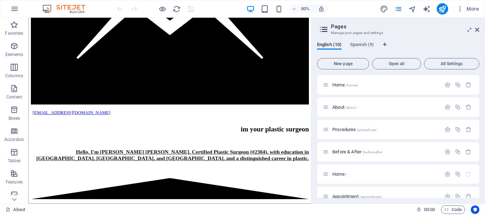
scroll to position [2039, 0]
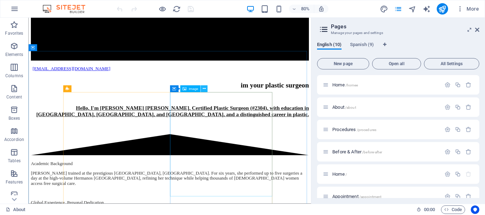
click at [205, 90] on icon at bounding box center [203, 89] width 3 height 6
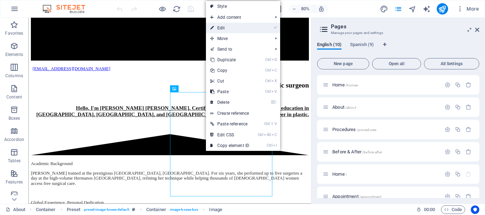
drag, startPoint x: 169, startPoint y: 20, endPoint x: 229, endPoint y: 27, distance: 61.1
click at [229, 27] on link "⏎ Edit" at bounding box center [230, 28] width 48 height 11
select select "%"
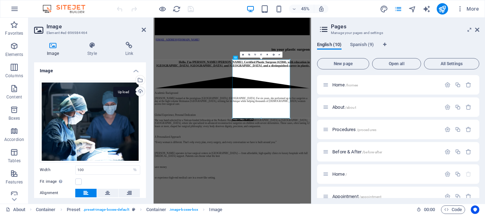
click at [138, 92] on div "Upload" at bounding box center [139, 92] width 11 height 11
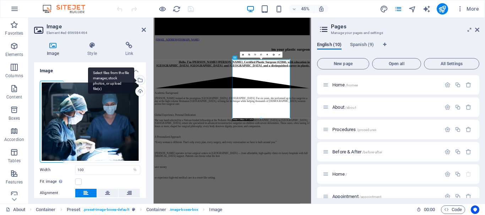
click at [134, 78] on div "Select files from the file manager, stock photos, or upload file(s)" at bounding box center [111, 80] width 46 height 27
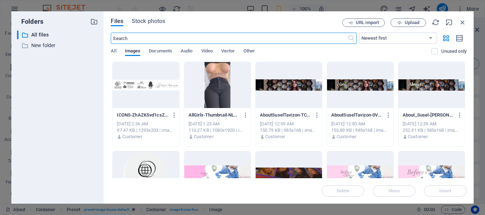
scroll to position [5566, 0]
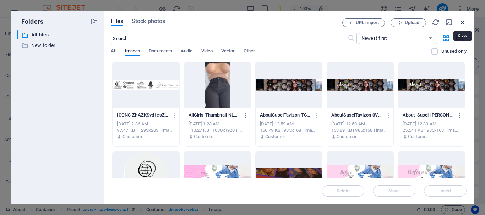
click at [463, 21] on icon "button" at bounding box center [463, 22] width 8 height 8
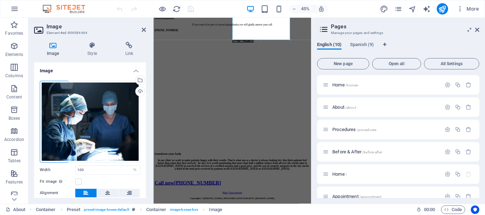
scroll to position [2214, 0]
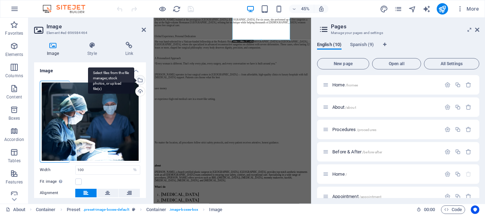
click at [138, 80] on div "Select files from the file manager, stock photos, or upload file(s)" at bounding box center [139, 81] width 11 height 11
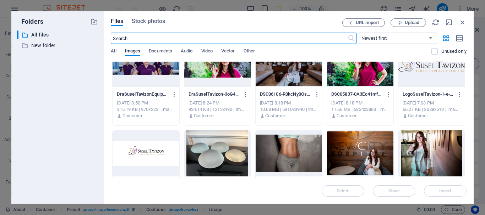
scroll to position [1560, 0]
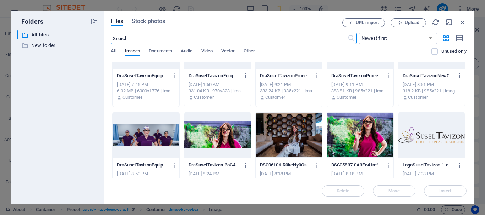
click at [150, 135] on div at bounding box center [146, 135] width 66 height 46
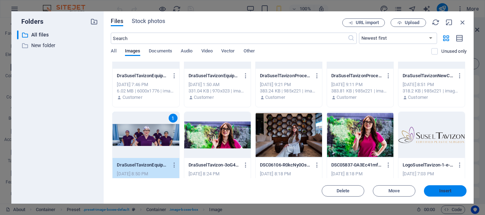
click at [452, 193] on span "Insert" at bounding box center [445, 191] width 37 height 4
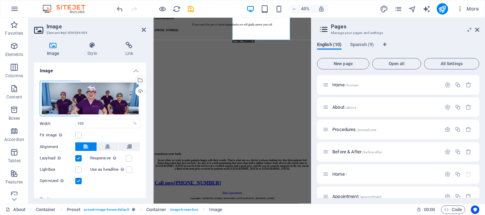
scroll to position [2214, 0]
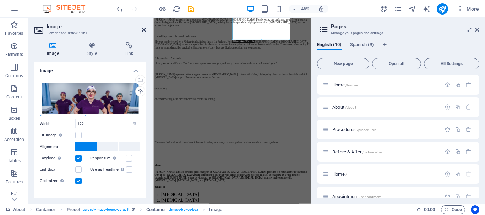
click at [145, 28] on icon at bounding box center [144, 30] width 4 height 6
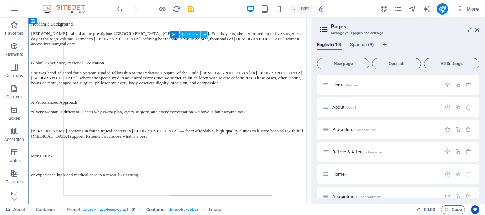
scroll to position [2108, 0]
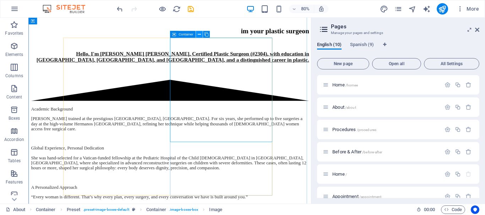
click at [197, 34] on button at bounding box center [199, 34] width 7 height 7
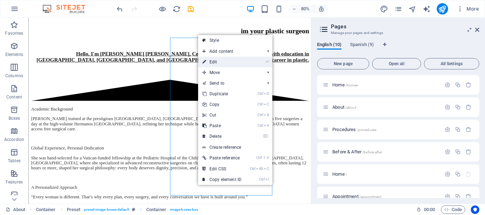
click at [213, 63] on link "⏎ Edit" at bounding box center [222, 62] width 48 height 11
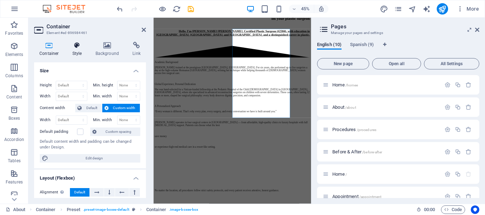
click at [80, 47] on icon at bounding box center [77, 45] width 20 height 7
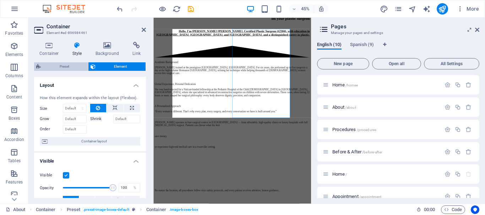
click at [75, 66] on span "Preset" at bounding box center [64, 66] width 43 height 9
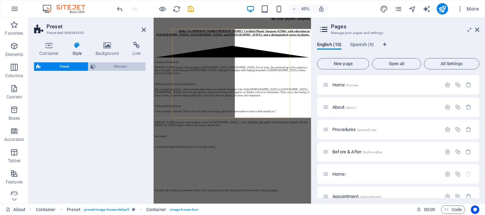
click at [109, 68] on span "Element" at bounding box center [121, 66] width 46 height 9
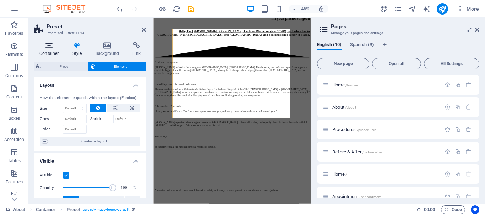
click at [55, 47] on icon at bounding box center [49, 45] width 30 height 7
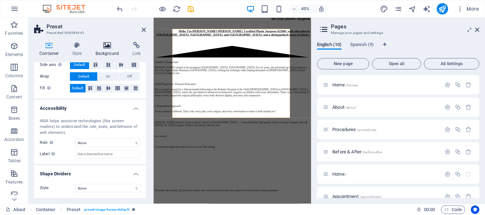
scroll to position [0, 0]
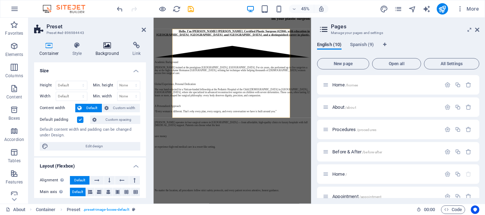
click at [109, 47] on icon at bounding box center [107, 45] width 34 height 7
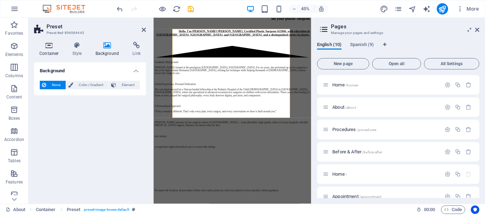
click at [53, 46] on icon at bounding box center [49, 45] width 30 height 7
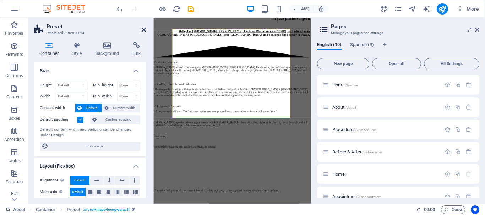
click at [144, 29] on icon at bounding box center [144, 30] width 4 height 6
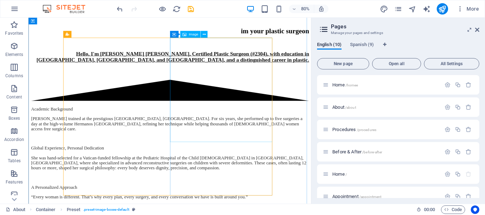
click at [207, 33] on button at bounding box center [204, 34] width 7 height 7
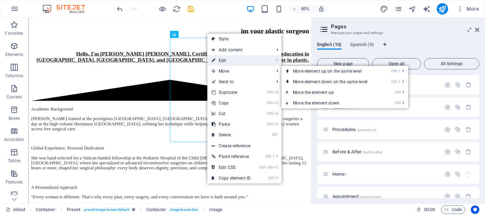
click at [231, 59] on link "⏎ Edit" at bounding box center [231, 60] width 48 height 11
select select "%"
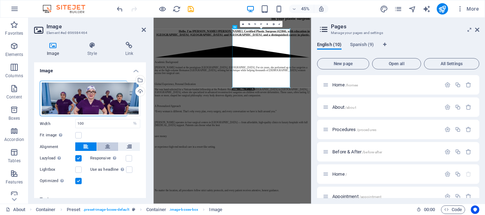
click at [105, 147] on icon at bounding box center [107, 147] width 5 height 9
drag, startPoint x: 82, startPoint y: 125, endPoint x: 65, endPoint y: 124, distance: 16.7
click at [65, 124] on div "Width 100 Default auto px rem % em vh vw" at bounding box center [90, 123] width 100 height 9
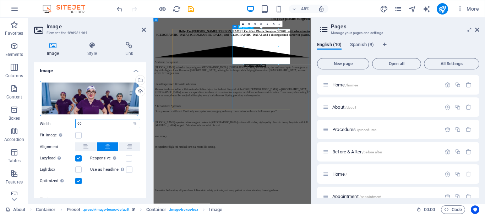
type input "100"
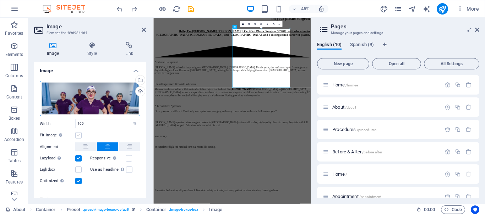
click at [80, 136] on label at bounding box center [78, 135] width 6 height 6
click at [0, 0] on input "Fit image Automatically fit image to a fixed width and height" at bounding box center [0, 0] width 0 height 0
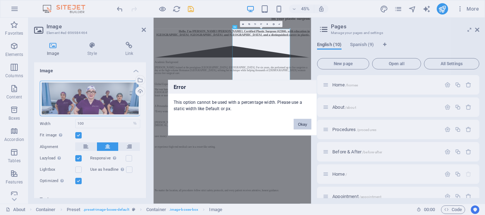
click at [305, 124] on button "Okay" at bounding box center [303, 124] width 18 height 11
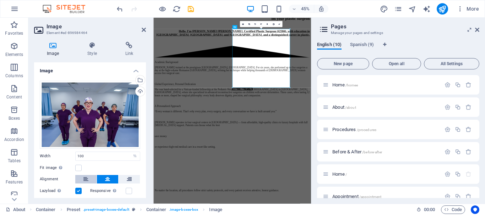
click at [84, 175] on icon at bounding box center [85, 179] width 5 height 9
click at [189, 10] on icon "save" at bounding box center [191, 9] width 8 height 8
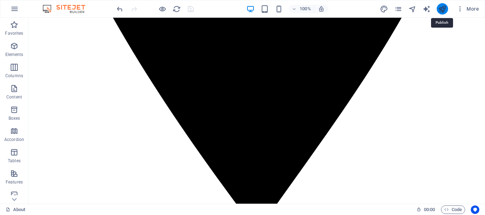
click at [443, 9] on icon "publish" at bounding box center [442, 9] width 8 height 8
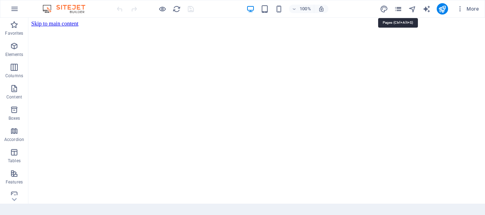
click at [396, 12] on icon "pages" at bounding box center [398, 9] width 8 height 8
click at [398, 7] on icon "pages" at bounding box center [398, 9] width 8 height 8
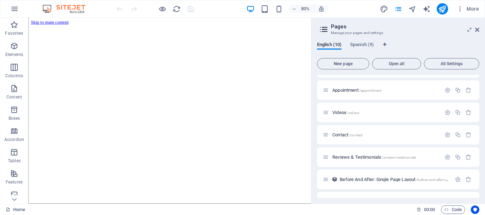
scroll to position [145, 0]
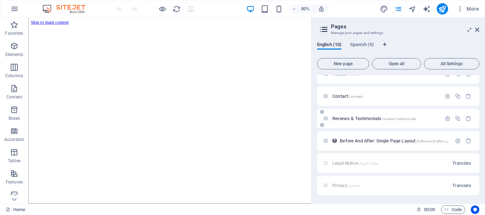
click at [351, 119] on span "Reviews & Testimonials /reviews-testimonials" at bounding box center [374, 118] width 84 height 5
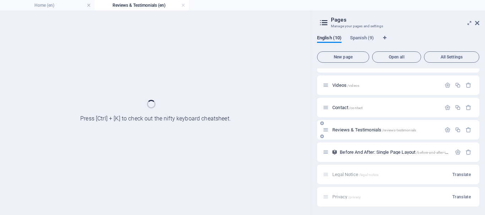
scroll to position [127, 0]
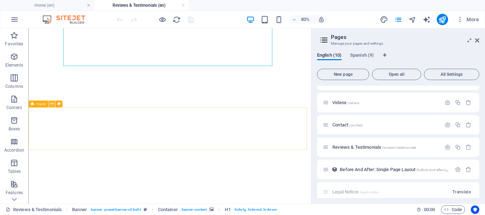
click at [51, 104] on icon at bounding box center [51, 104] width 3 height 6
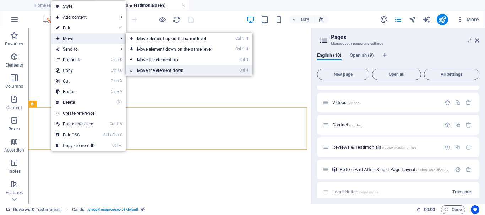
click at [155, 71] on link "Ctrl ⬇ Move the element down" at bounding box center [176, 70] width 100 height 11
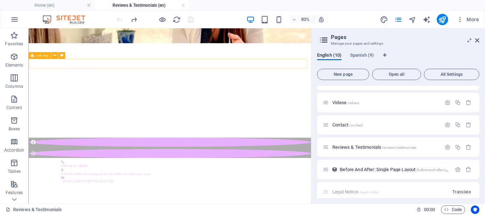
scroll to position [158, 0]
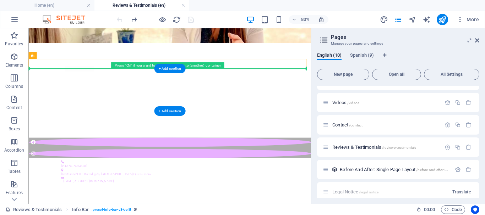
drag, startPoint x: 38, startPoint y: 82, endPoint x: 38, endPoint y: 86, distance: 4.3
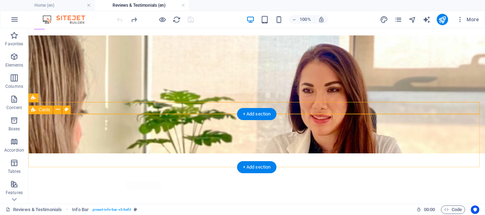
scroll to position [123, 0]
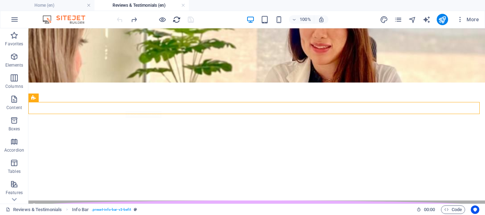
click at [177, 17] on icon "reload" at bounding box center [177, 20] width 8 height 8
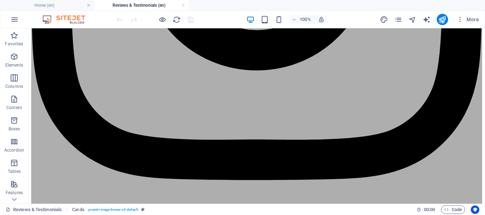
scroll to position [1117, 0]
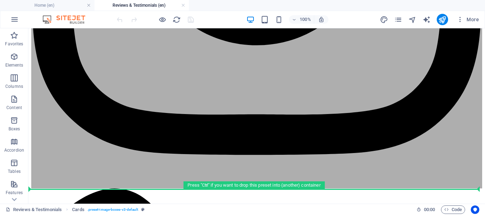
drag, startPoint x: 69, startPoint y: 137, endPoint x: 68, endPoint y: 192, distance: 54.3
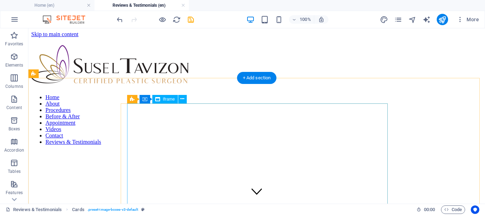
scroll to position [142, 0]
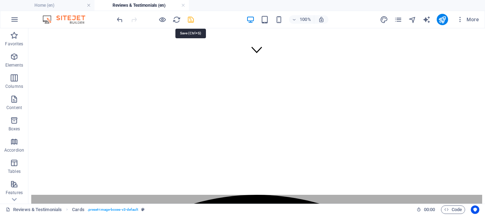
click at [189, 18] on icon "save" at bounding box center [191, 20] width 8 height 8
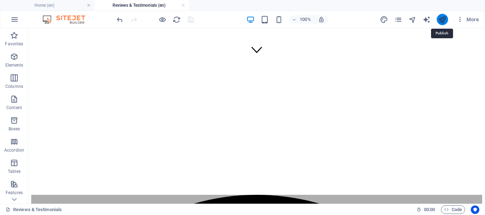
click at [444, 21] on icon "publish" at bounding box center [442, 20] width 8 height 8
